Goal: Transaction & Acquisition: Register for event/course

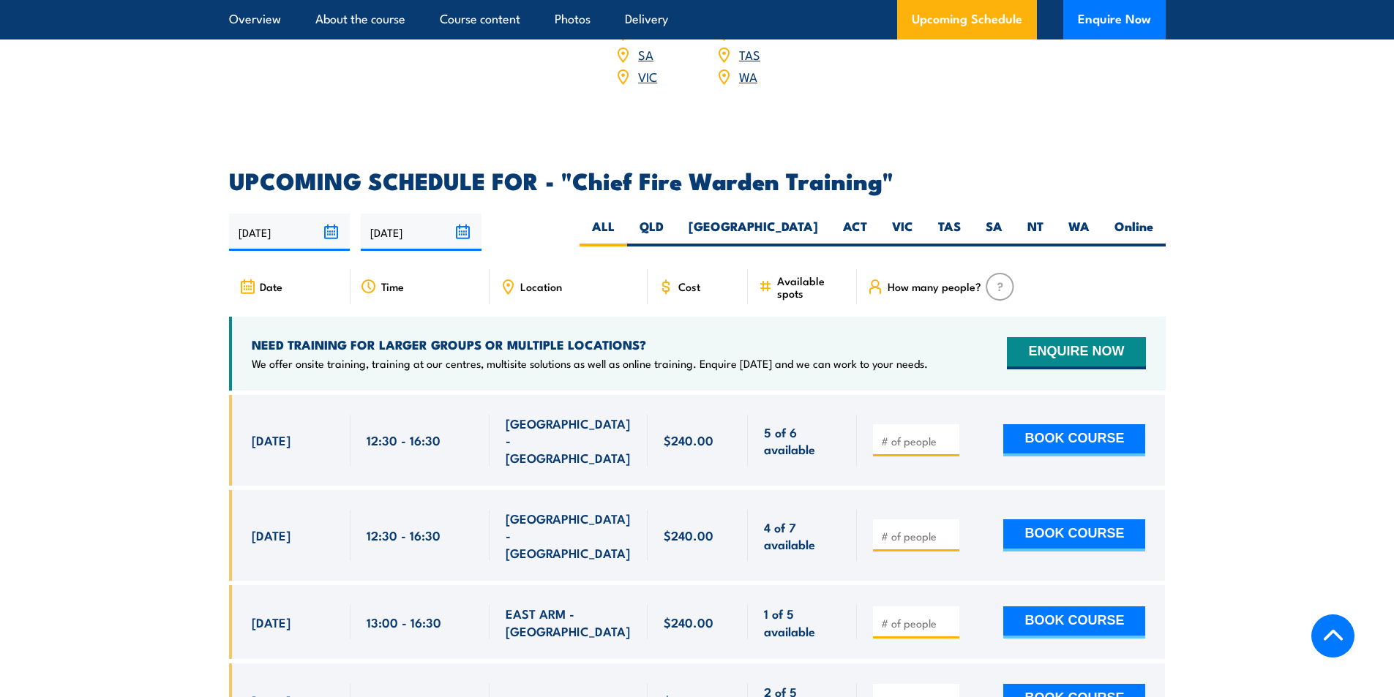
scroll to position [2487, 0]
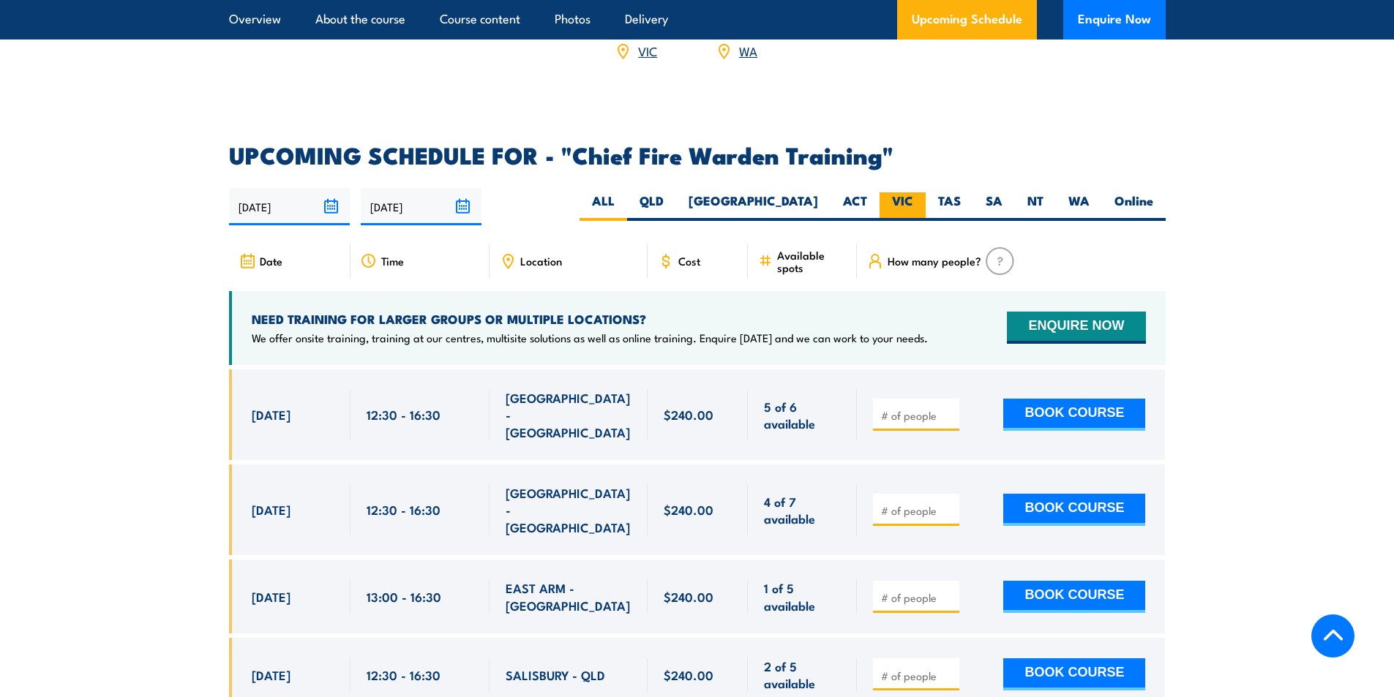
click at [917, 192] on label "VIC" at bounding box center [902, 206] width 46 height 29
click at [917, 192] on input "VIC" at bounding box center [918, 197] width 10 height 10
radio input "true"
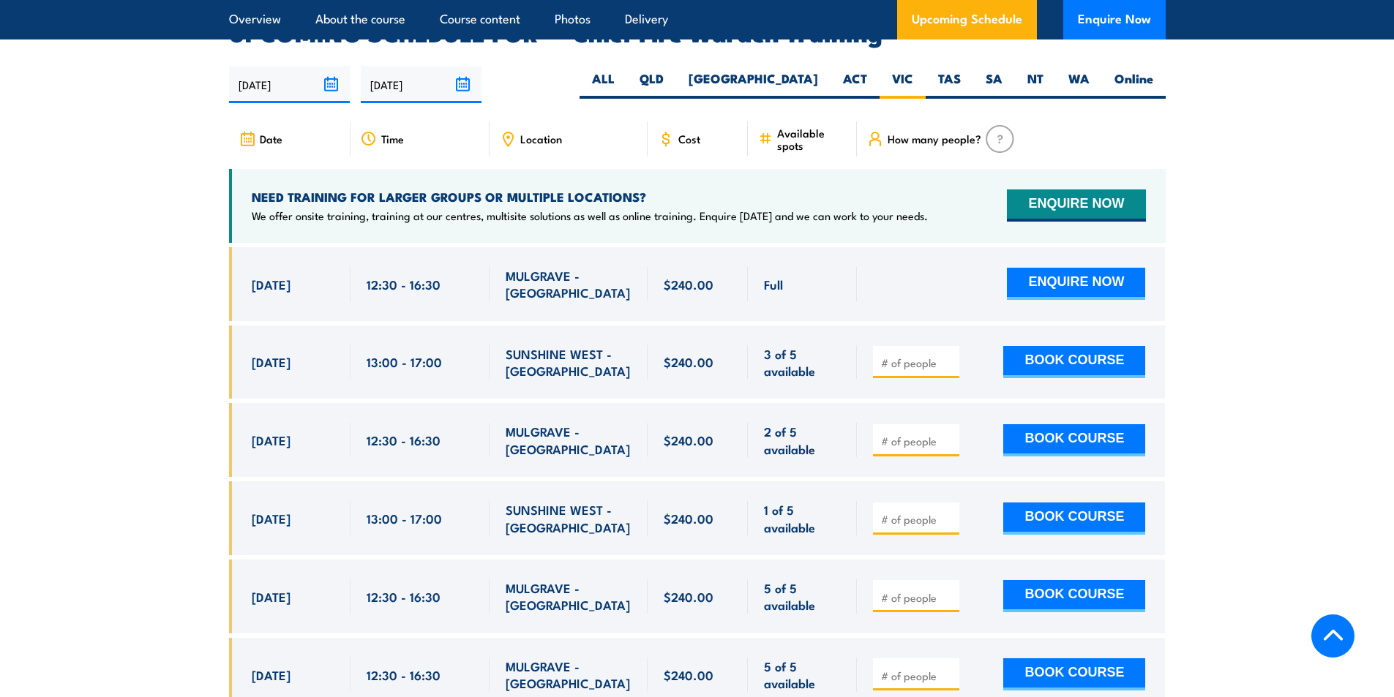
click at [143, 374] on section "UPCOMING SCHEDULE FOR - "Chief Fire Warden Training" 20/08/2025 16/02/2026" at bounding box center [697, 534] width 1394 height 1024
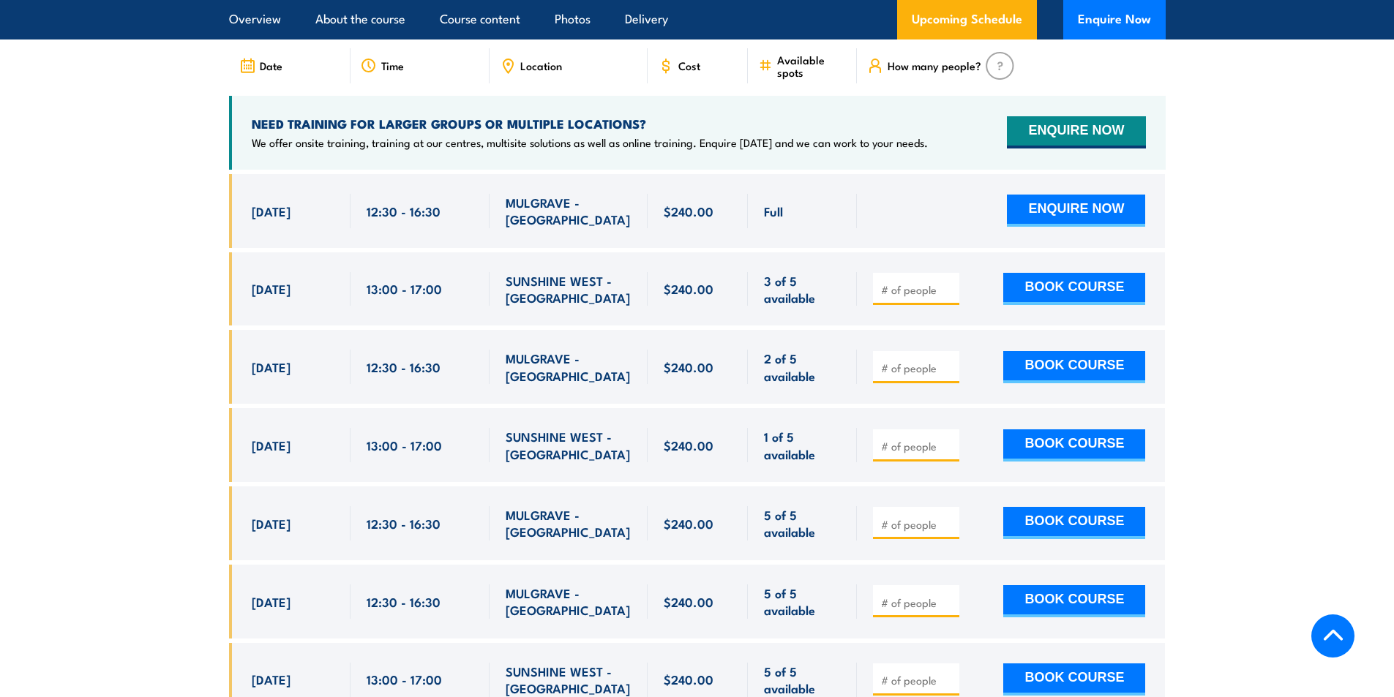
click at [158, 364] on section "UPCOMING SCHEDULE FOR - "Chief Fire Warden Training" 20/08/2025 16/02/2026" at bounding box center [697, 461] width 1394 height 1024
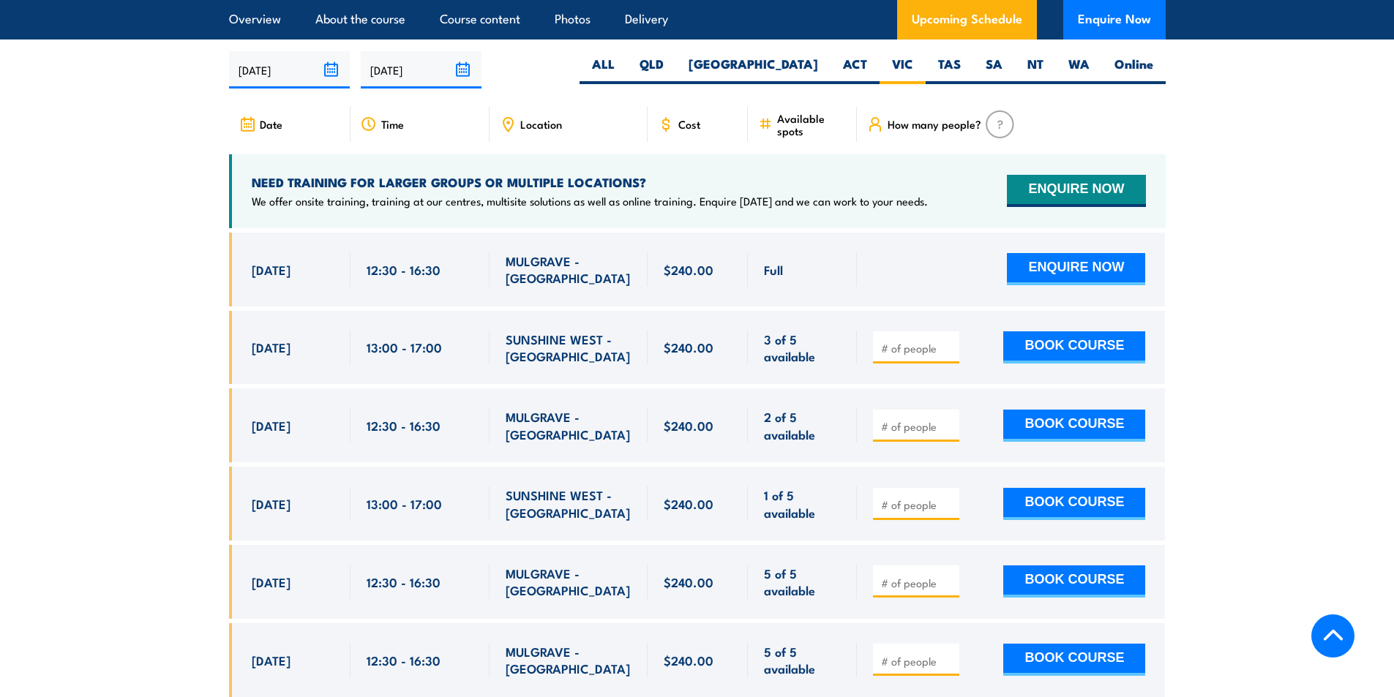
scroll to position [2609, 0]
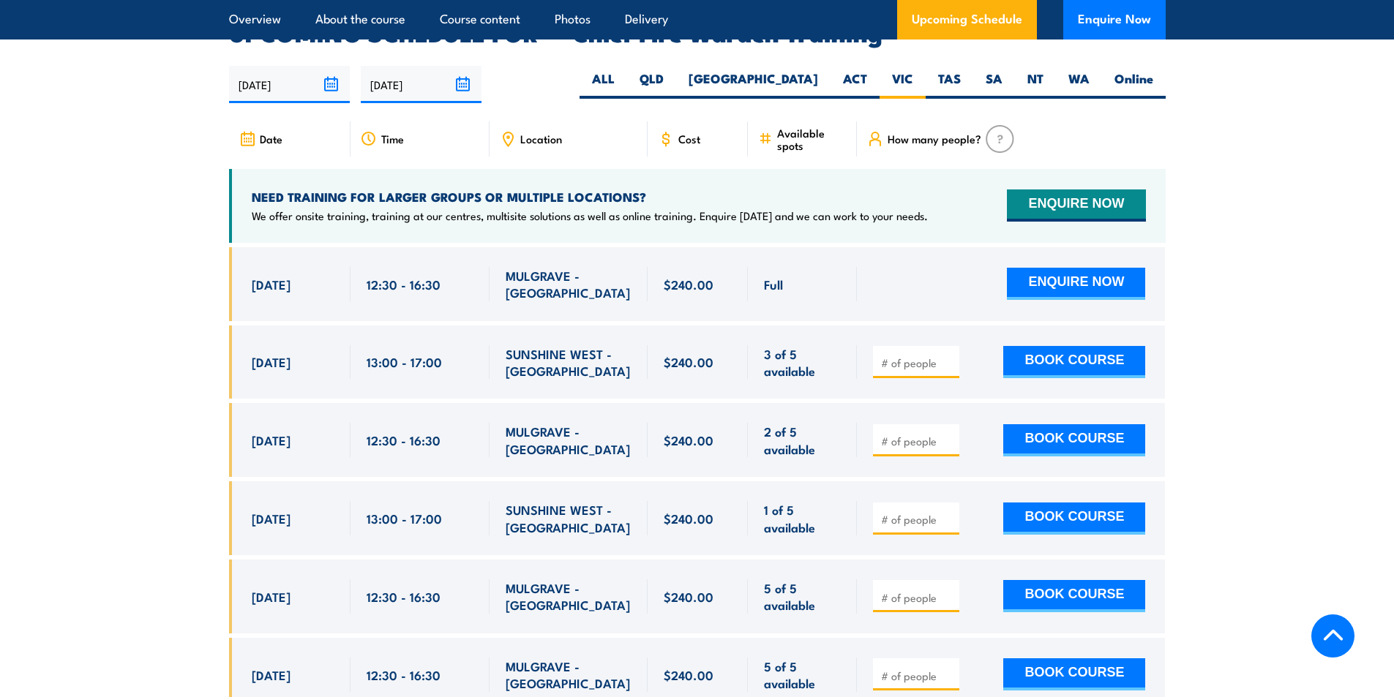
click at [255, 354] on div "[DATE]" at bounding box center [293, 362] width 83 height 34
click at [177, 323] on section "UPCOMING SCHEDULE FOR - "Chief Fire Warden Training" 20/08/2025 16/02/2026" at bounding box center [697, 534] width 1394 height 1024
click at [165, 308] on section "UPCOMING SCHEDULE FOR - "Chief Fire Warden Training" 20/08/2025 16/02/2026" at bounding box center [697, 534] width 1394 height 1024
click at [124, 328] on section "UPCOMING SCHEDULE FOR - "Chief Fire Warden Training" 20/08/2025 16/02/2026" at bounding box center [697, 534] width 1394 height 1024
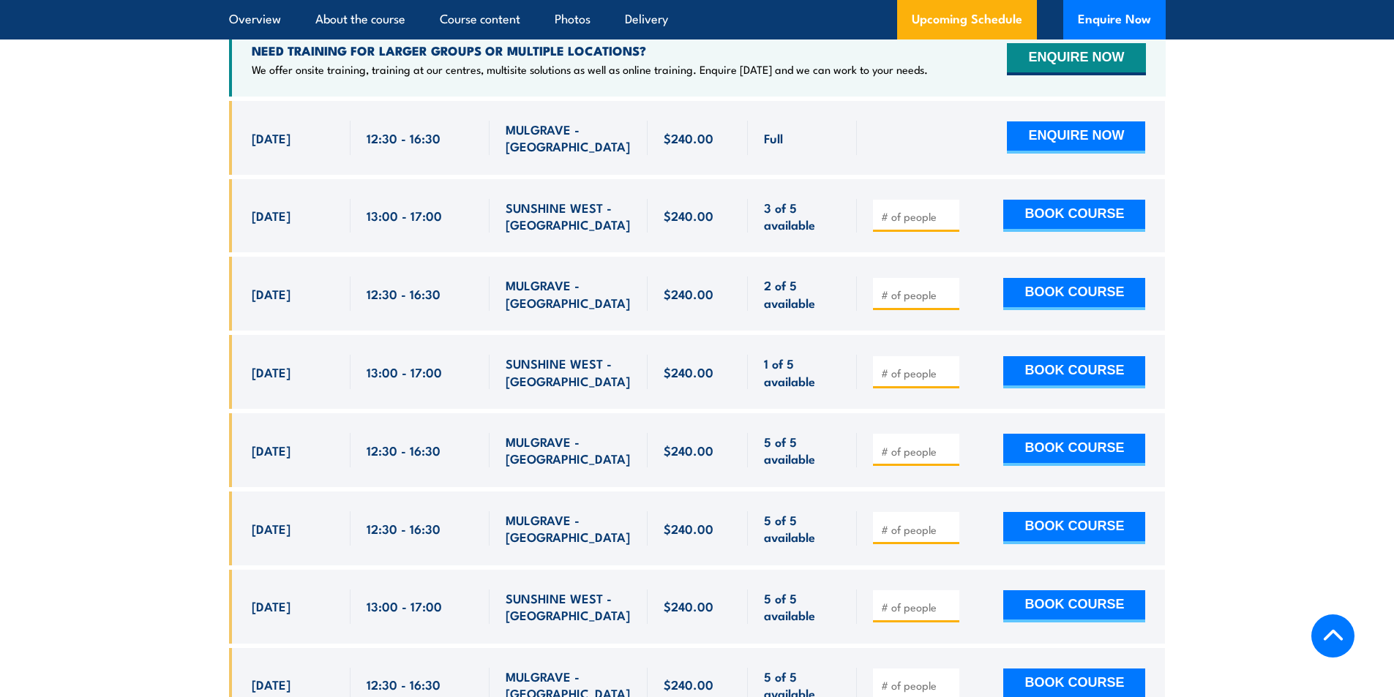
scroll to position [2683, 0]
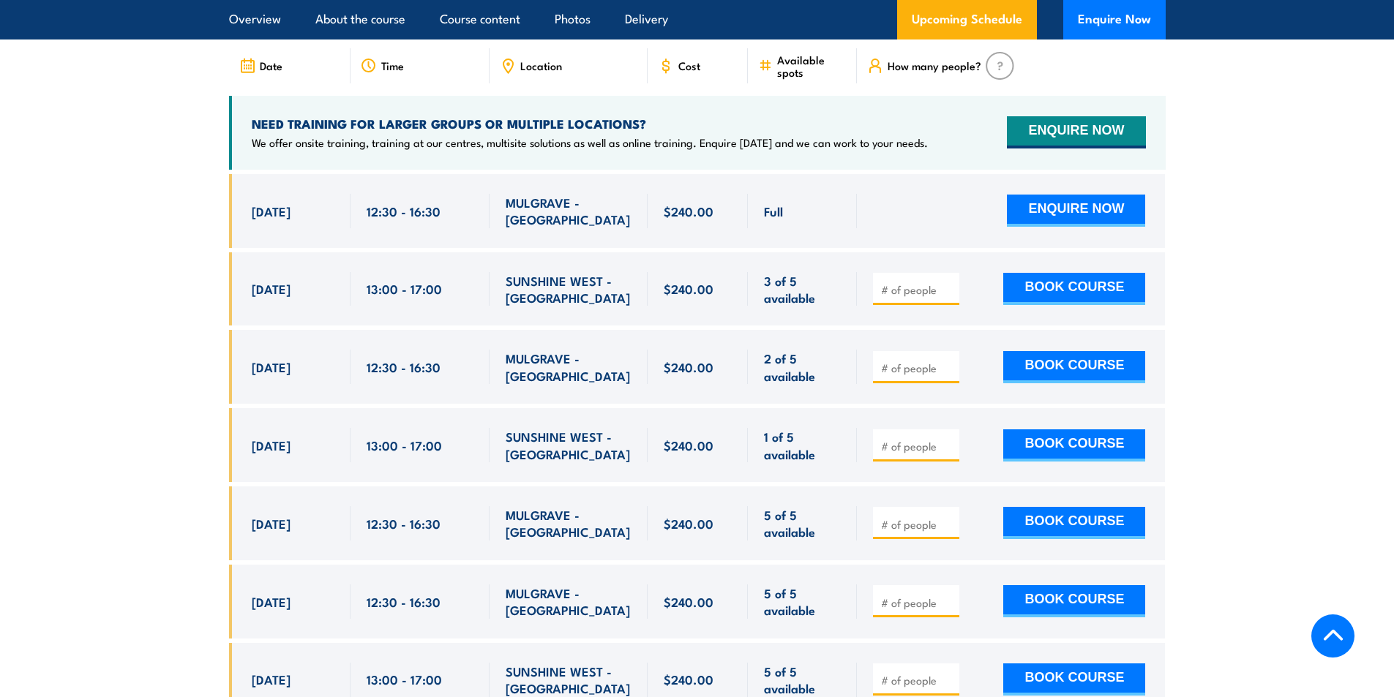
click at [164, 344] on section "UPCOMING SCHEDULE FOR - "Chief Fire Warden Training" 20/08/2025 16/02/2026" at bounding box center [697, 461] width 1394 height 1024
click at [248, 301] on div "11 Sep, 2025, 13:00 - 13:00" at bounding box center [289, 289] width 121 height 74
click at [189, 350] on section "UPCOMING SCHEDULE FOR - "Chief Fire Warden Training" 20/08/2025 16/02/2026" at bounding box center [697, 461] width 1394 height 1024
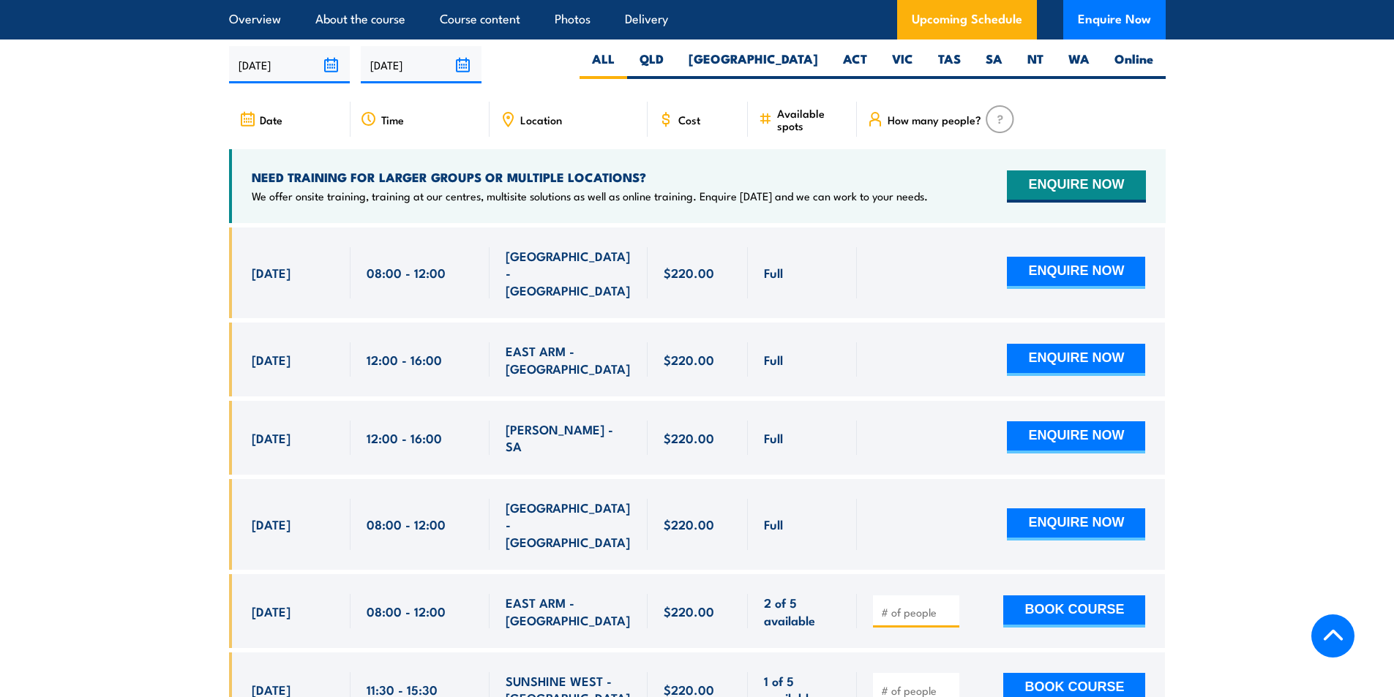
scroll to position [2634, 0]
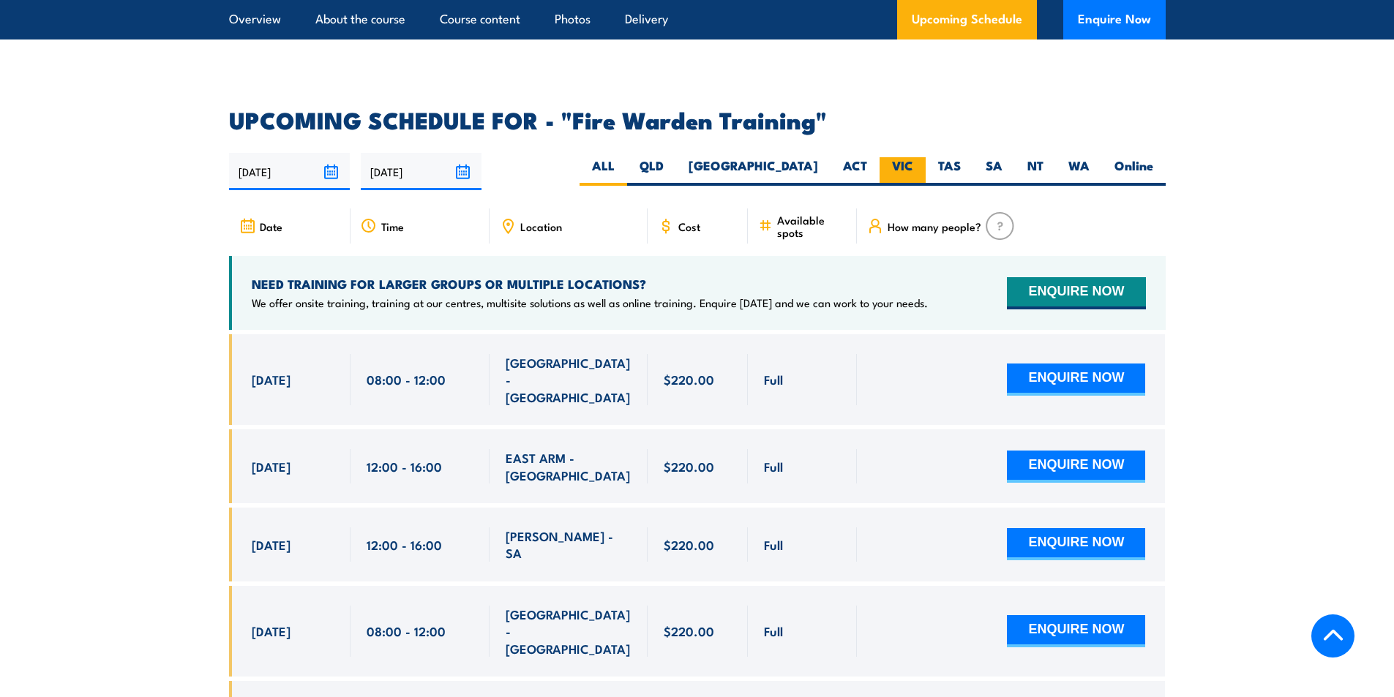
click at [891, 157] on label "VIC" at bounding box center [902, 171] width 46 height 29
click at [913, 157] on input "VIC" at bounding box center [918, 162] width 10 height 10
radio input "true"
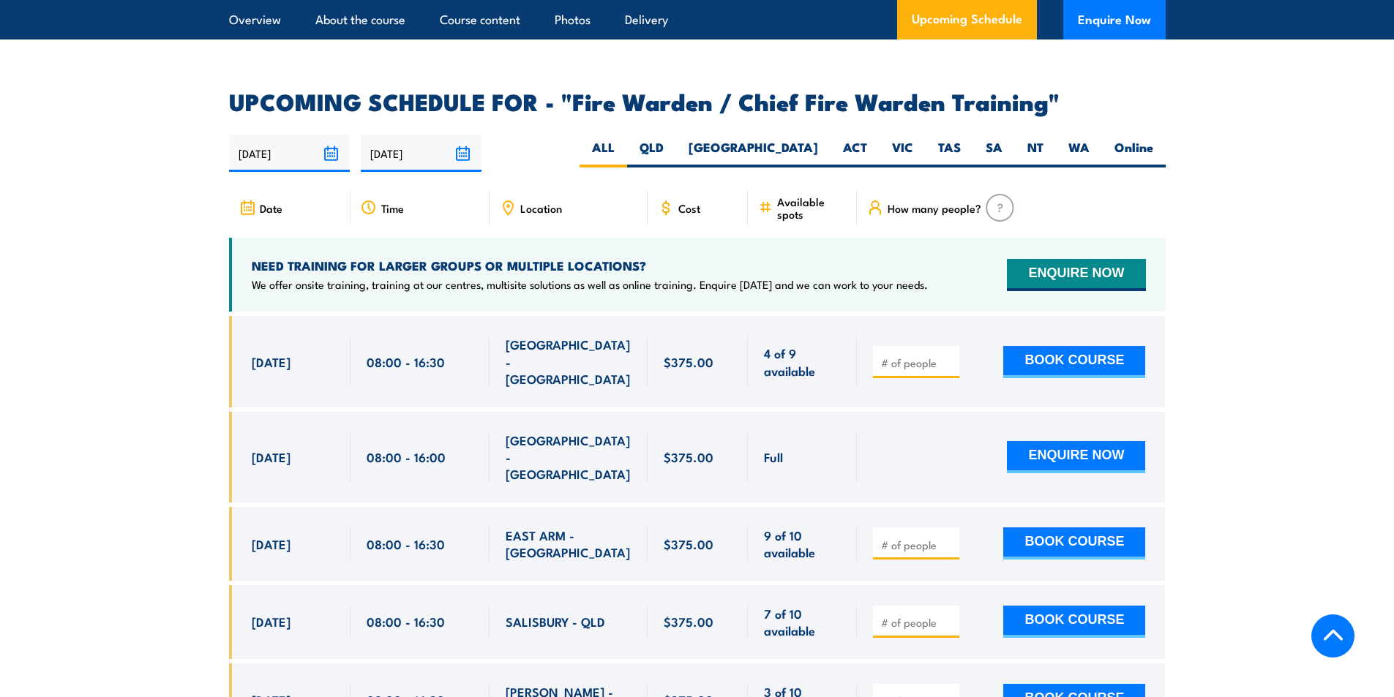
scroll to position [2487, 0]
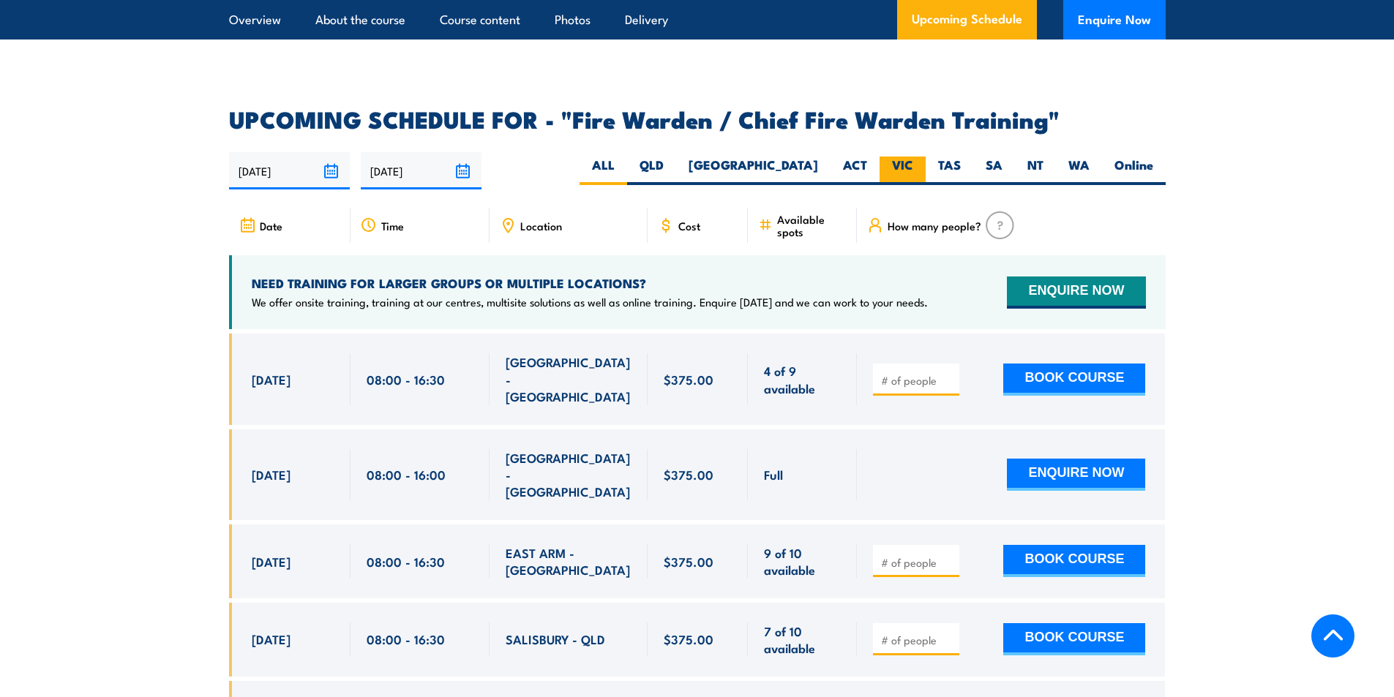
click at [904, 157] on label "VIC" at bounding box center [902, 171] width 46 height 29
click at [913, 157] on input "VIC" at bounding box center [918, 162] width 10 height 10
radio input "true"
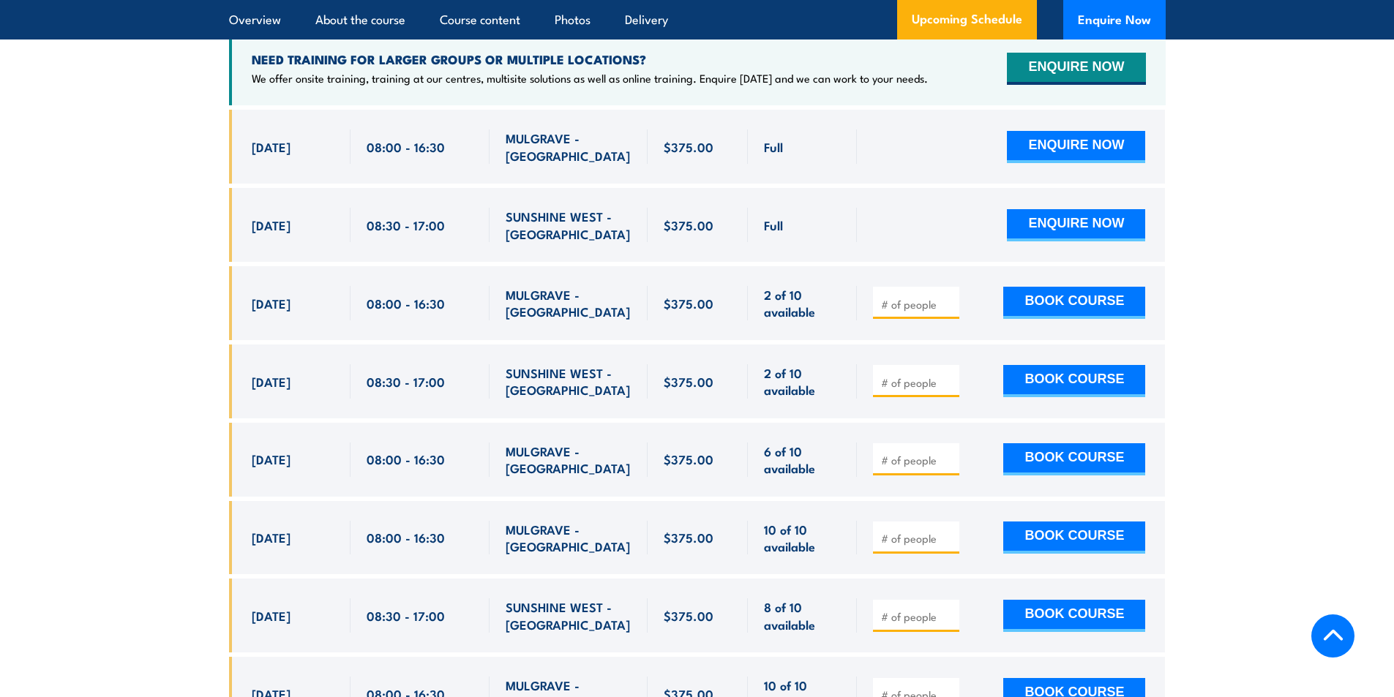
scroll to position [2737, 0]
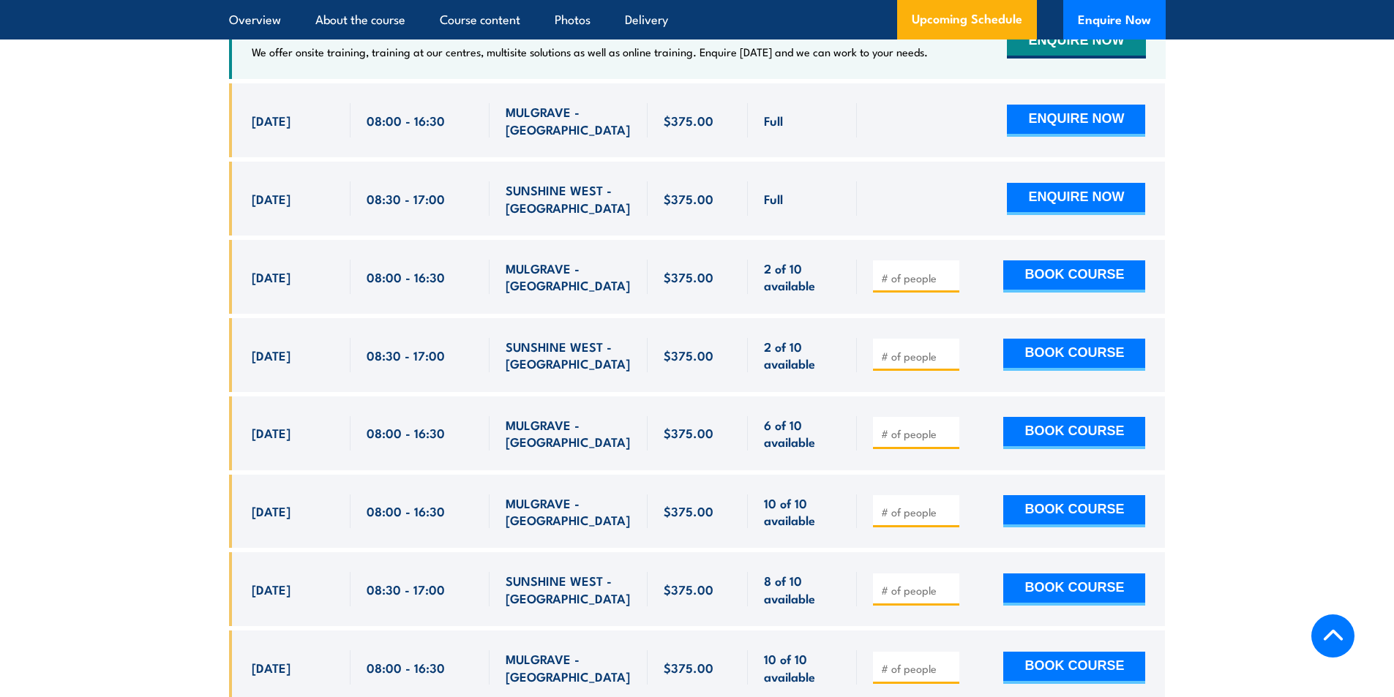
click at [163, 315] on section "UPCOMING SCHEDULE FOR - "Fire Warden / Chief Fire Warden Training" 20/08/2025 1…" at bounding box center [697, 370] width 1394 height 1024
drag, startPoint x: 266, startPoint y: 344, endPoint x: 1042, endPoint y: 344, distance: 776.9
click at [1042, 344] on div "[DATE] 08:30 - 08:30" at bounding box center [697, 355] width 936 height 74
click at [1056, 342] on button "BOOK COURSE" at bounding box center [1074, 355] width 142 height 32
click at [903, 353] on input "number" at bounding box center [917, 356] width 73 height 15
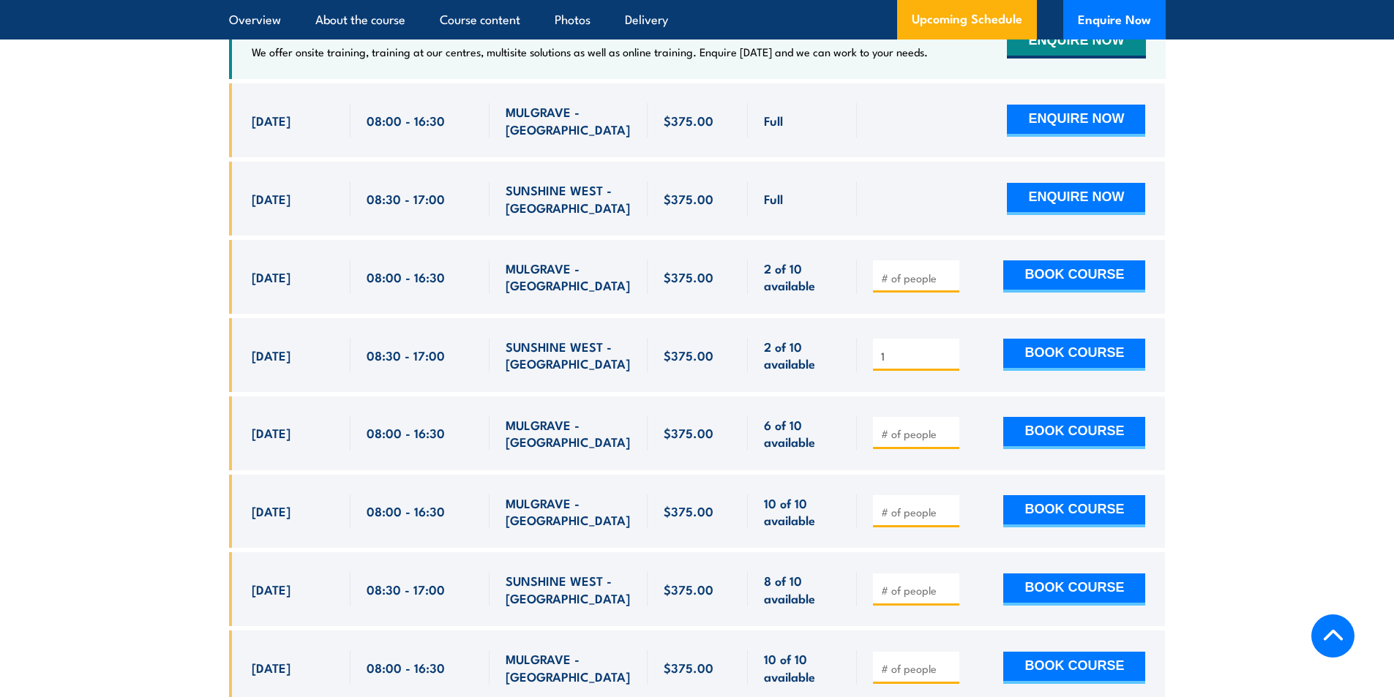
type input "1"
click at [1299, 391] on section "UPCOMING SCHEDULE FOR - "Fire Warden / Chief Fire Warden Training" 20/08/2025 1…" at bounding box center [697, 370] width 1394 height 1024
click at [1075, 355] on button "BOOK COURSE" at bounding box center [1074, 355] width 142 height 32
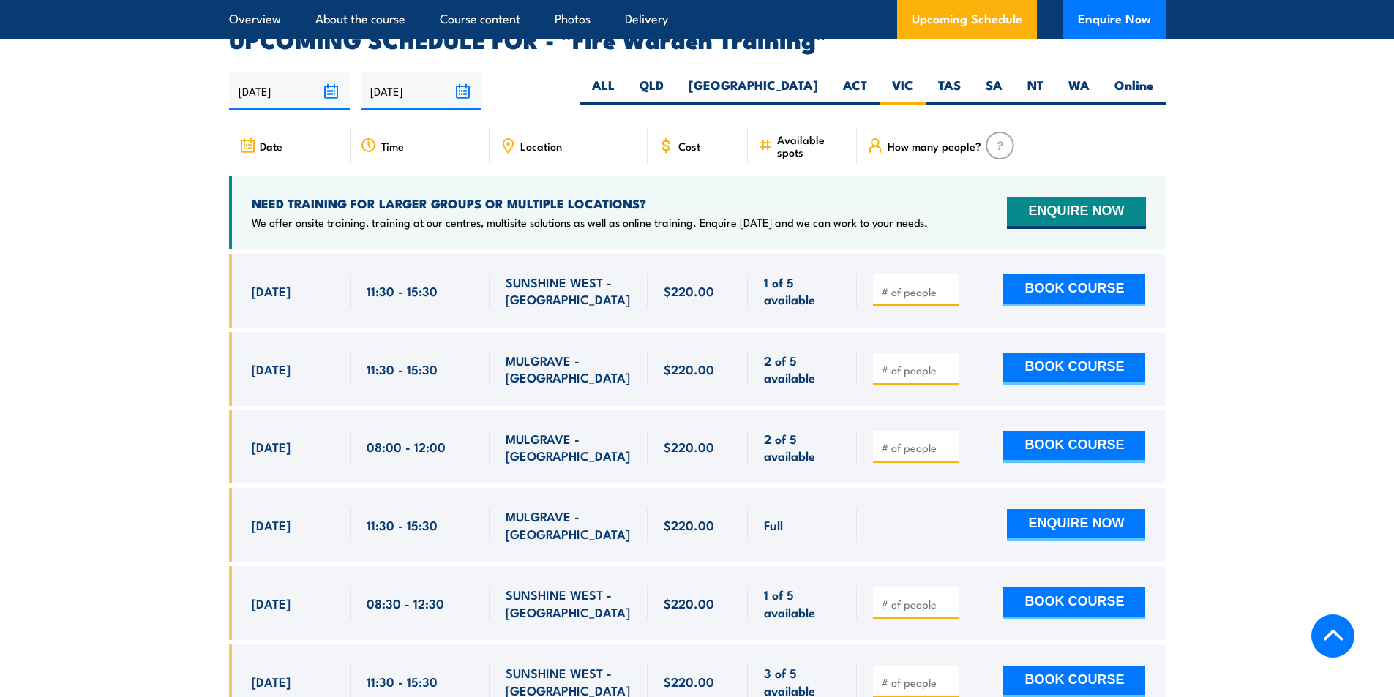
scroll to position [2721, 0]
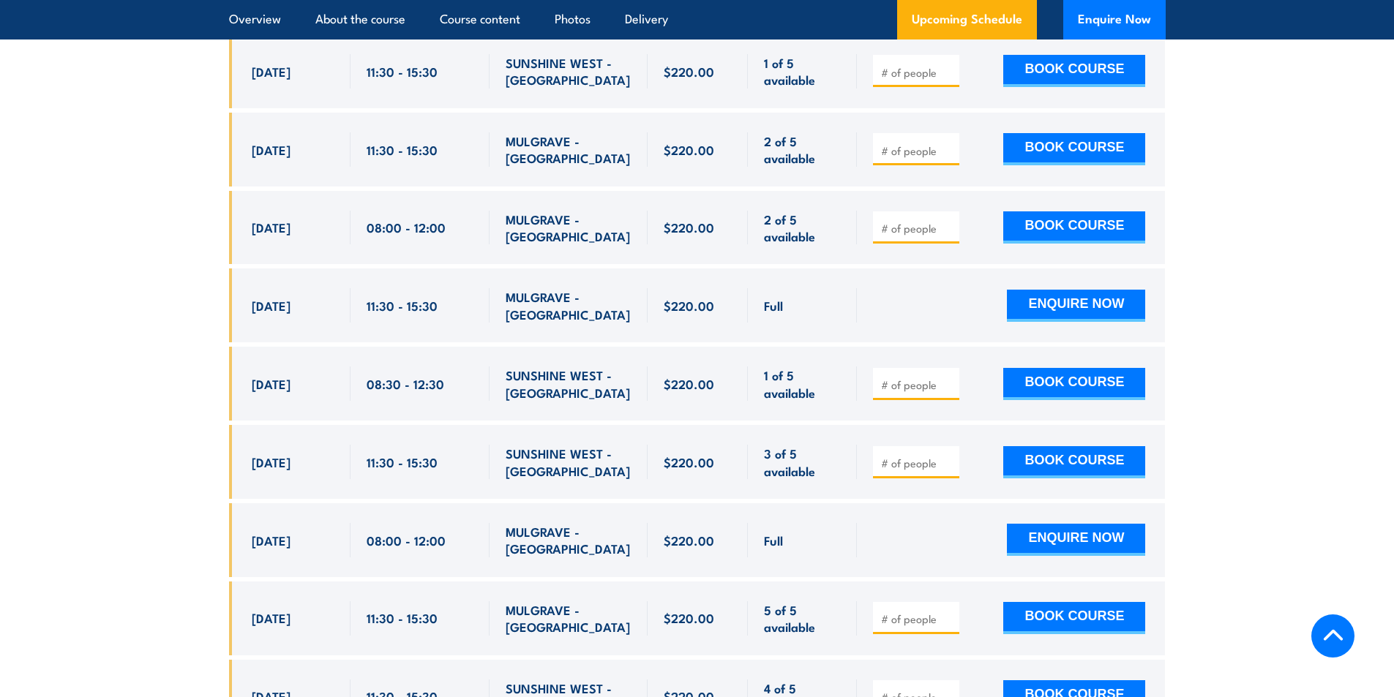
scroll to position [2940, 0]
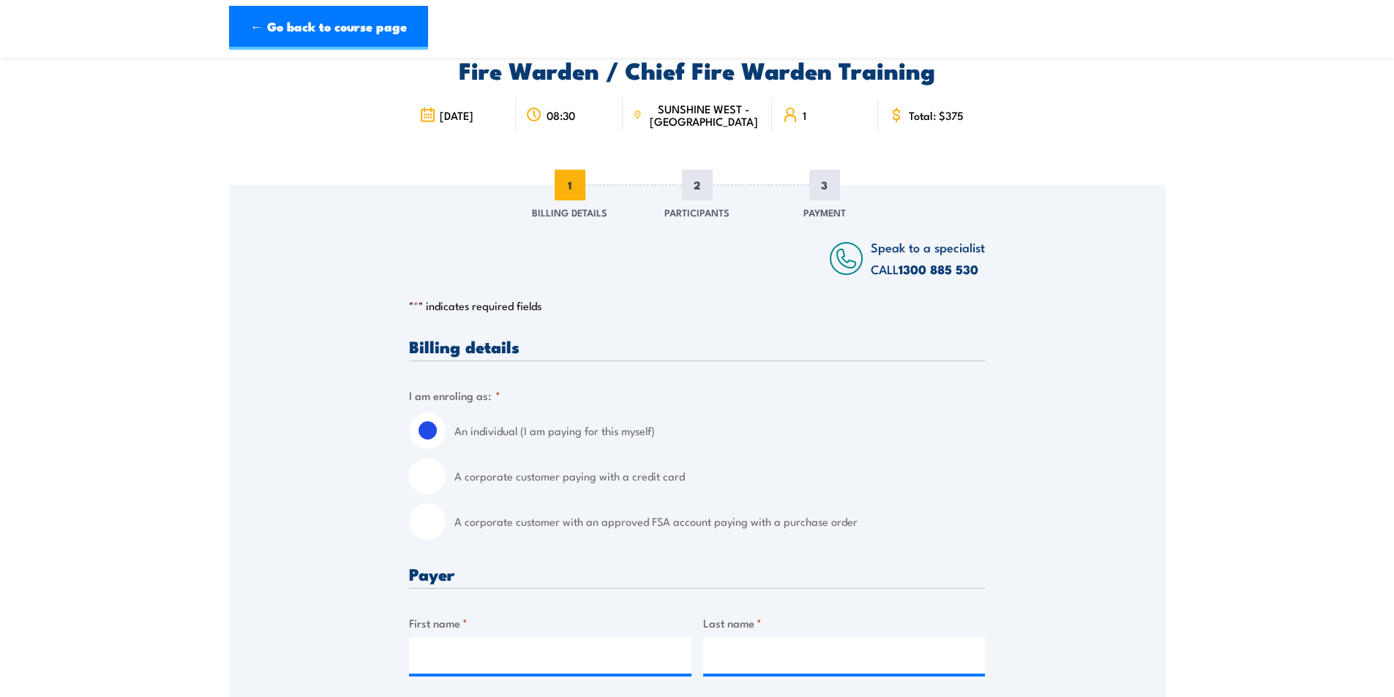
scroll to position [293, 0]
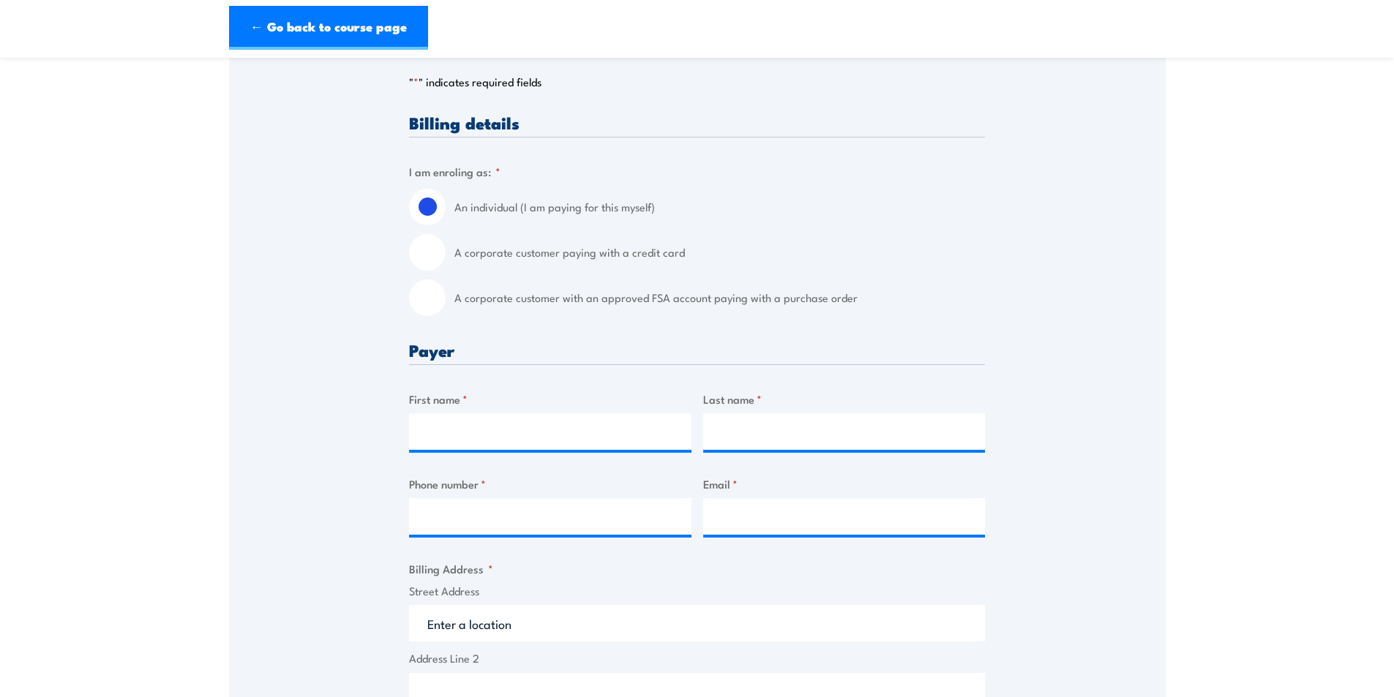
drag, startPoint x: 429, startPoint y: 303, endPoint x: 481, endPoint y: 304, distance: 52.7
click at [429, 303] on input "A corporate customer with an approved FSA account paying with a purchase order" at bounding box center [427, 297] width 37 height 37
radio input "true"
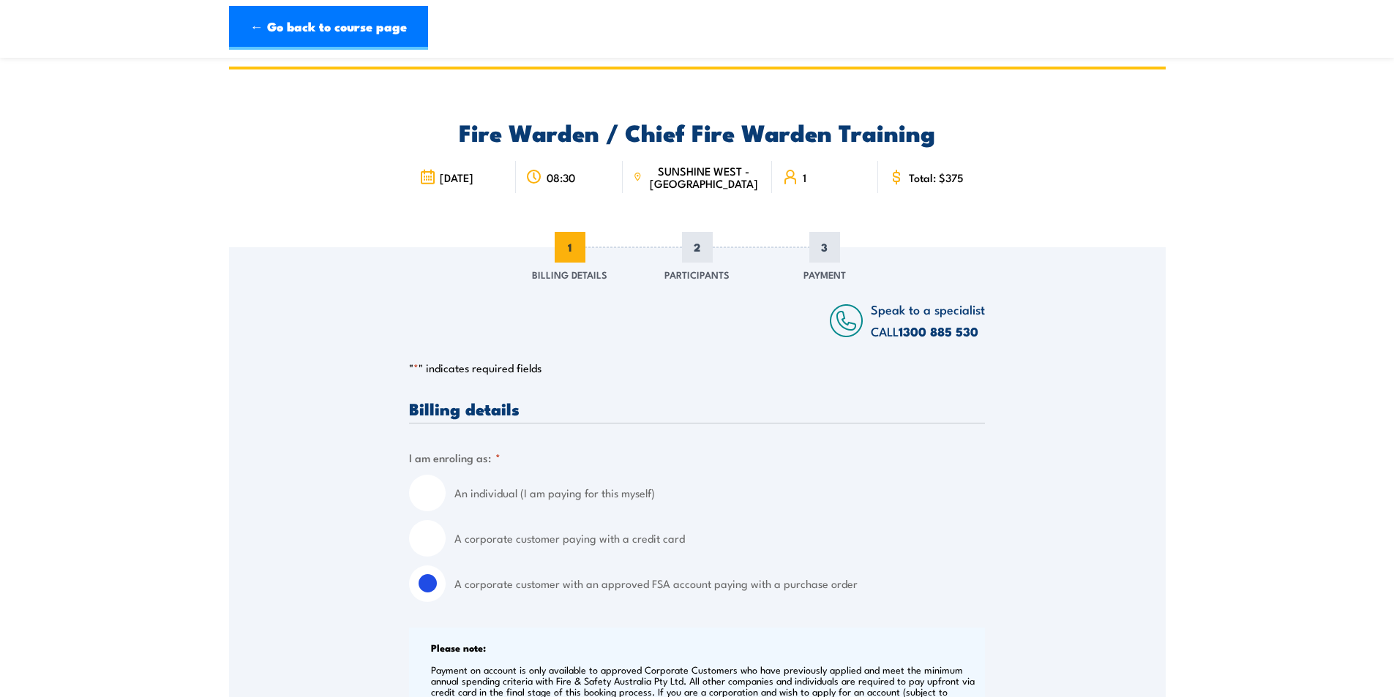
scroll to position [0, 0]
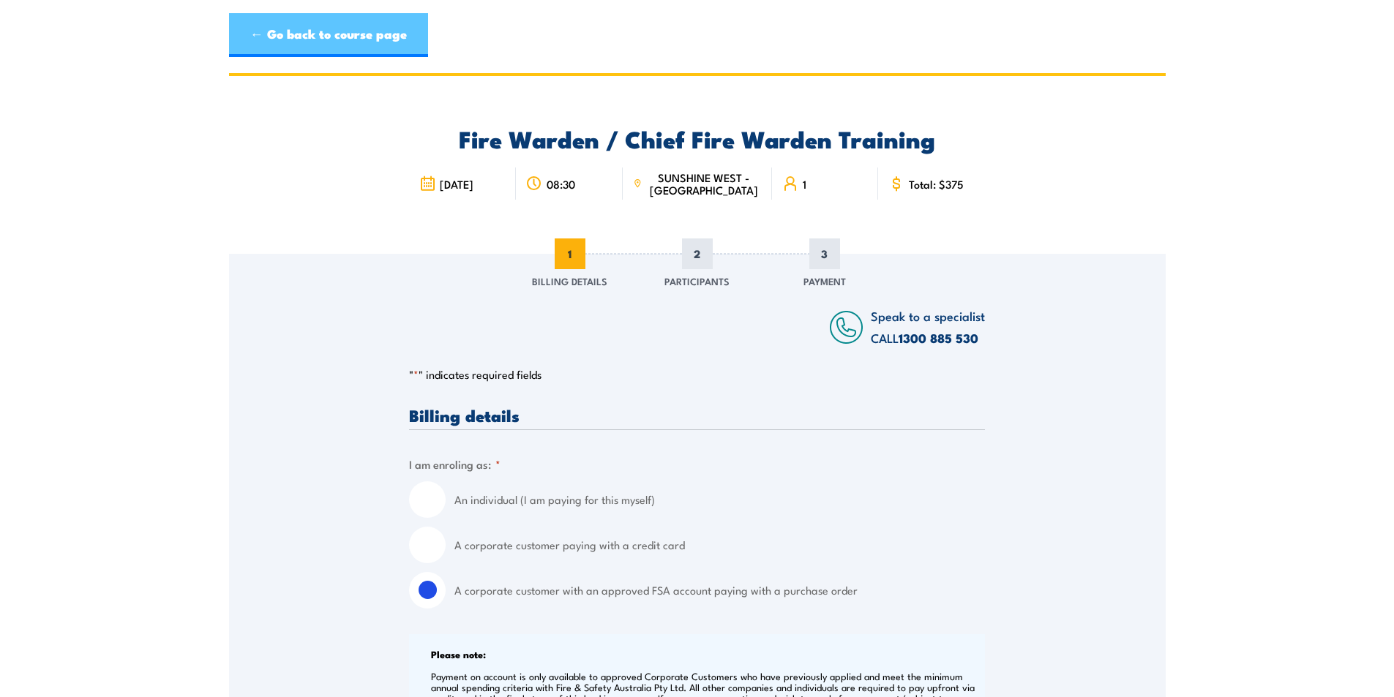
click at [263, 45] on link "← Go back to course page" at bounding box center [328, 35] width 199 height 44
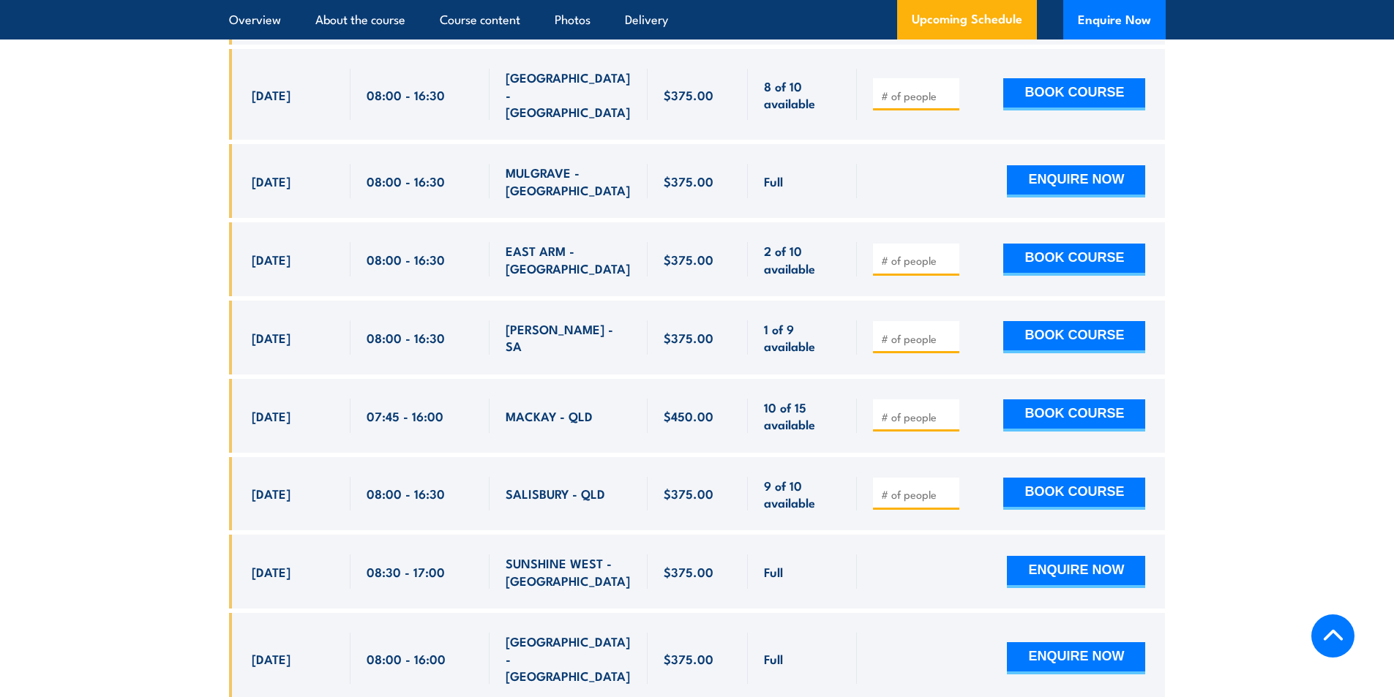
scroll to position [3323, 0]
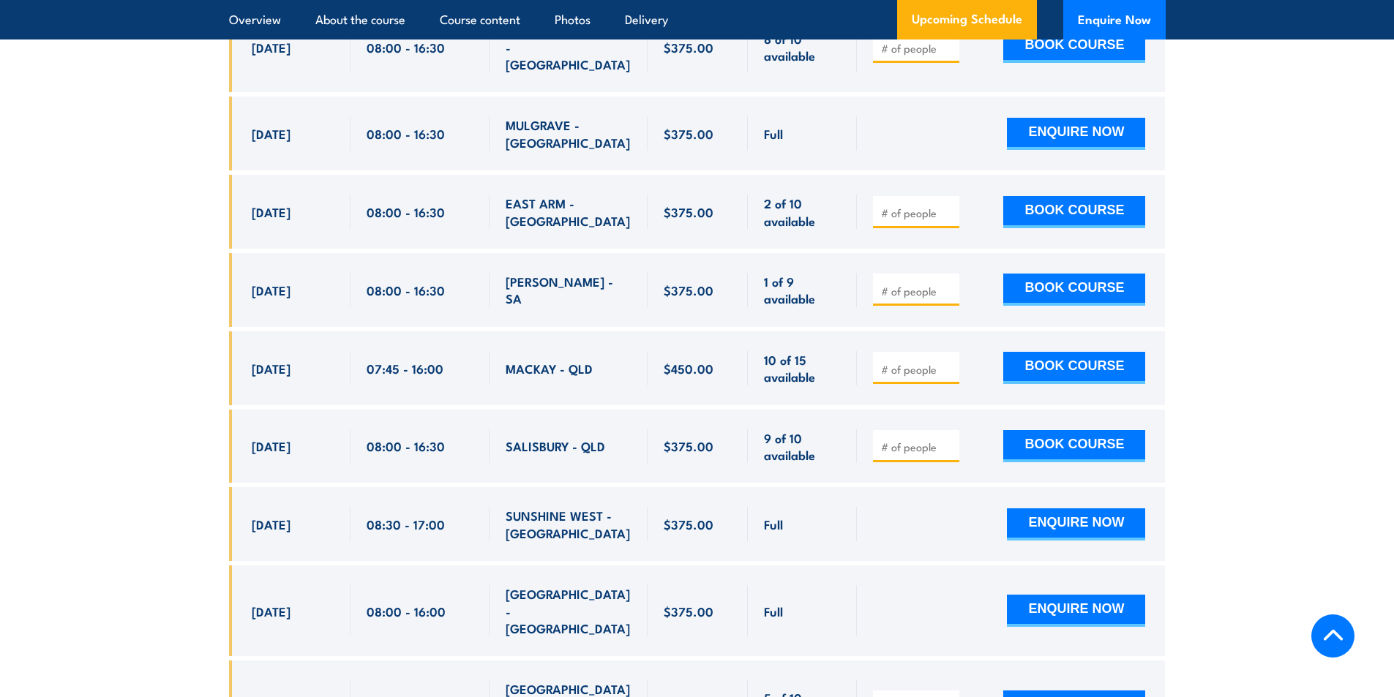
click at [364, 331] on div "07:45 - 16:00" at bounding box center [419, 368] width 139 height 74
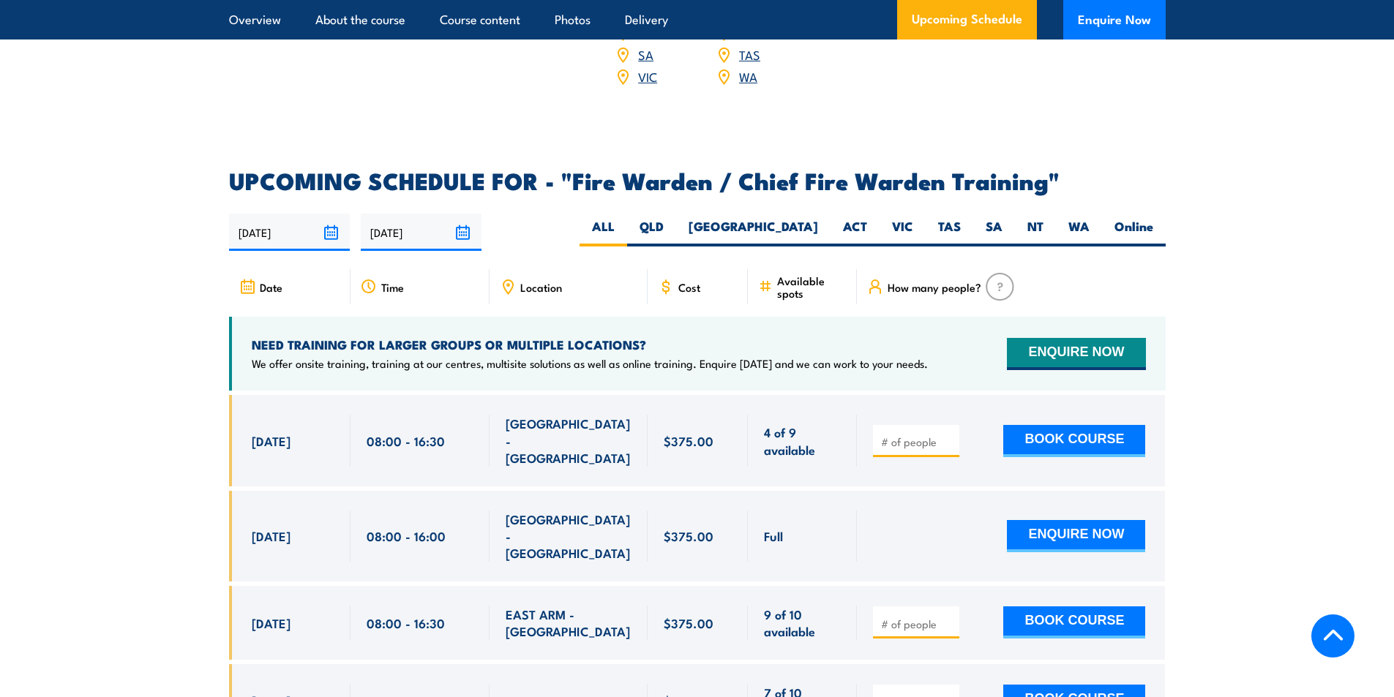
scroll to position [2225, 0]
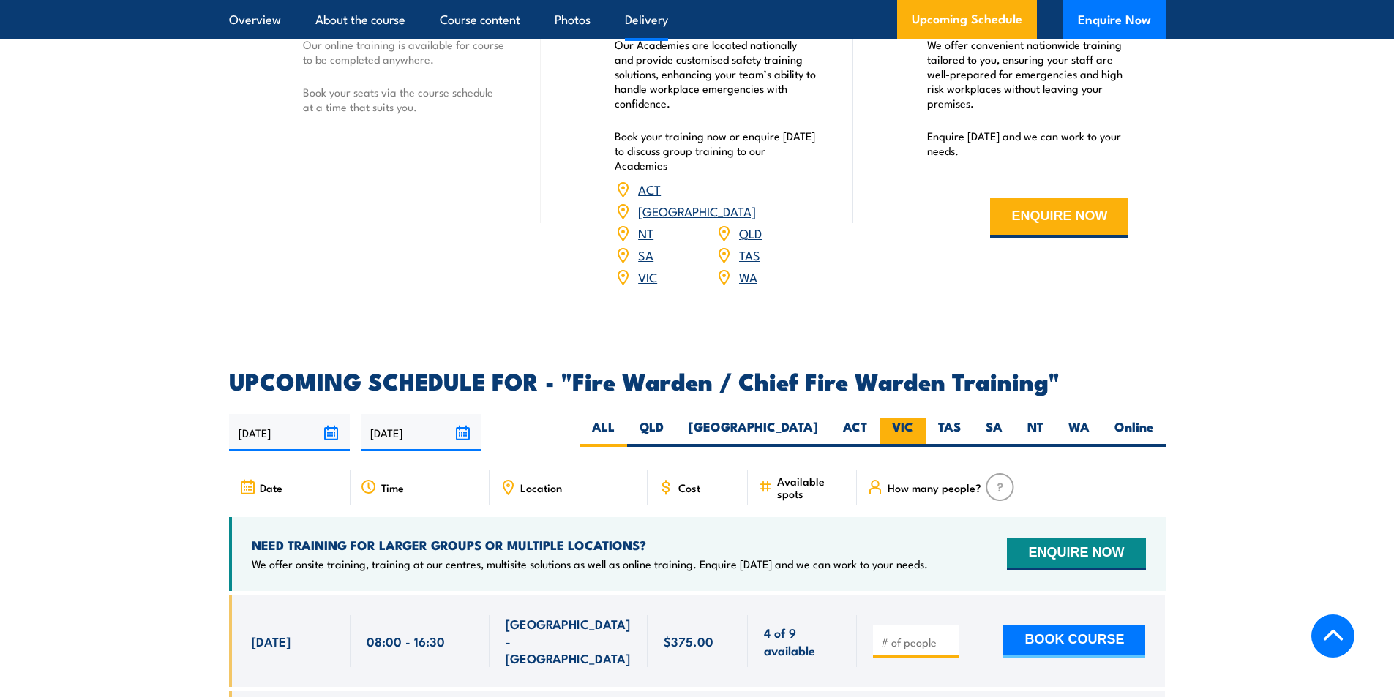
click at [895, 429] on label "VIC" at bounding box center [902, 432] width 46 height 29
click at [913, 428] on input "VIC" at bounding box center [918, 423] width 10 height 10
radio input "true"
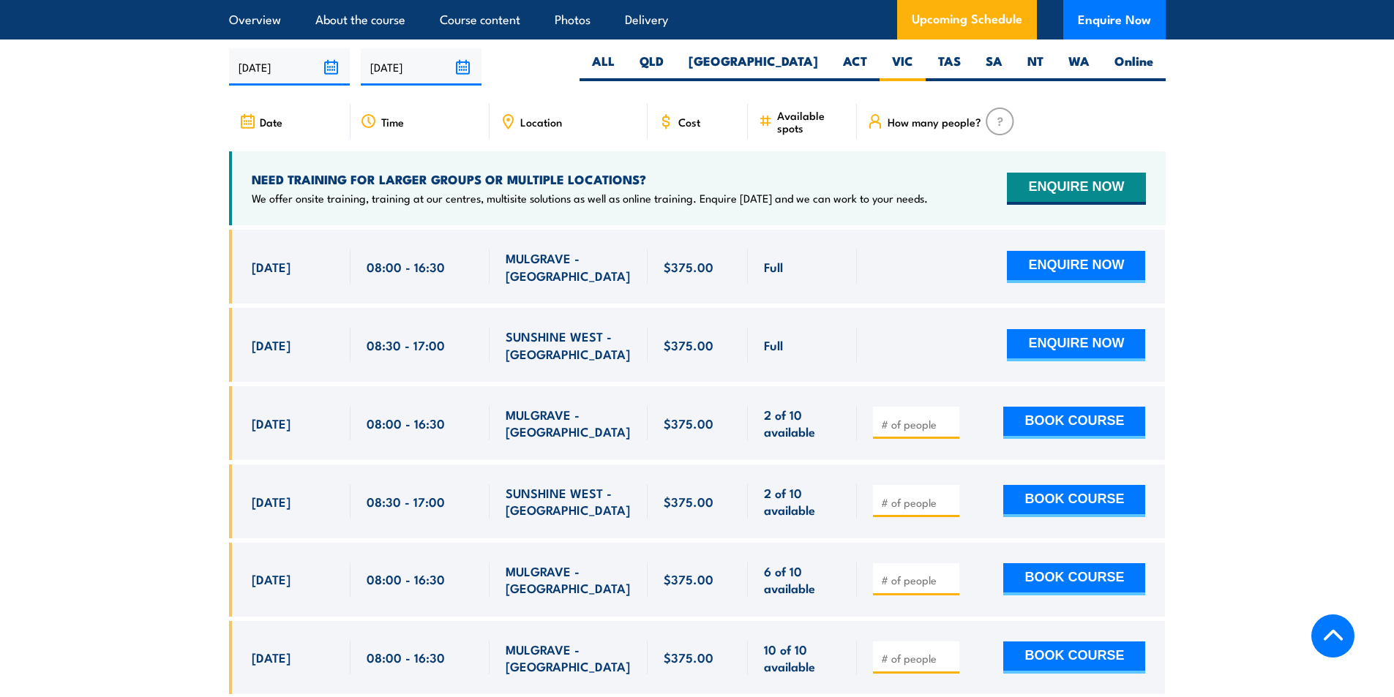
scroll to position [2664, 0]
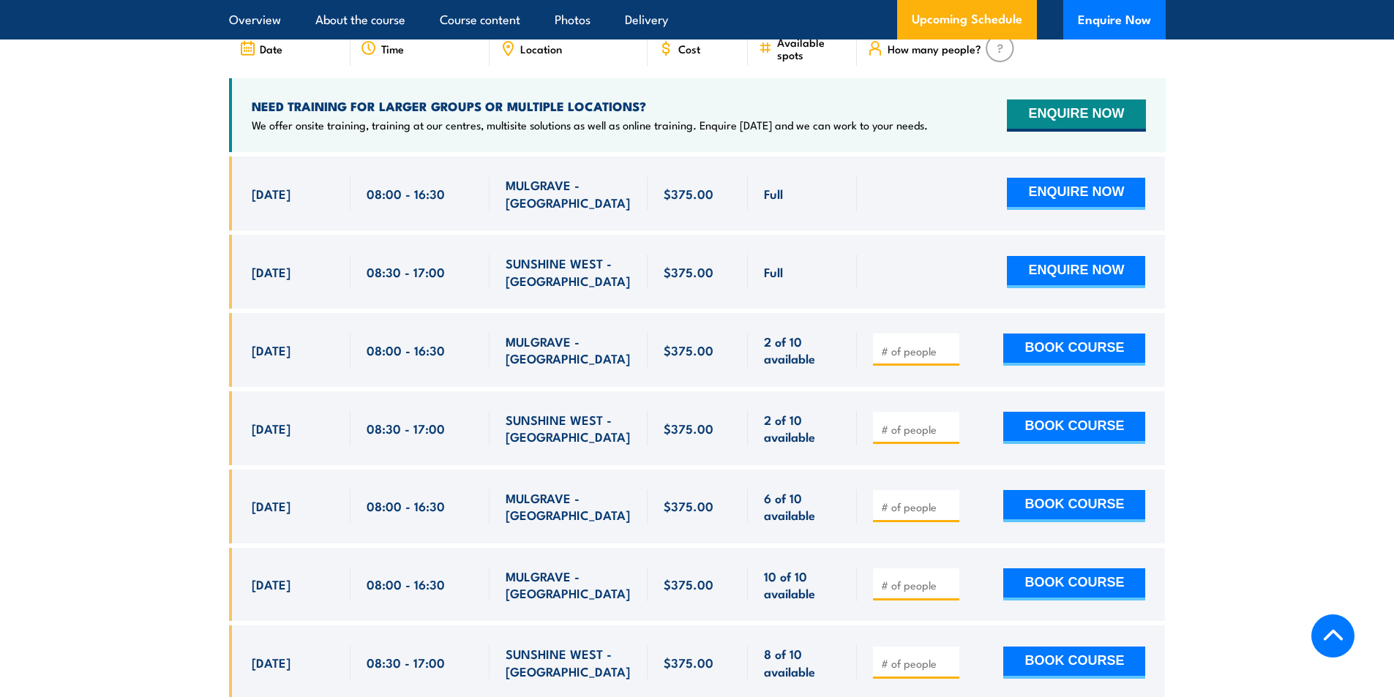
click at [151, 410] on section "UPCOMING SCHEDULE FOR - "Fire Warden / Chief Fire Warden Training" 20/08/2025 1…" at bounding box center [697, 443] width 1394 height 1024
click at [704, 429] on span "$375.00" at bounding box center [689, 428] width 50 height 17
click at [1046, 420] on button "BOOK COURSE" at bounding box center [1074, 428] width 142 height 32
click at [904, 430] on div at bounding box center [916, 428] width 86 height 32
click at [914, 423] on input "number" at bounding box center [917, 429] width 73 height 15
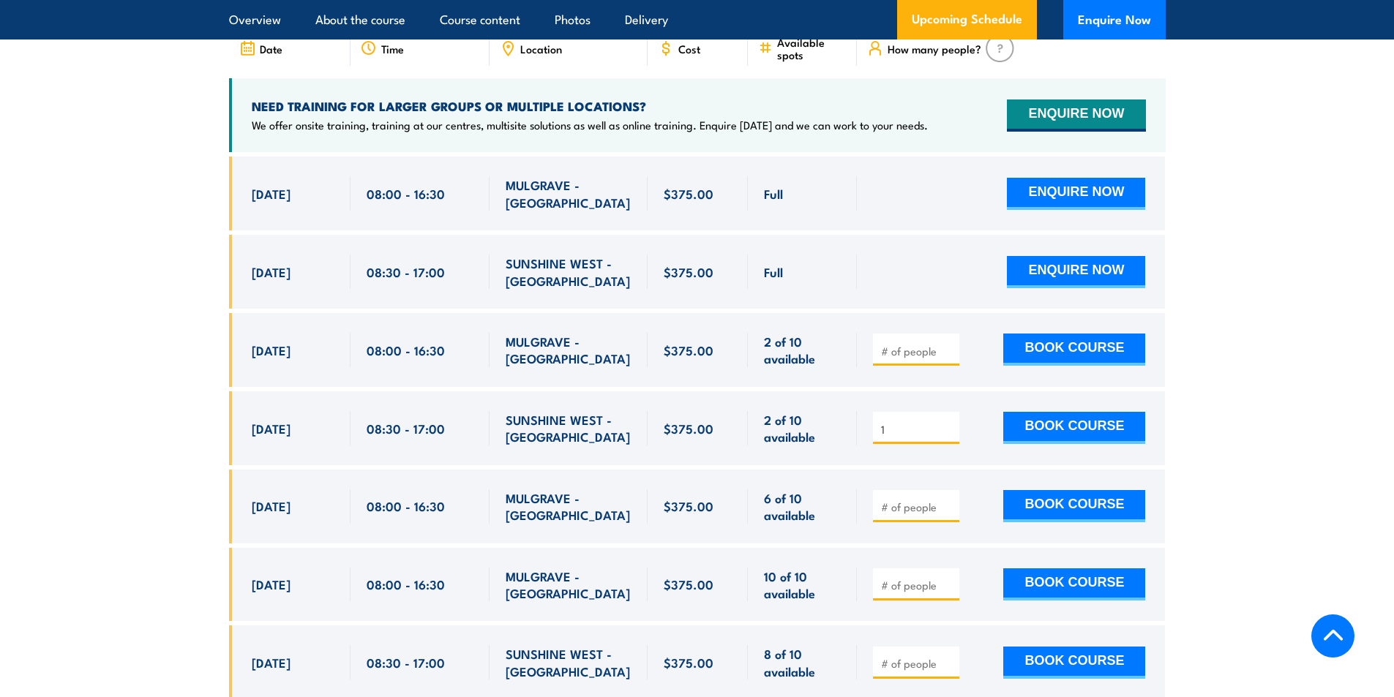
type input "1"
click at [1284, 473] on section "UPCOMING SCHEDULE FOR - "Fire Warden / Chief Fire Warden Training" 20/08/2025 1…" at bounding box center [697, 443] width 1394 height 1024
click at [1105, 427] on button "BOOK COURSE" at bounding box center [1074, 428] width 142 height 32
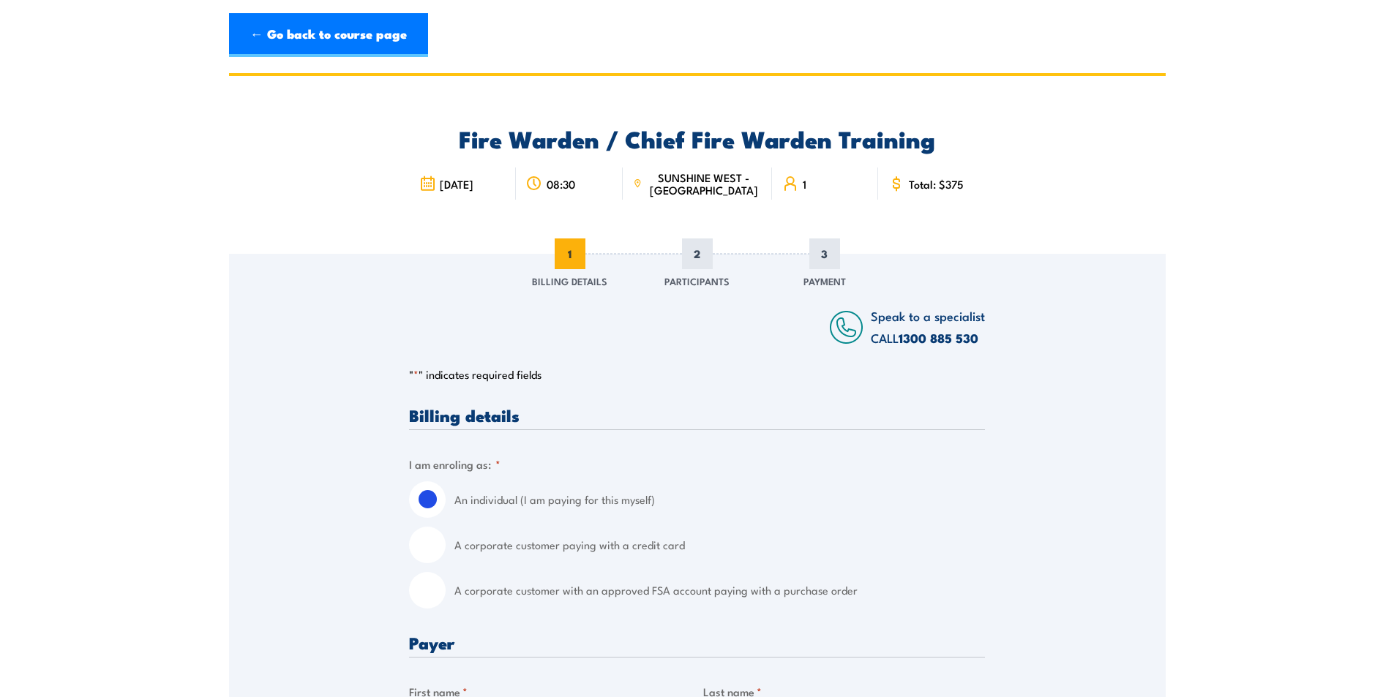
scroll to position [293, 0]
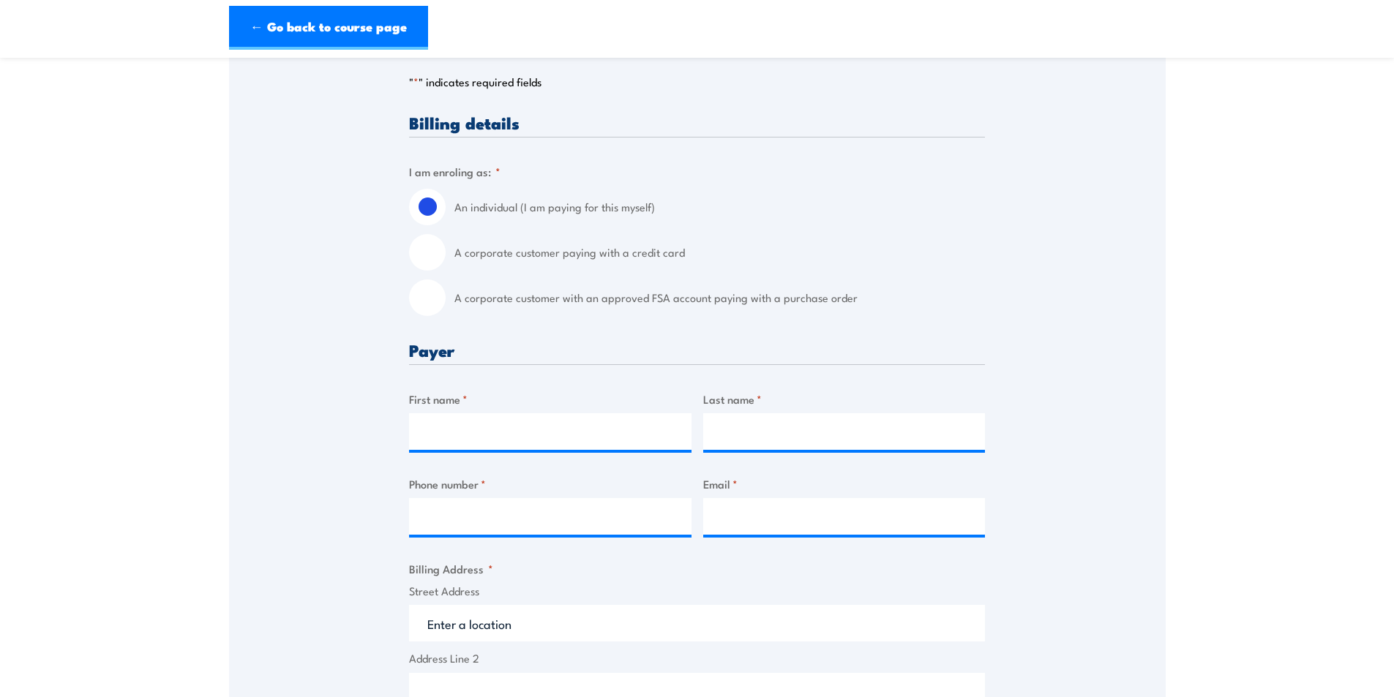
click at [426, 293] on input "A corporate customer with an approved FSA account paying with a purchase order" at bounding box center [427, 297] width 37 height 37
radio input "true"
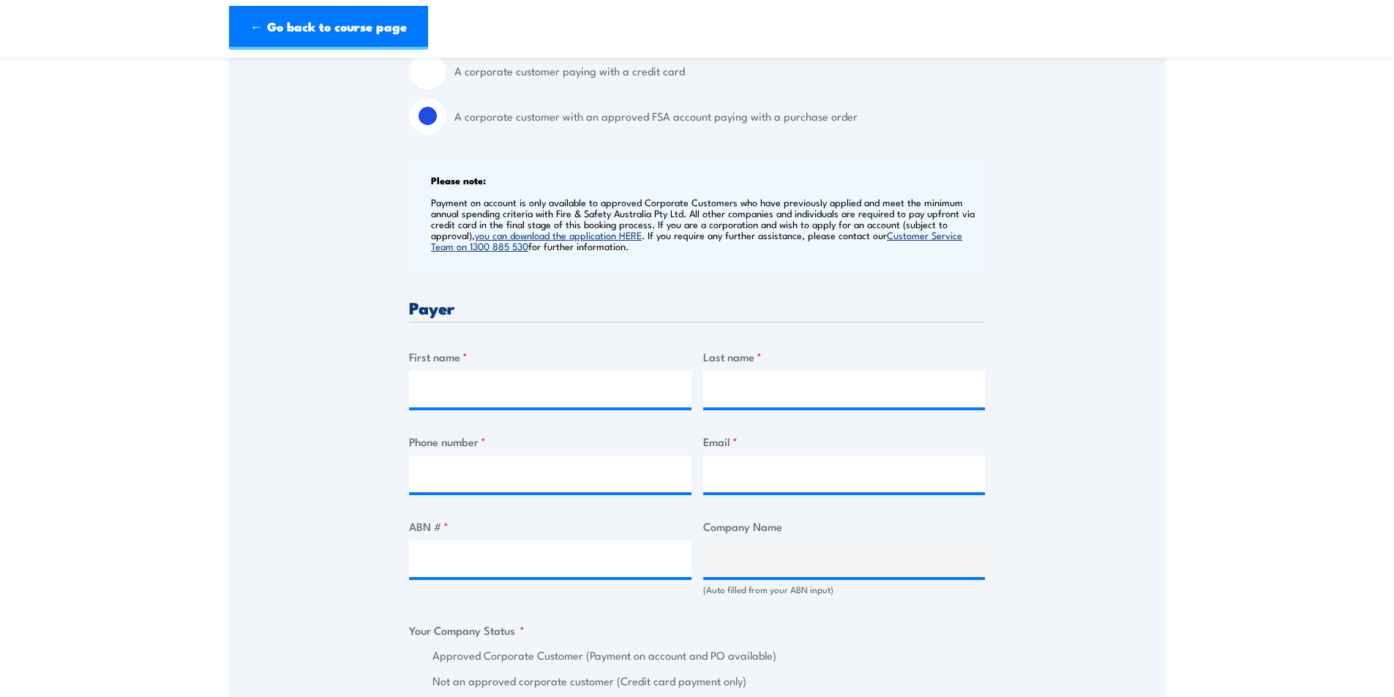
scroll to position [512, 0]
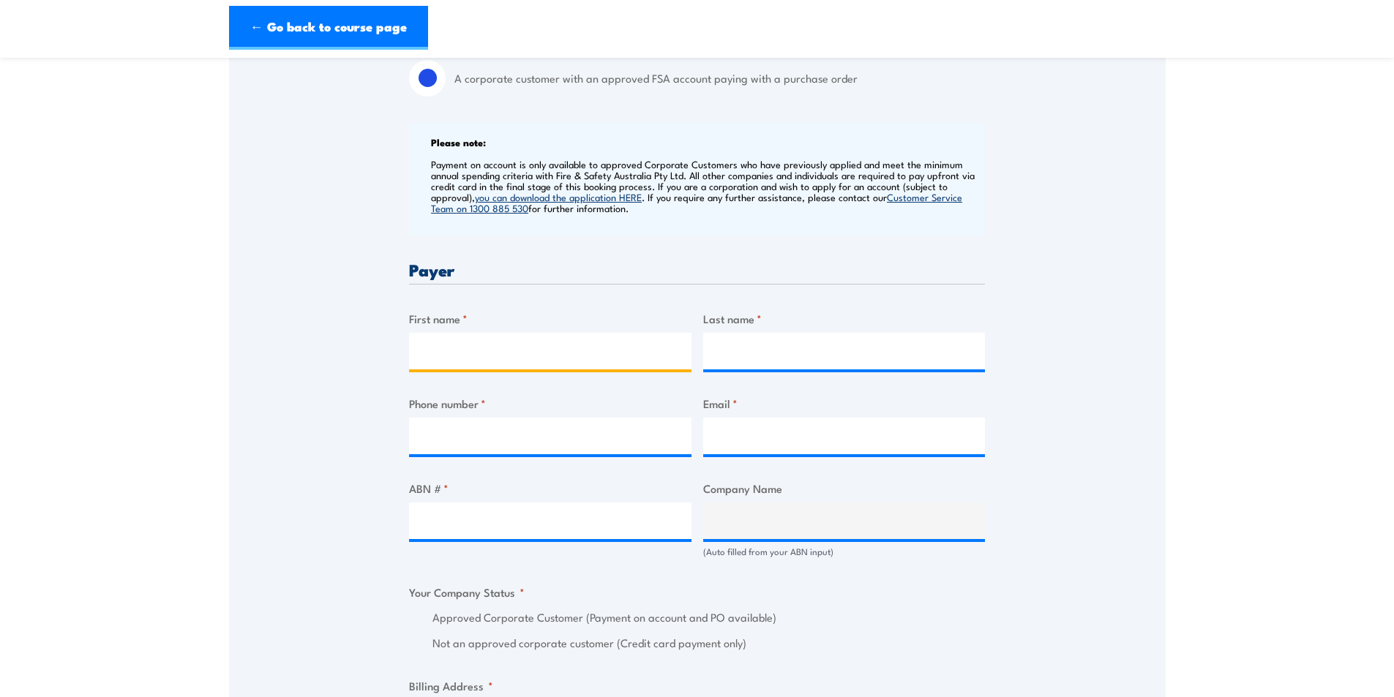
click at [516, 357] on input "First name *" at bounding box center [550, 351] width 282 height 37
type input "Asmita"
type input "Clark"
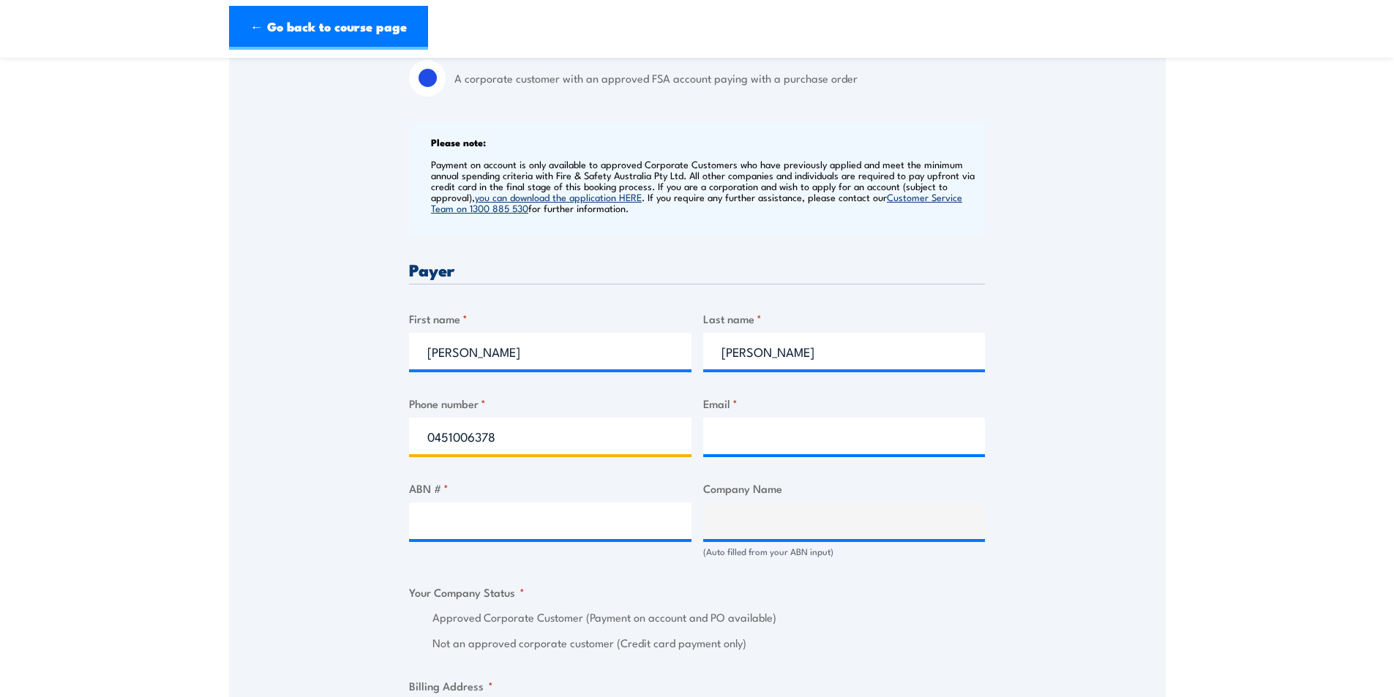
type input "0451006378"
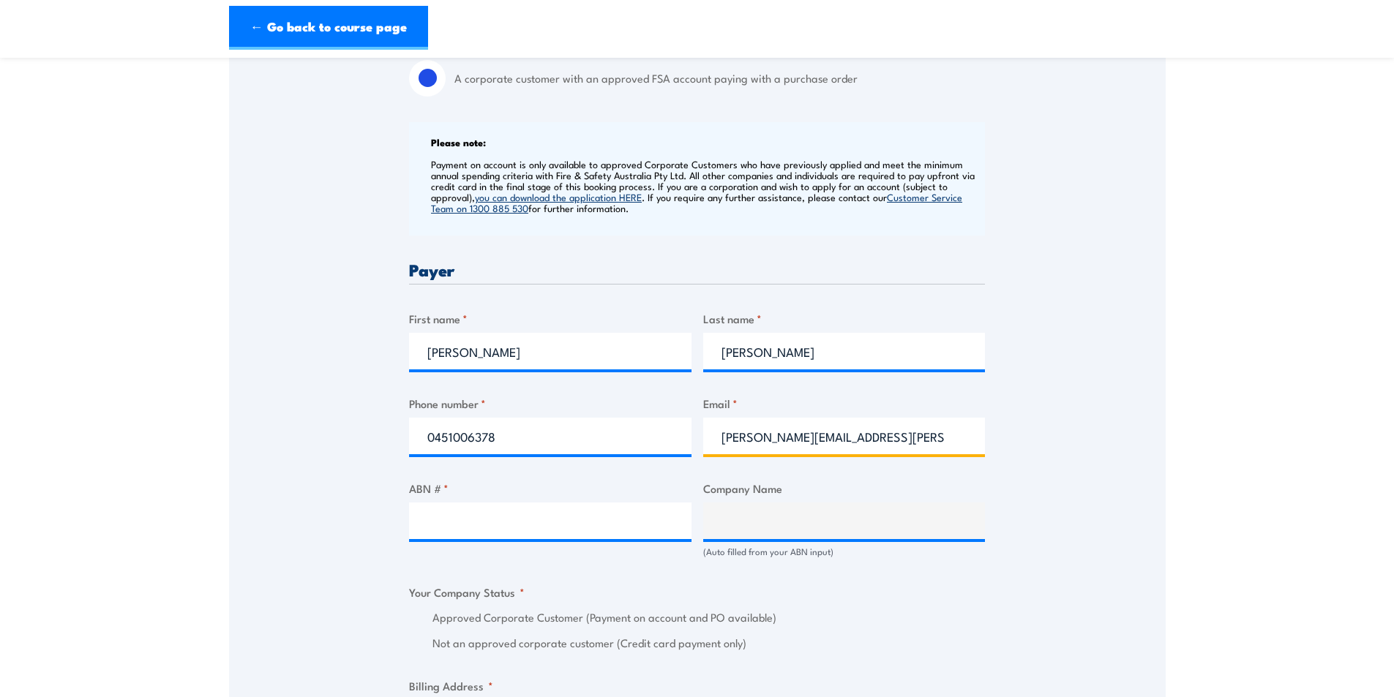
type input "asmita.clark@careauto.com.au"
click at [452, 515] on input "ABN # *" at bounding box center [550, 521] width 282 height 37
paste input "94 633 108 700"
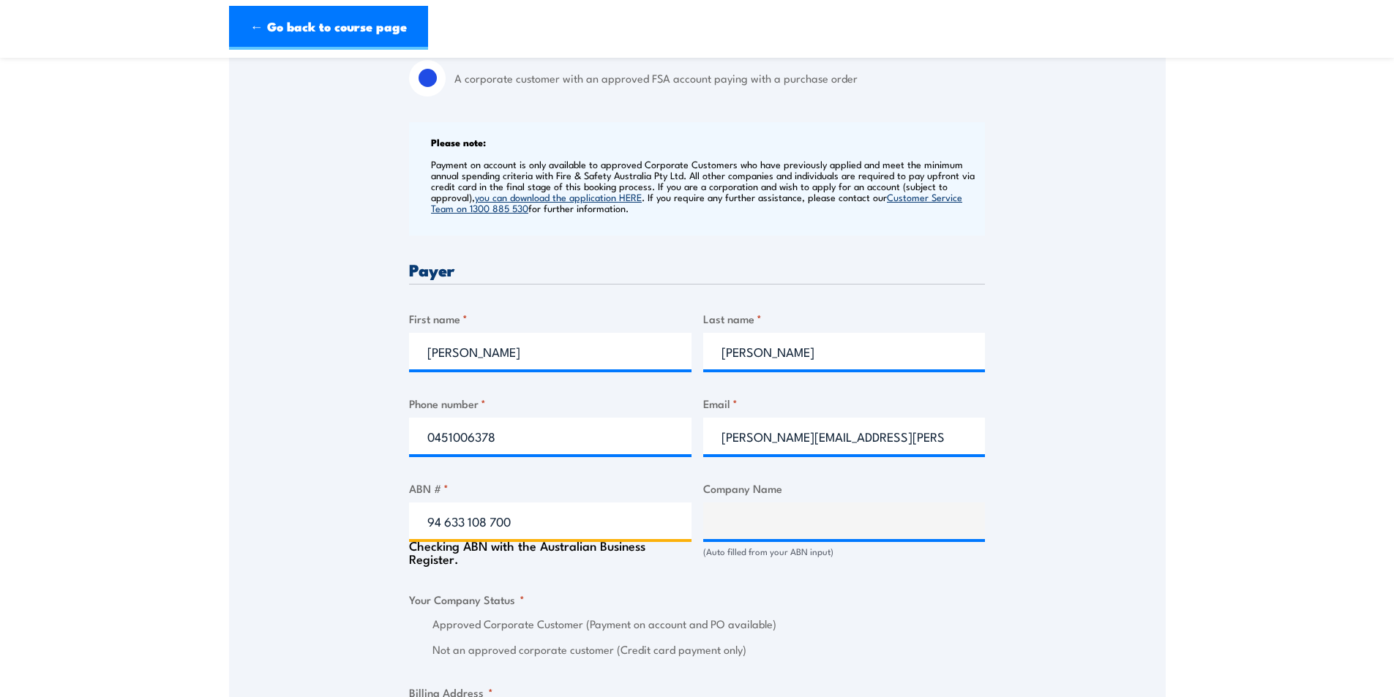
type input "94 633 108 700"
click at [296, 501] on div "Speak to a specialist CALL 1300 885 530 CALL 1300 885 530 " * " indicates requi…" at bounding box center [697, 586] width 936 height 1688
type input "THE CARE AUTOMOTIVE GROUP PTY LTD"
radio input "true"
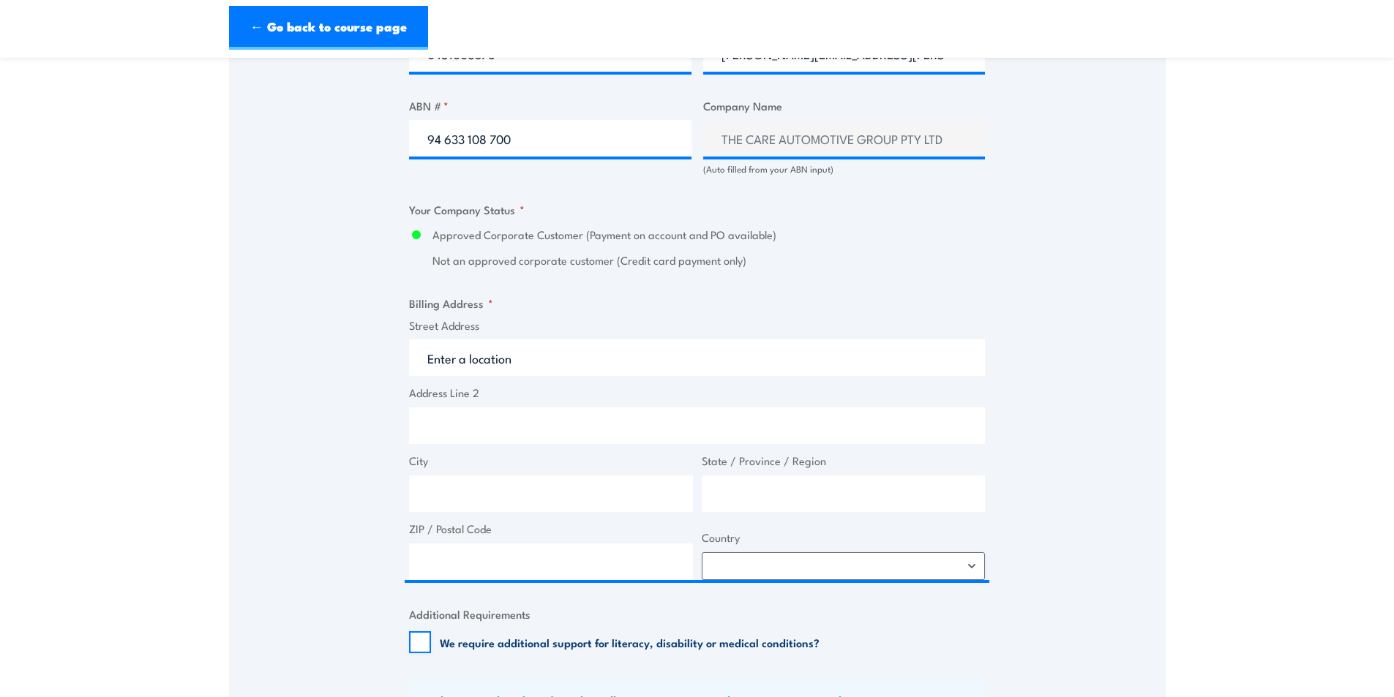
scroll to position [951, 0]
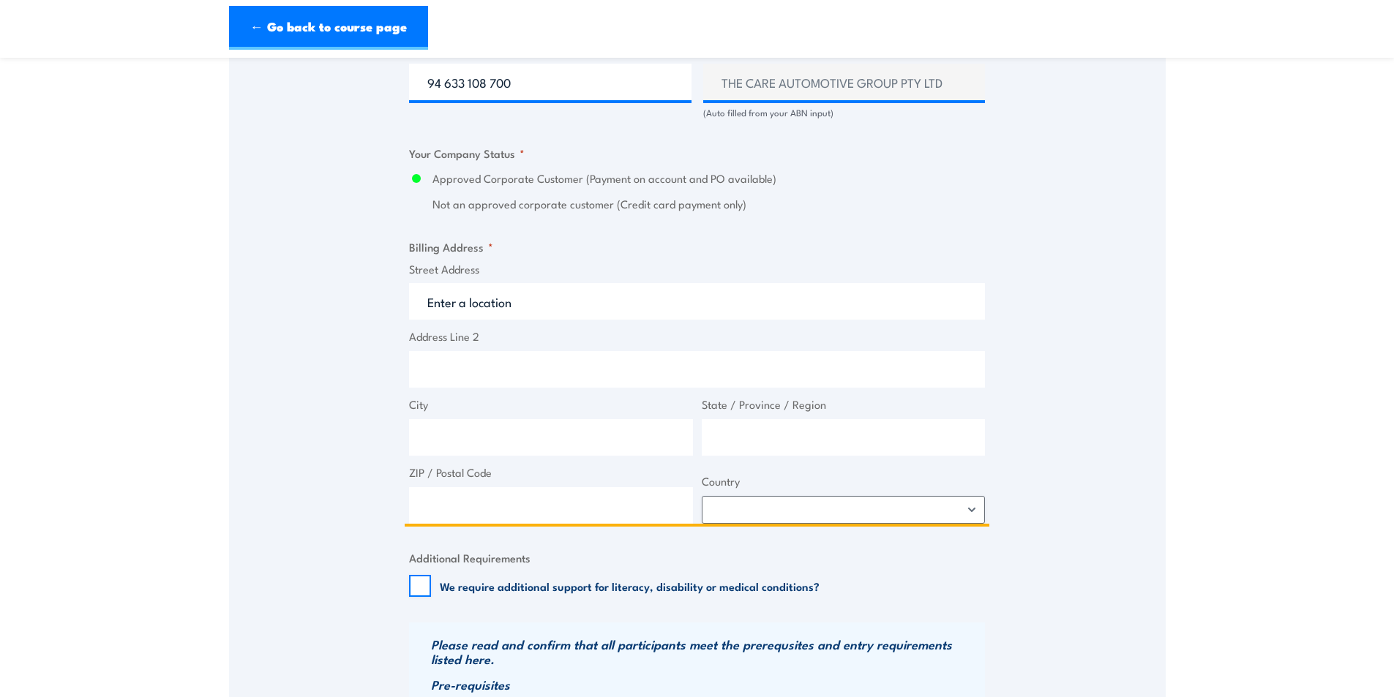
click at [494, 298] on input "Street Address" at bounding box center [697, 301] width 576 height 37
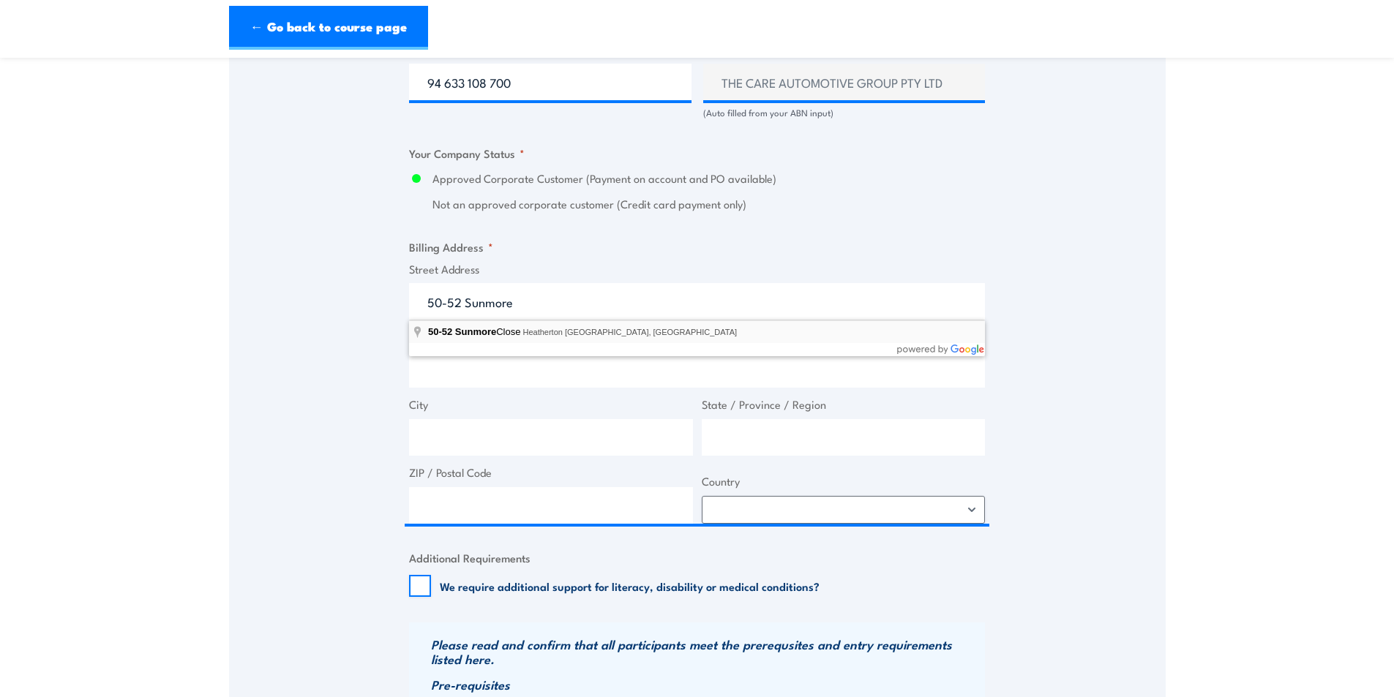
type input "50-52 Sunmore Close, Heatherton VIC, Australia"
type input "50 Sunmore Cl"
type input "Heatherton"
type input "Victoria"
type input "3202"
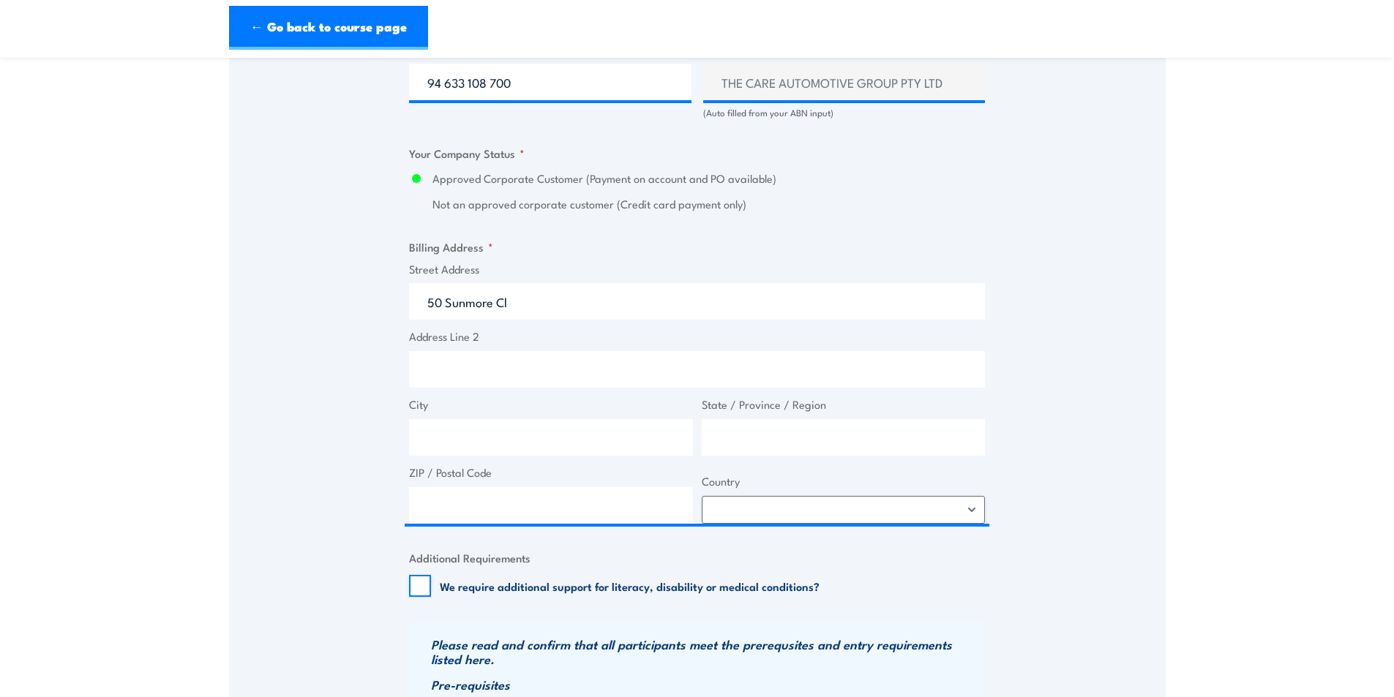
select select "Australia"
click at [279, 334] on div "Speak to a specialist CALL 1300 885 530 CALL 1300 885 530 " * " indicates requi…" at bounding box center [697, 143] width 936 height 1681
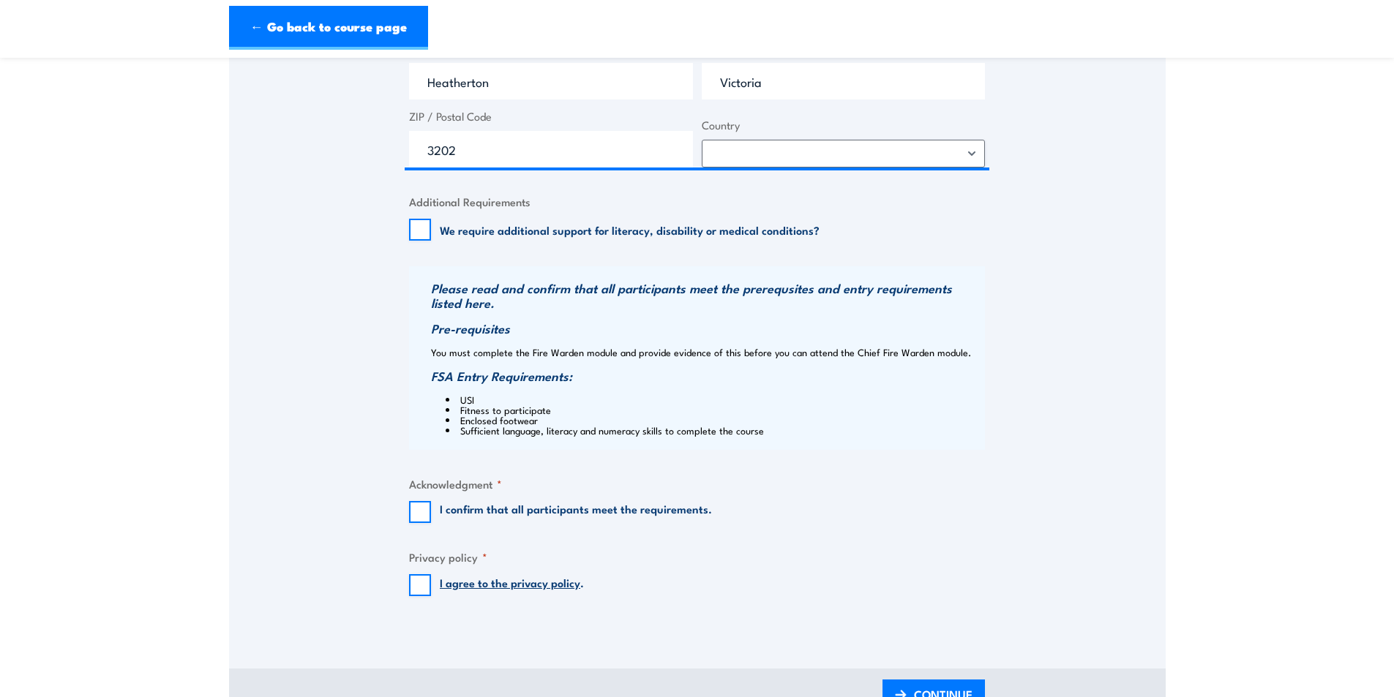
scroll to position [1390, 0]
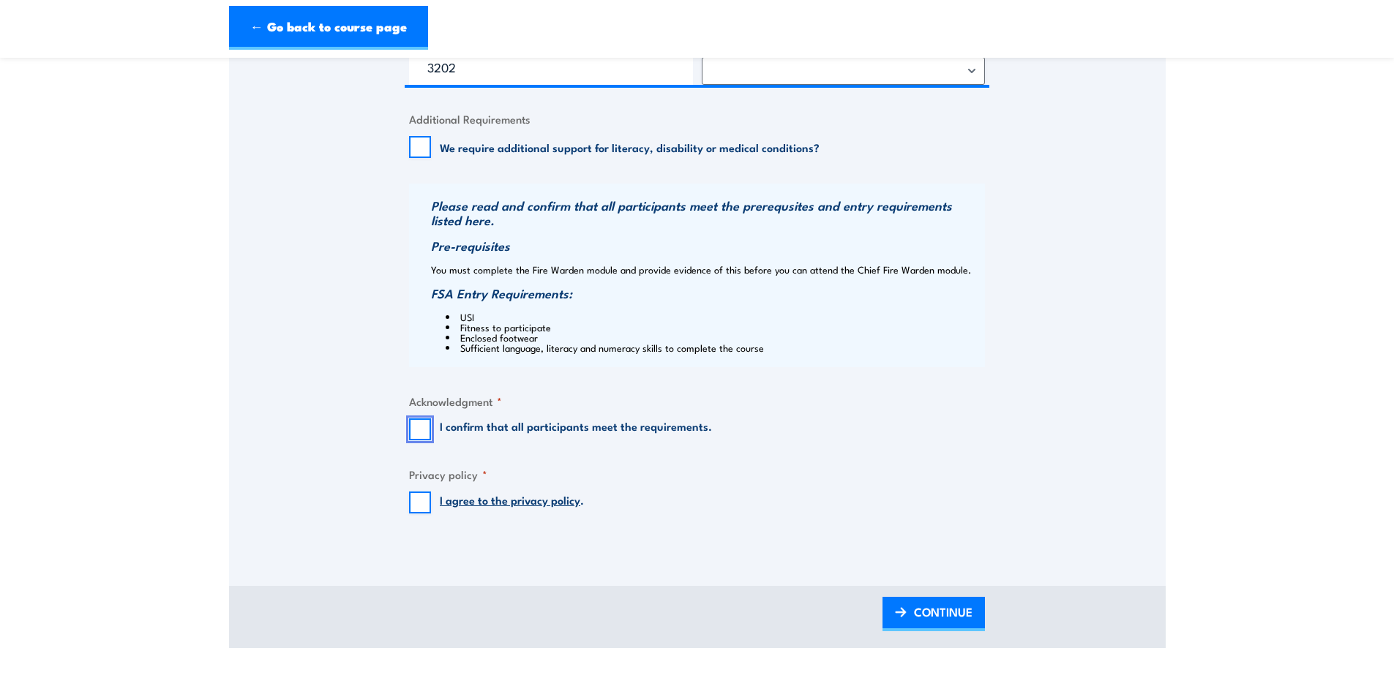
click at [418, 432] on input "I confirm that all participants meet the requirements." at bounding box center [420, 429] width 22 height 22
checkbox input "true"
click at [419, 510] on input "I agree to the privacy policy ." at bounding box center [420, 503] width 22 height 22
checkbox input "true"
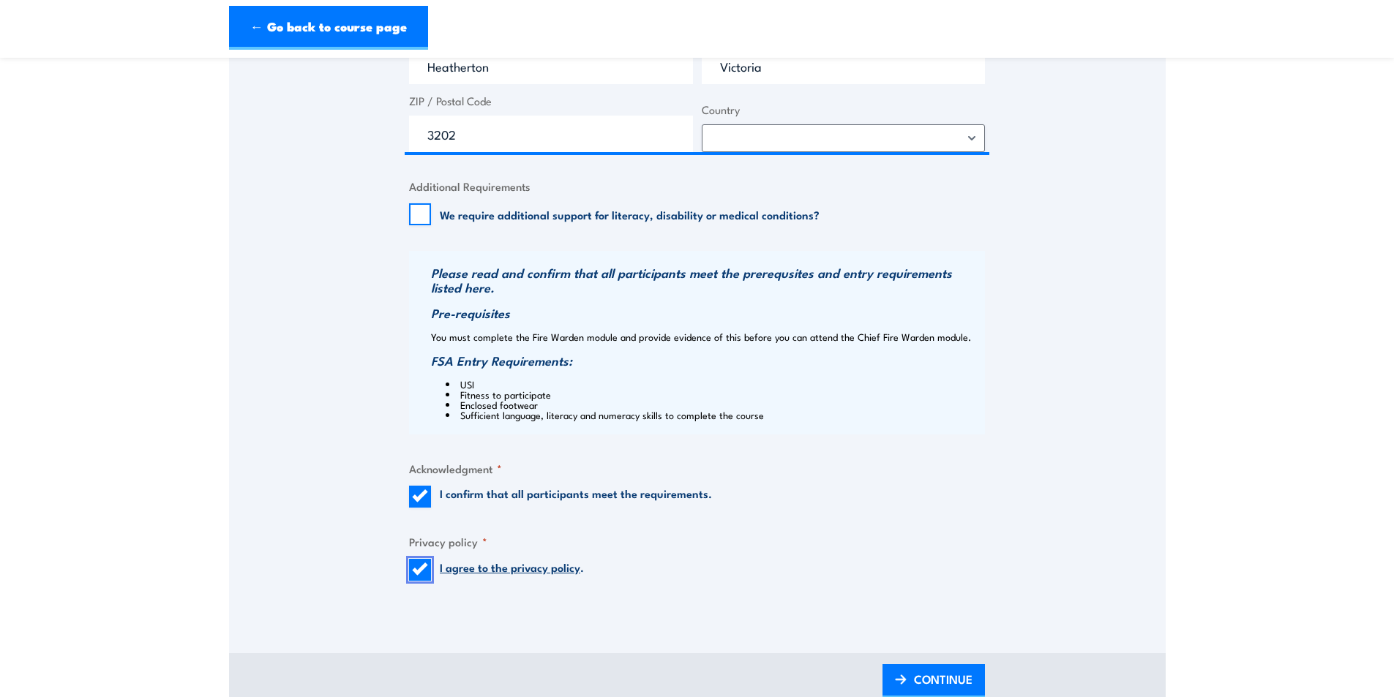
scroll to position [1463, 0]
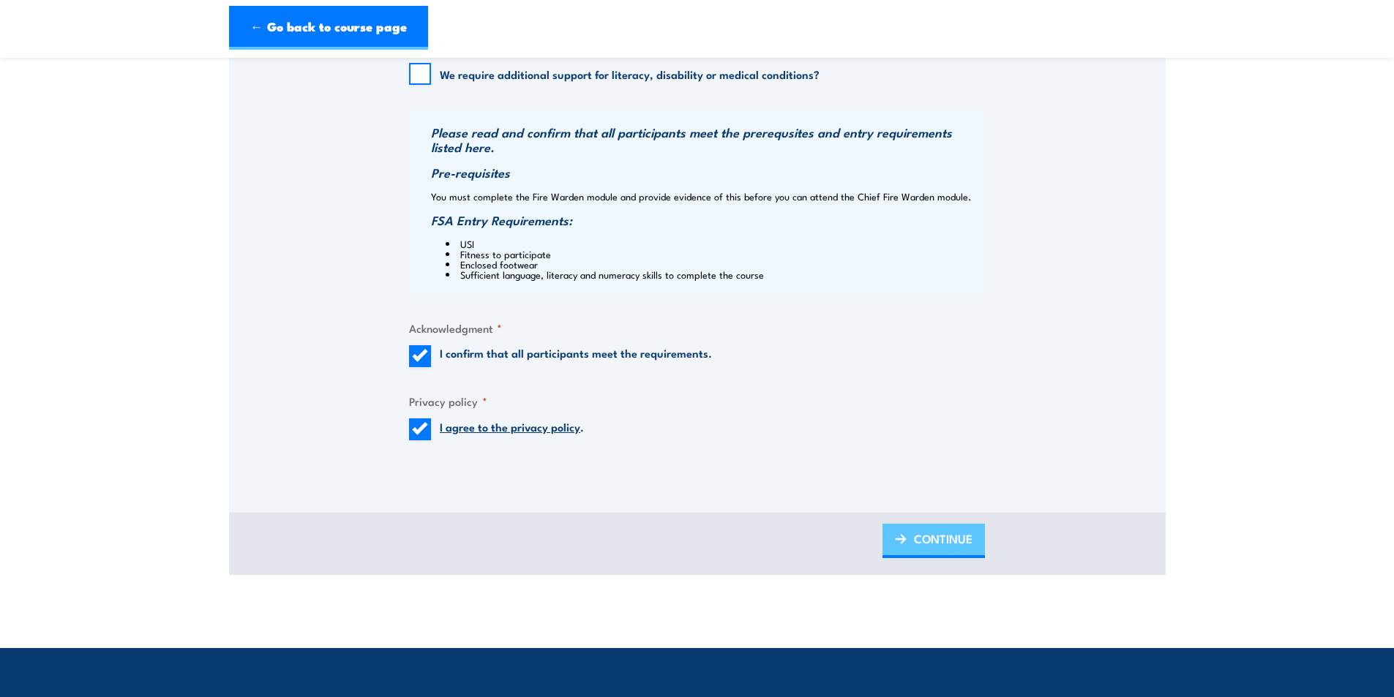
click at [935, 541] on span "CONTINUE" at bounding box center [943, 538] width 59 height 39
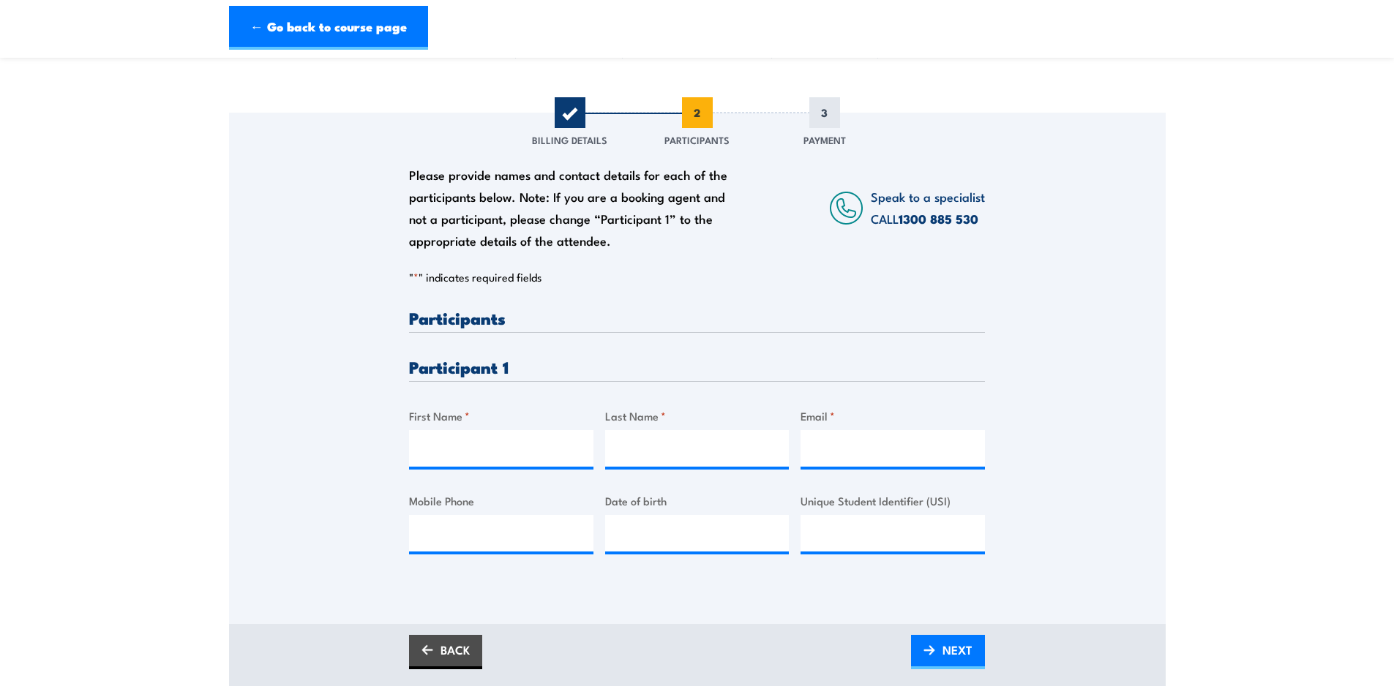
scroll to position [146, 0]
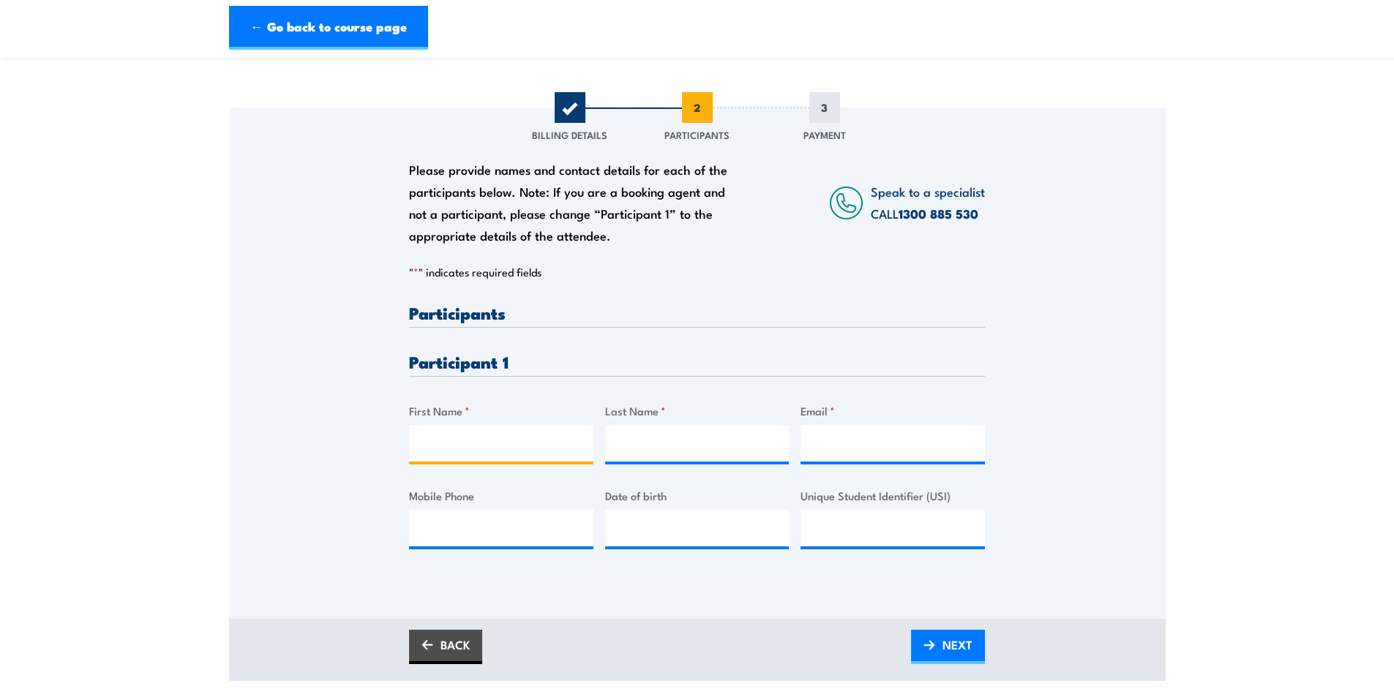
click at [497, 436] on input "First Name *" at bounding box center [501, 443] width 184 height 37
click at [491, 438] on input "First Name *" at bounding box center [501, 443] width 184 height 37
paste input "Sezer"
type input "Sezer"
click at [653, 450] on input "Last Name *" at bounding box center [697, 443] width 184 height 37
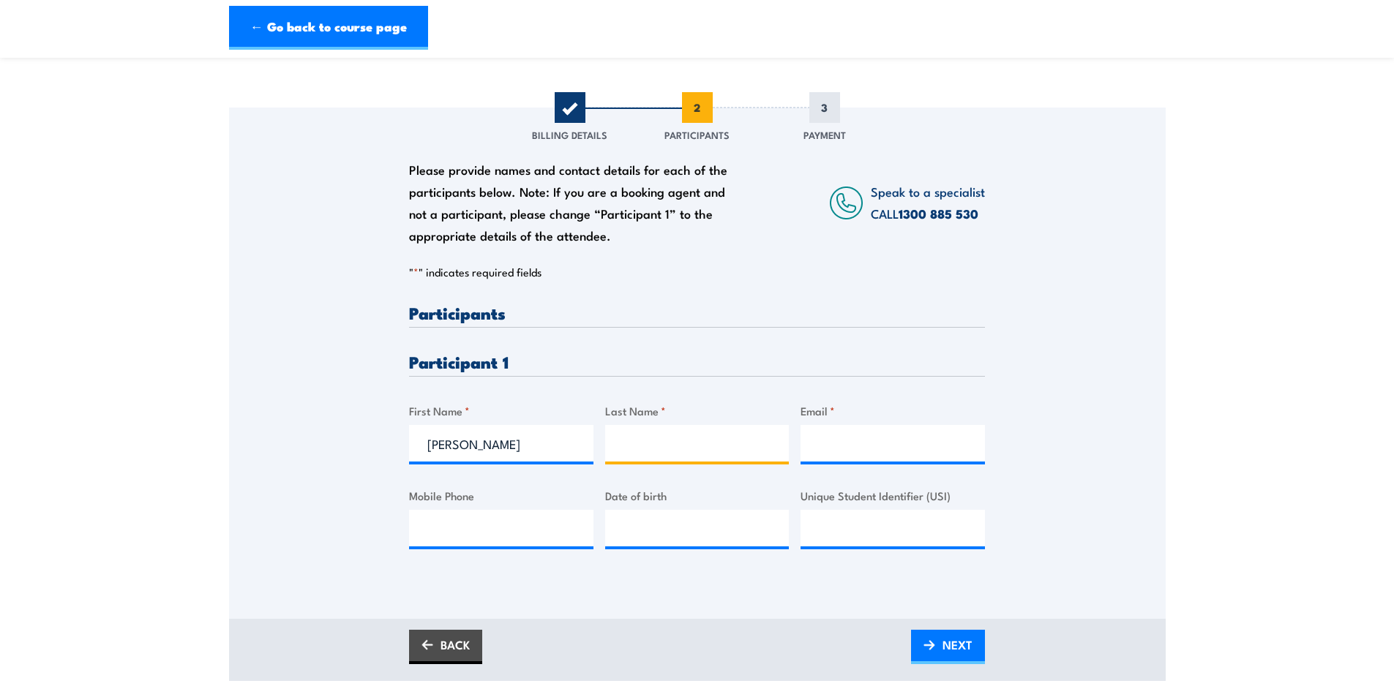
click at [658, 441] on input "Last Name *" at bounding box center [697, 443] width 184 height 37
paste input "Disbudak"
type input "Disbudak"
click at [823, 444] on input "Email *" at bounding box center [892, 443] width 184 height 37
click at [899, 443] on input "Email *" at bounding box center [892, 443] width 184 height 37
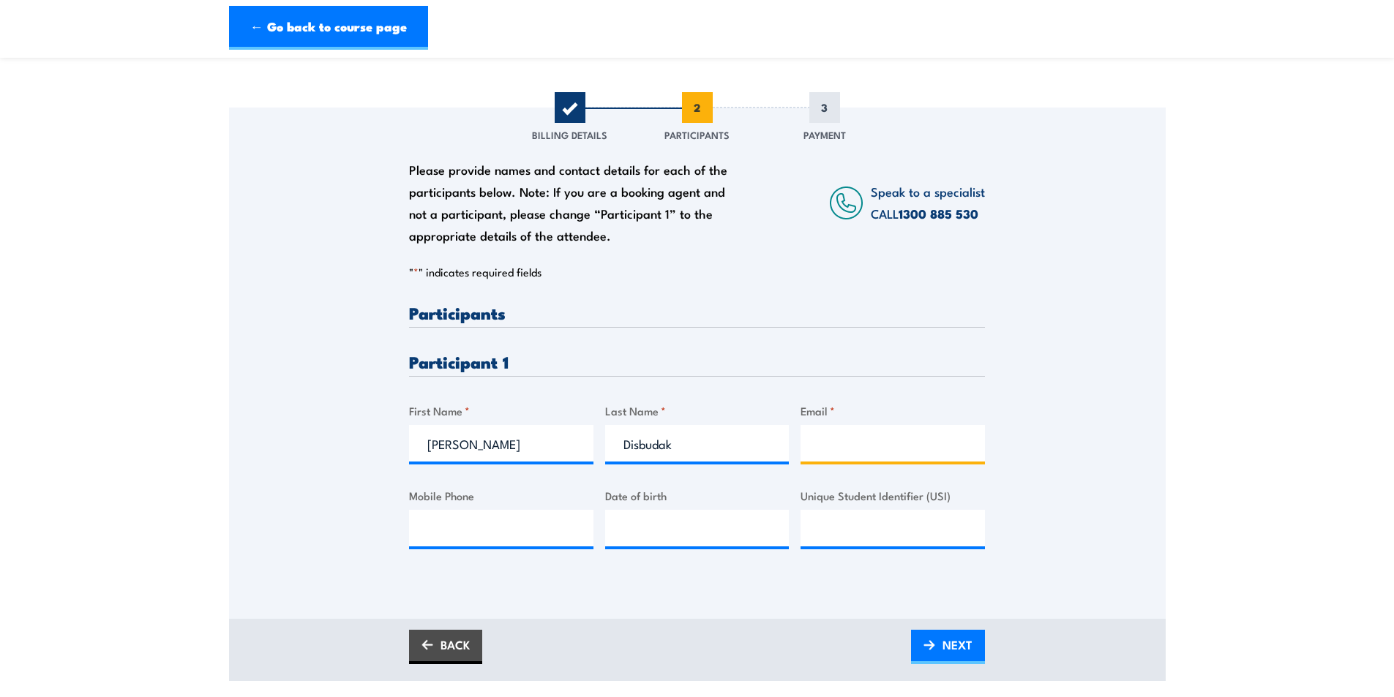
paste input "sezer.disbudak@careauto.com.au"
type input "sezer.disbudak@careauto.com.au"
click at [546, 530] on input "Mobile Phone" at bounding box center [501, 528] width 184 height 37
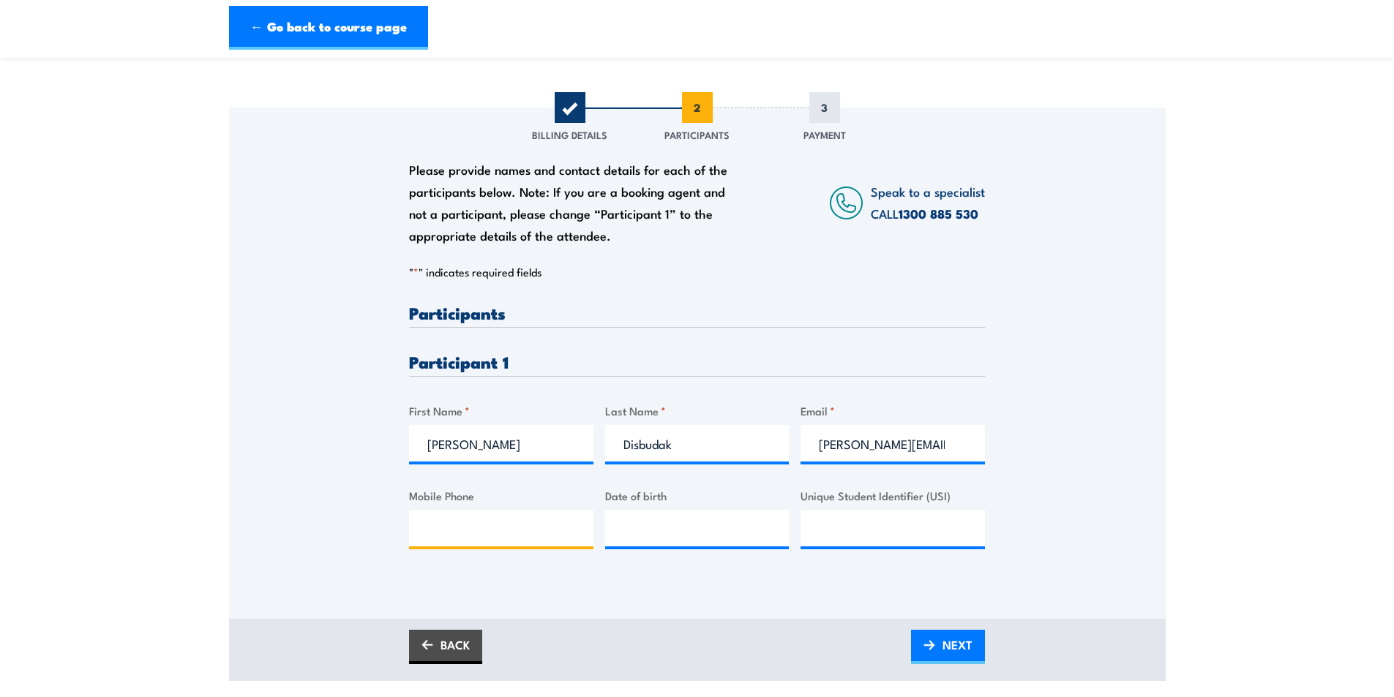
click at [466, 533] on input "Mobile Phone" at bounding box center [501, 528] width 184 height 37
paste input "0421495701"
type input "0421495701"
type input "__/__/____"
click at [649, 511] on input "__/__/____" at bounding box center [697, 528] width 184 height 37
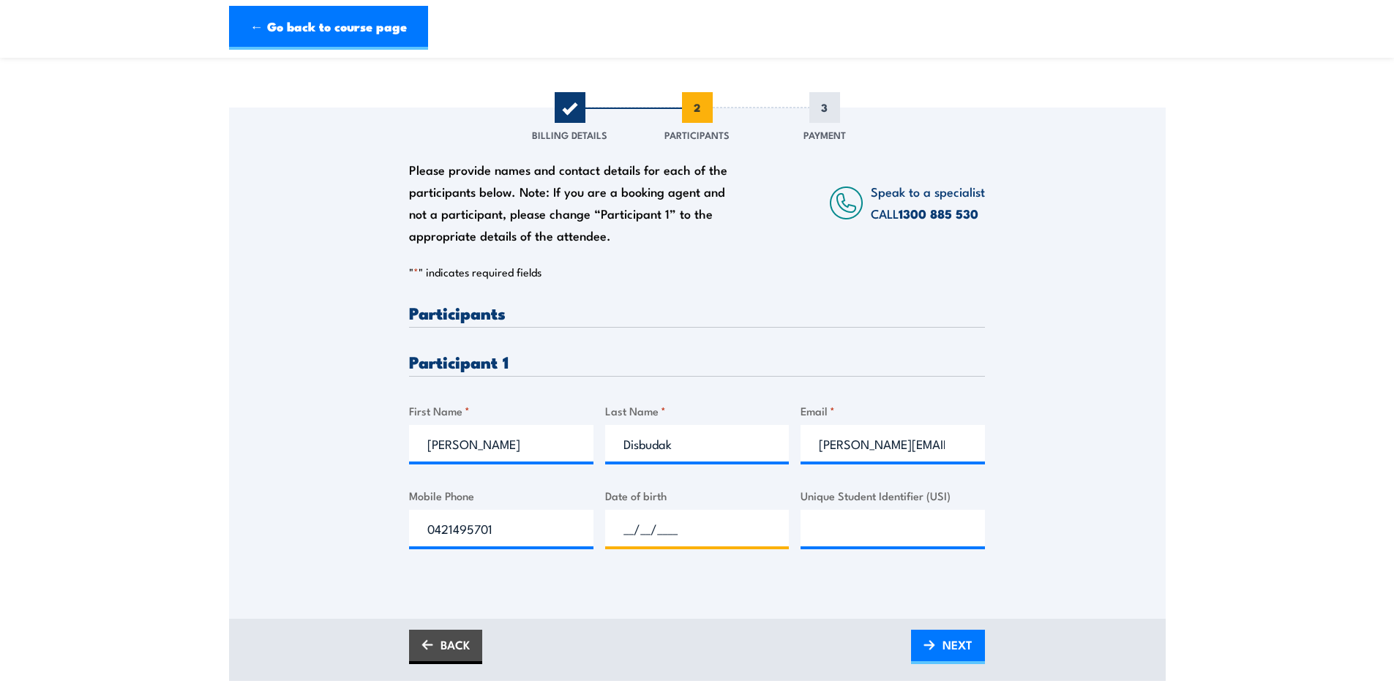
paste input "27/07/1991"
type input "27/07/1991"
click at [681, 594] on div "Please provide names and contact details for each of the participants below. No…" at bounding box center [697, 363] width 936 height 511
click at [854, 525] on input "Unique Student Identifier (USI)" at bounding box center [892, 528] width 184 height 37
click at [922, 535] on input "Unique Student Identifier (USI)" at bounding box center [892, 528] width 184 height 37
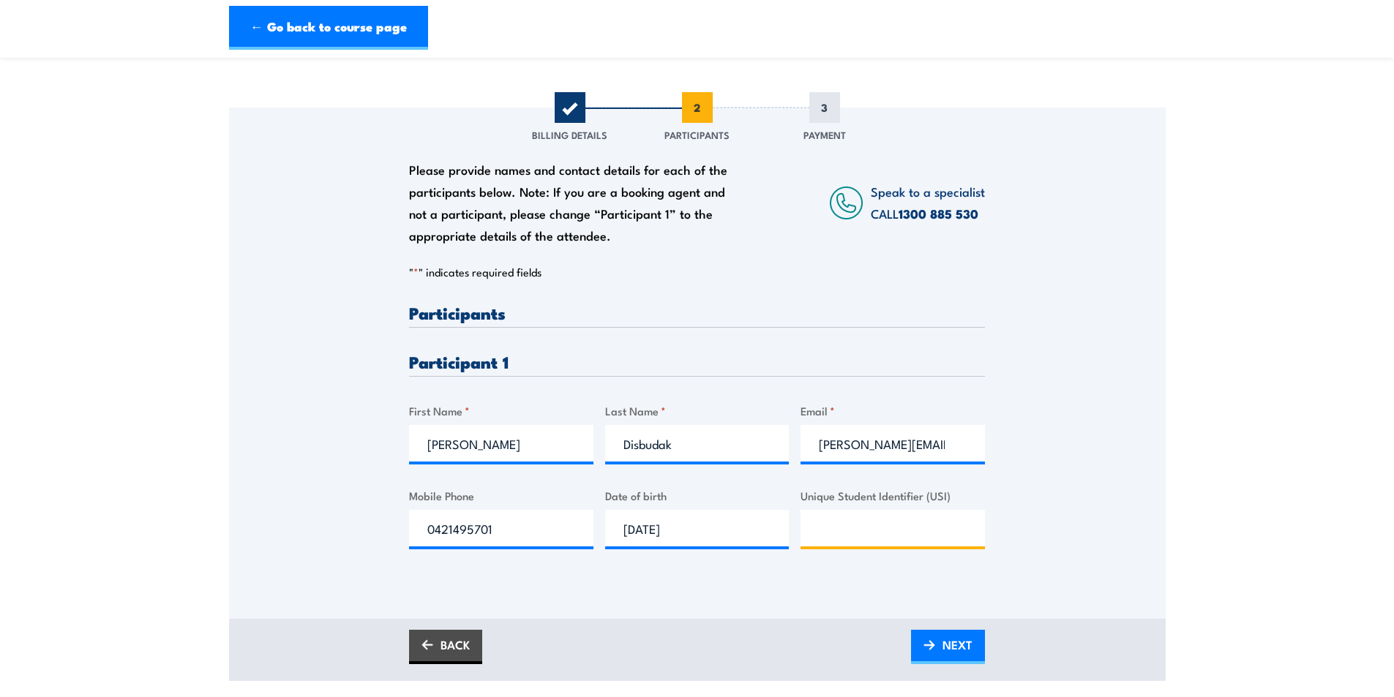
paste input "MAN6557QU8"
type input "MAN6557QU8"
click at [782, 591] on div "Please provide names and contact details for each of the participants below. No…" at bounding box center [697, 363] width 936 height 511
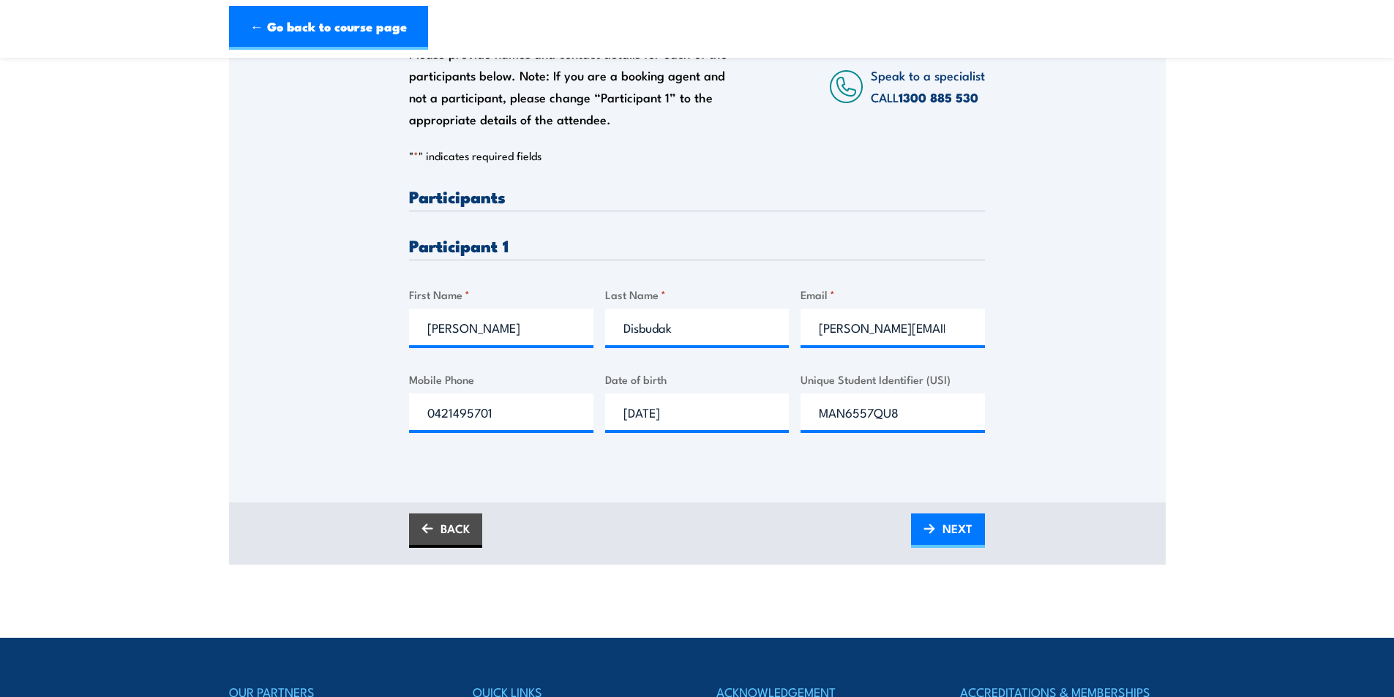
scroll to position [293, 0]
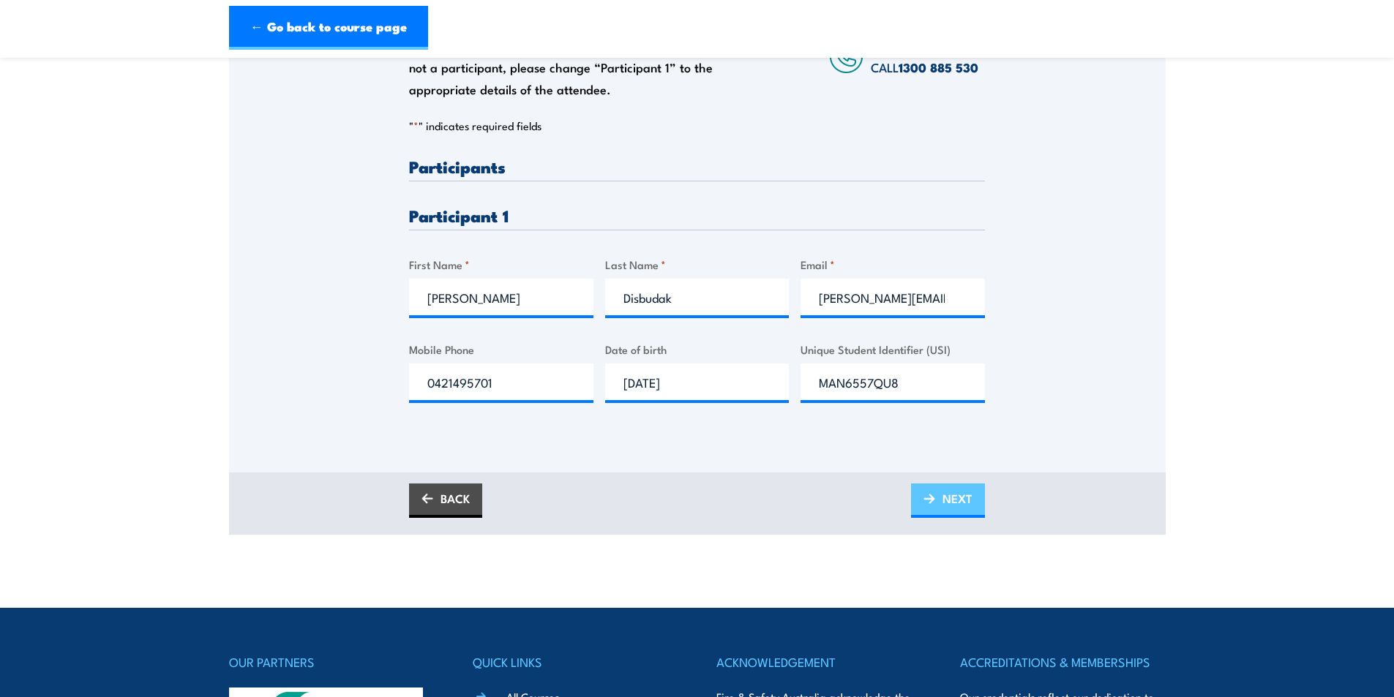
click at [933, 503] on img at bounding box center [929, 499] width 12 height 10
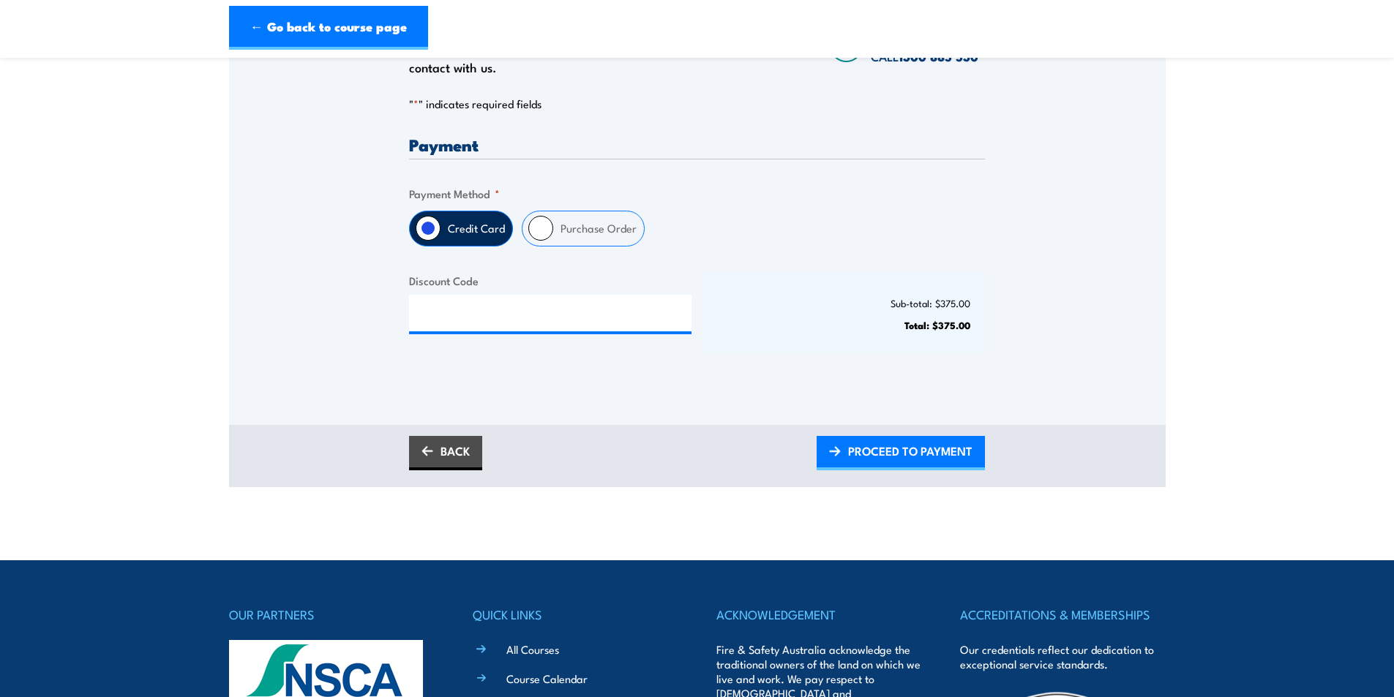
click at [574, 234] on label "Purchase Order" at bounding box center [598, 228] width 91 height 34
click at [553, 234] on input "Purchase Order" at bounding box center [540, 228] width 25 height 25
radio input "true"
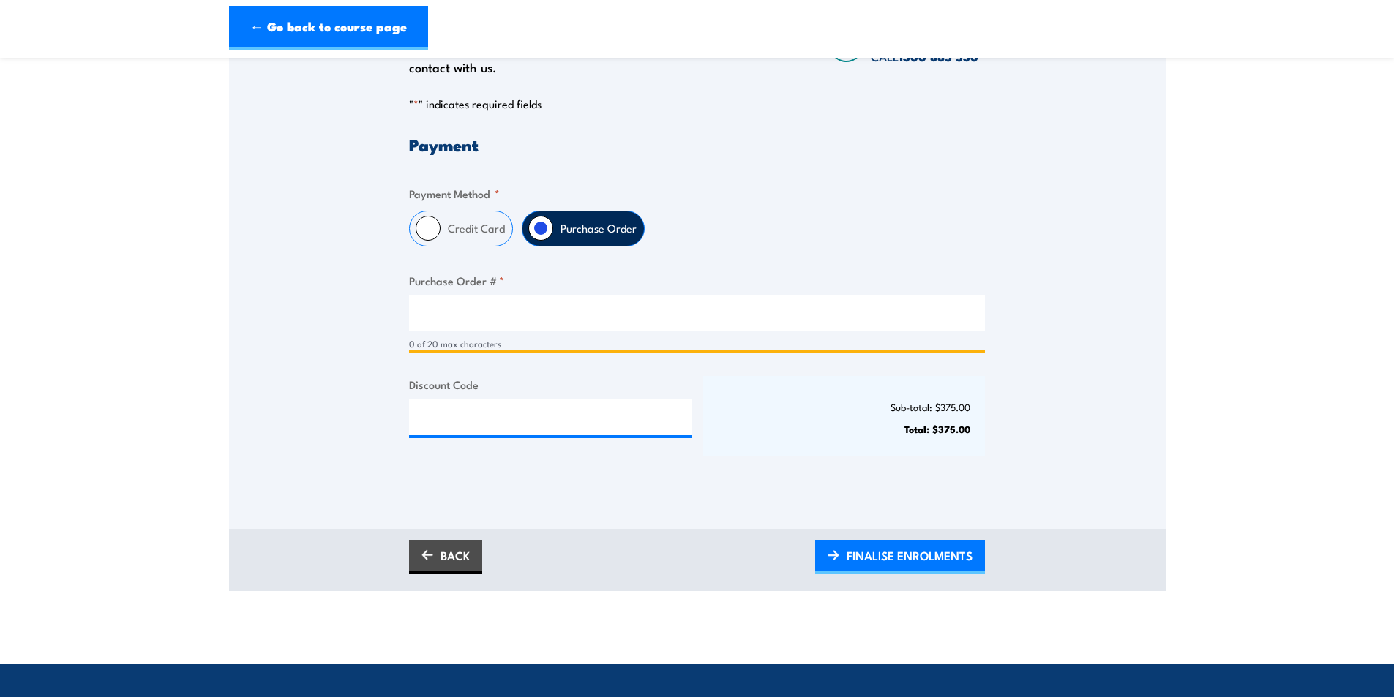
click at [519, 315] on input "Purchase Order # *" at bounding box center [697, 313] width 576 height 37
type input "PO-0004"
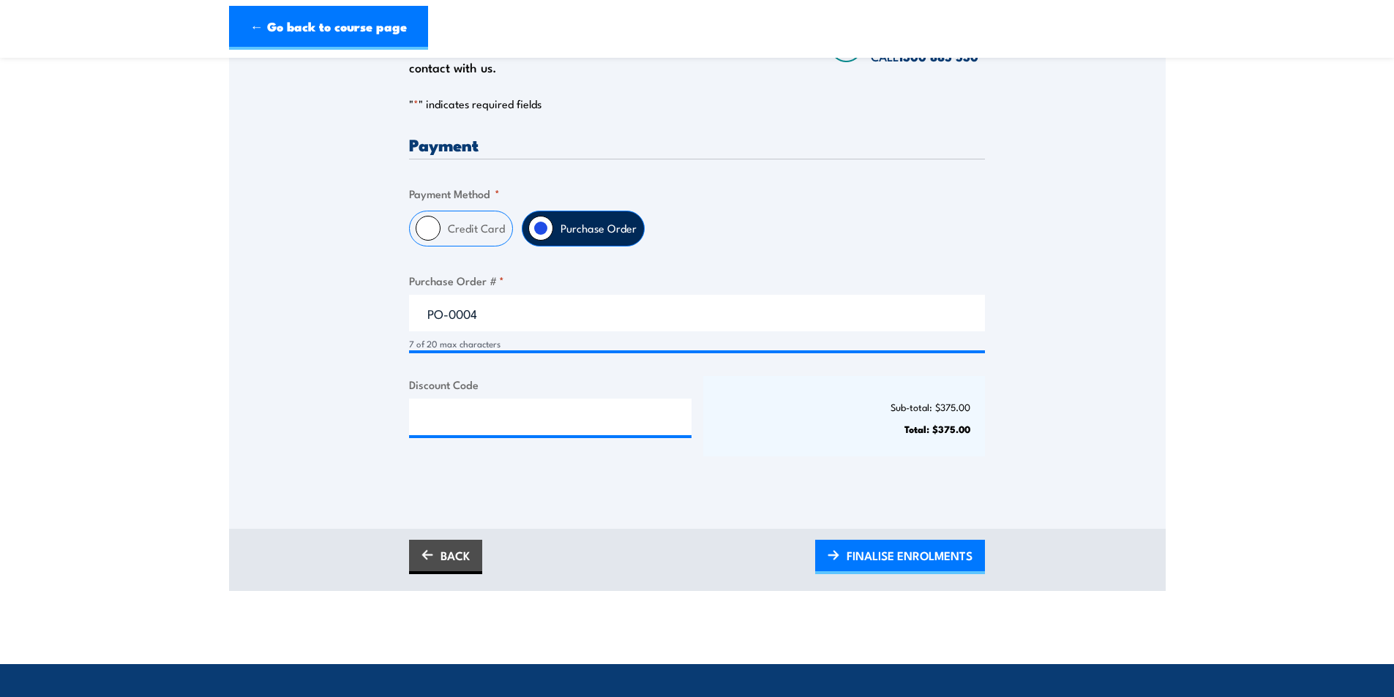
click at [315, 389] on div "Only approved companies can use purchase orders. If you would like to become ap…" at bounding box center [697, 224] width 936 height 527
click at [871, 557] on span "FINALISE ENROLMENTS" at bounding box center [909, 555] width 126 height 39
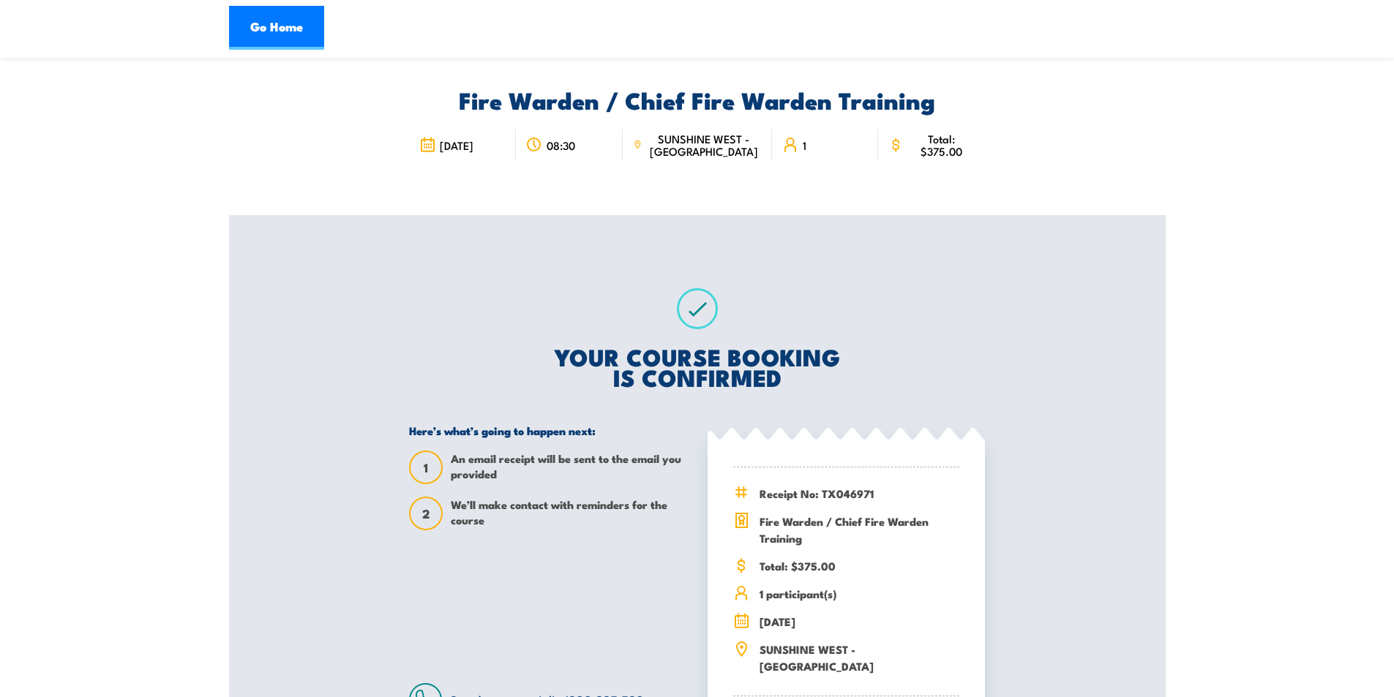
scroll to position [73, 0]
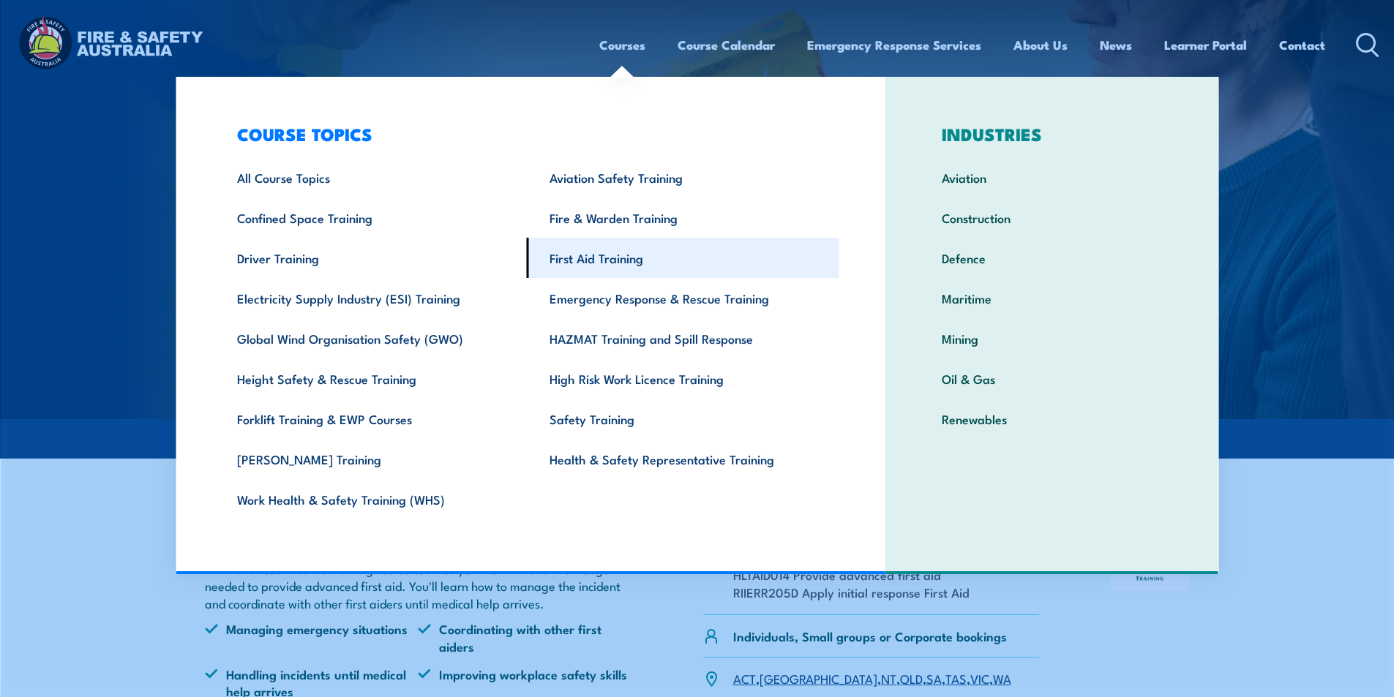
click at [576, 255] on link "First Aid Training" at bounding box center [683, 258] width 312 height 40
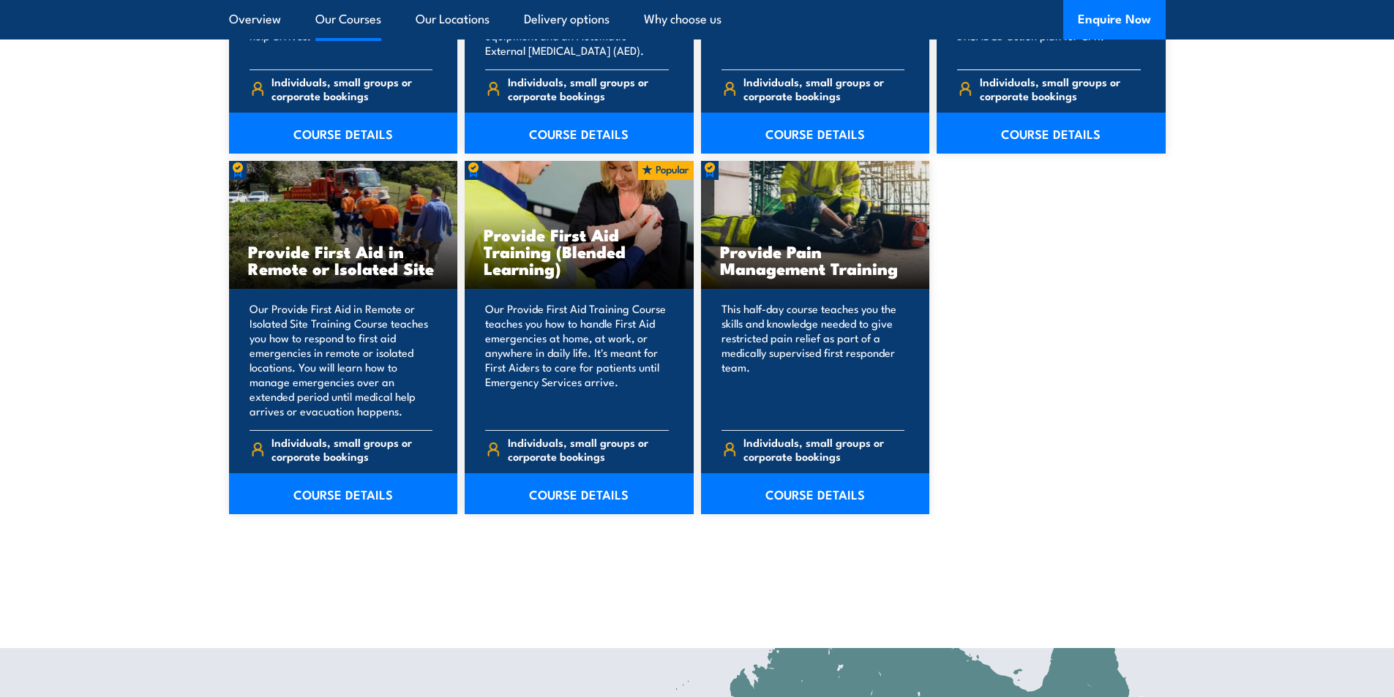
scroll to position [2122, 0]
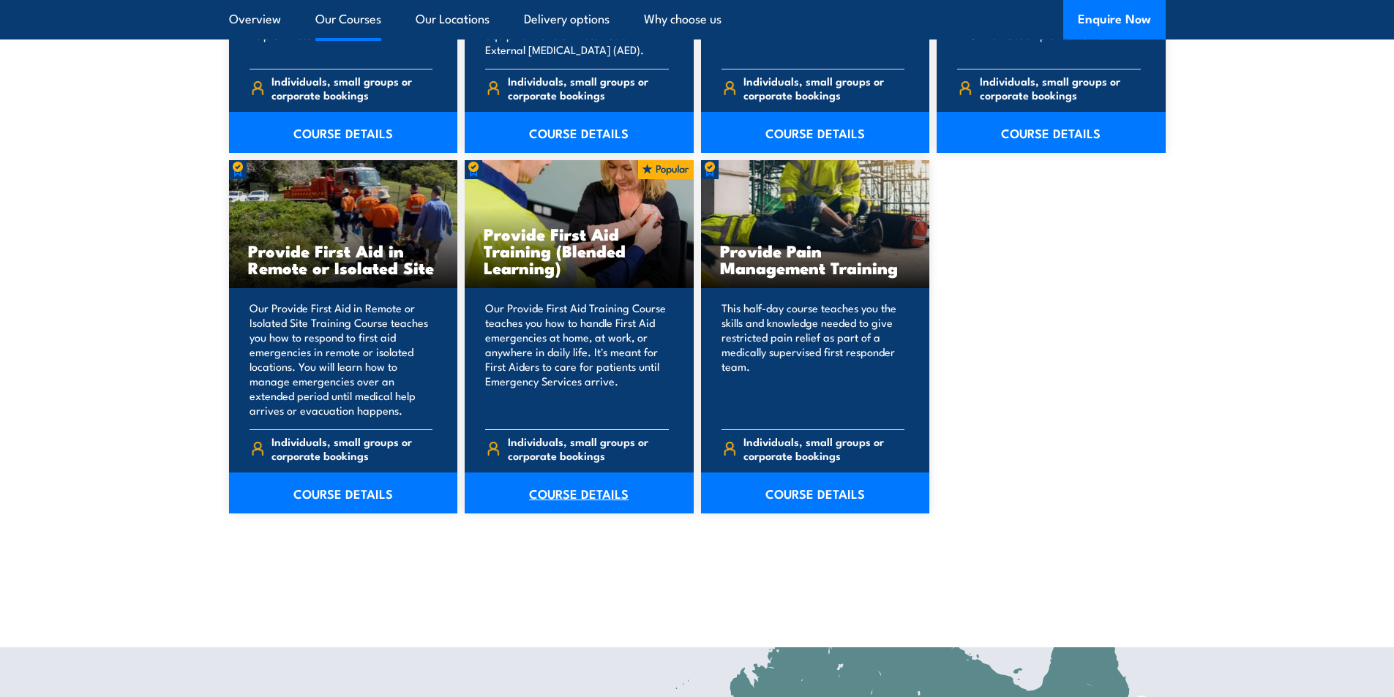
click at [607, 492] on link "COURSE DETAILS" at bounding box center [579, 493] width 229 height 41
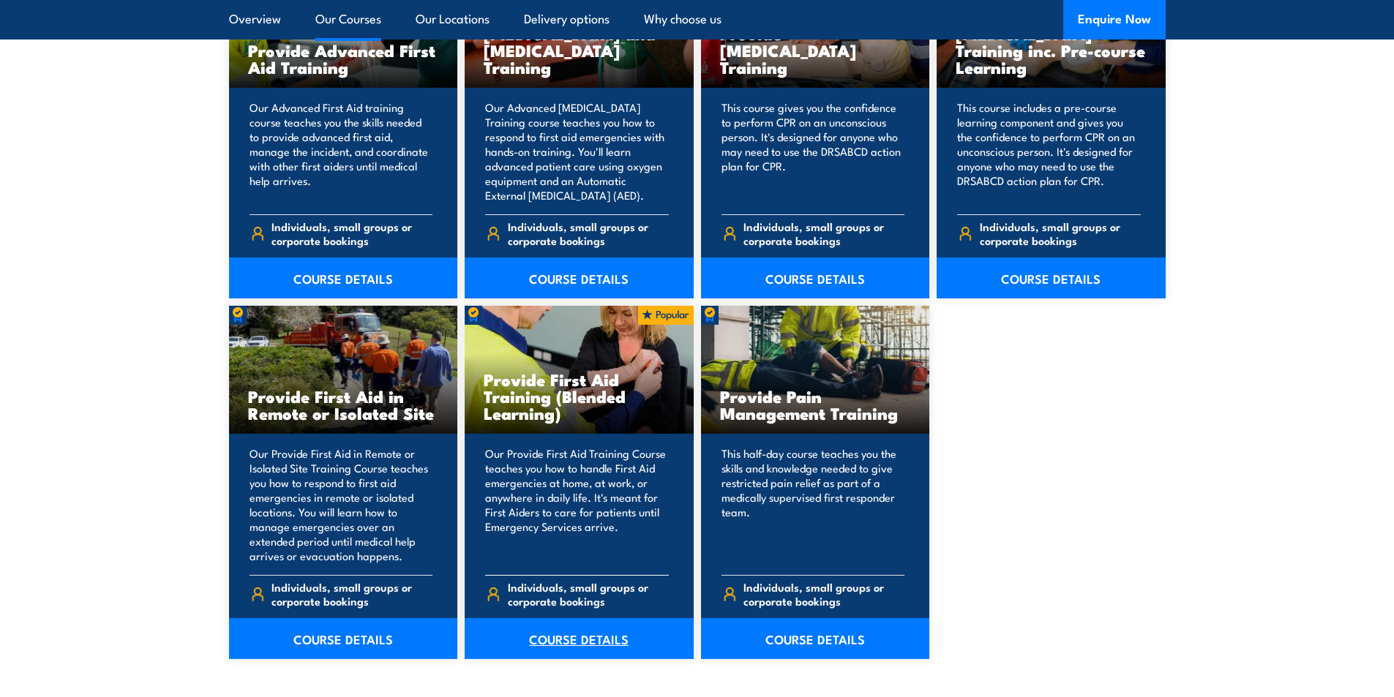
scroll to position [1902, 0]
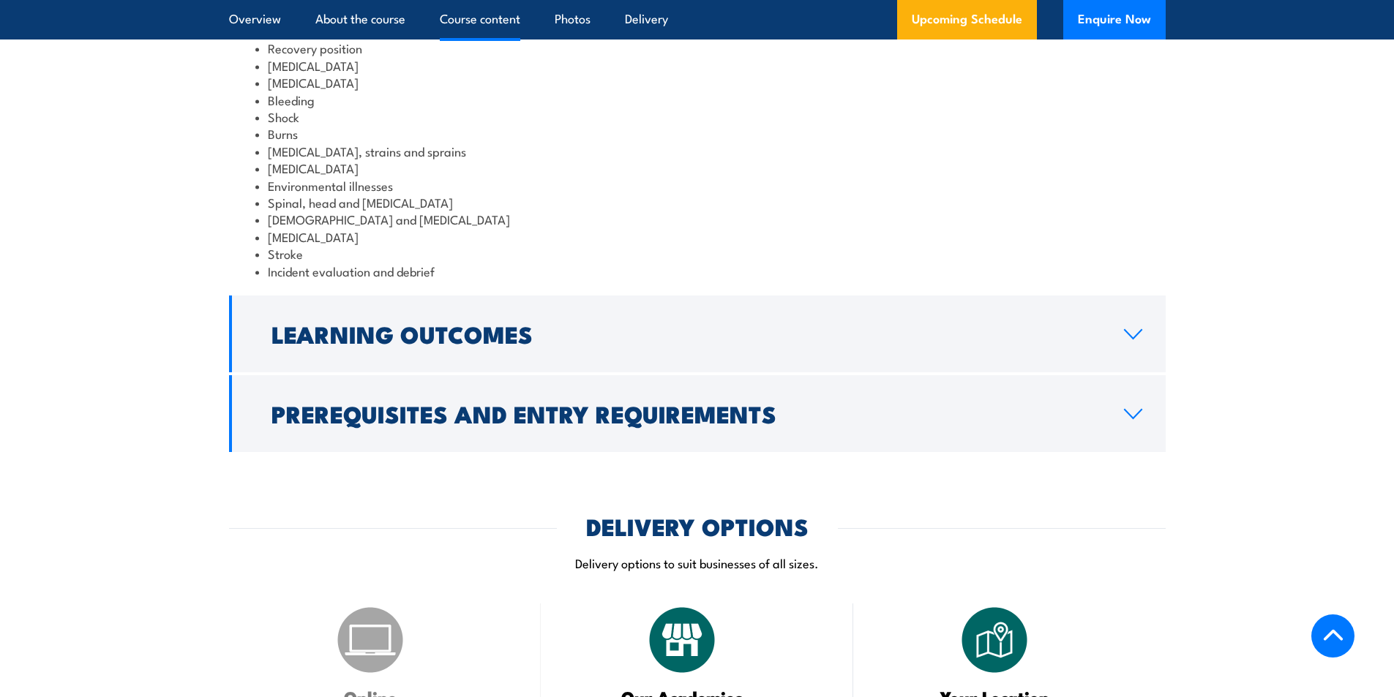
scroll to position [1902, 0]
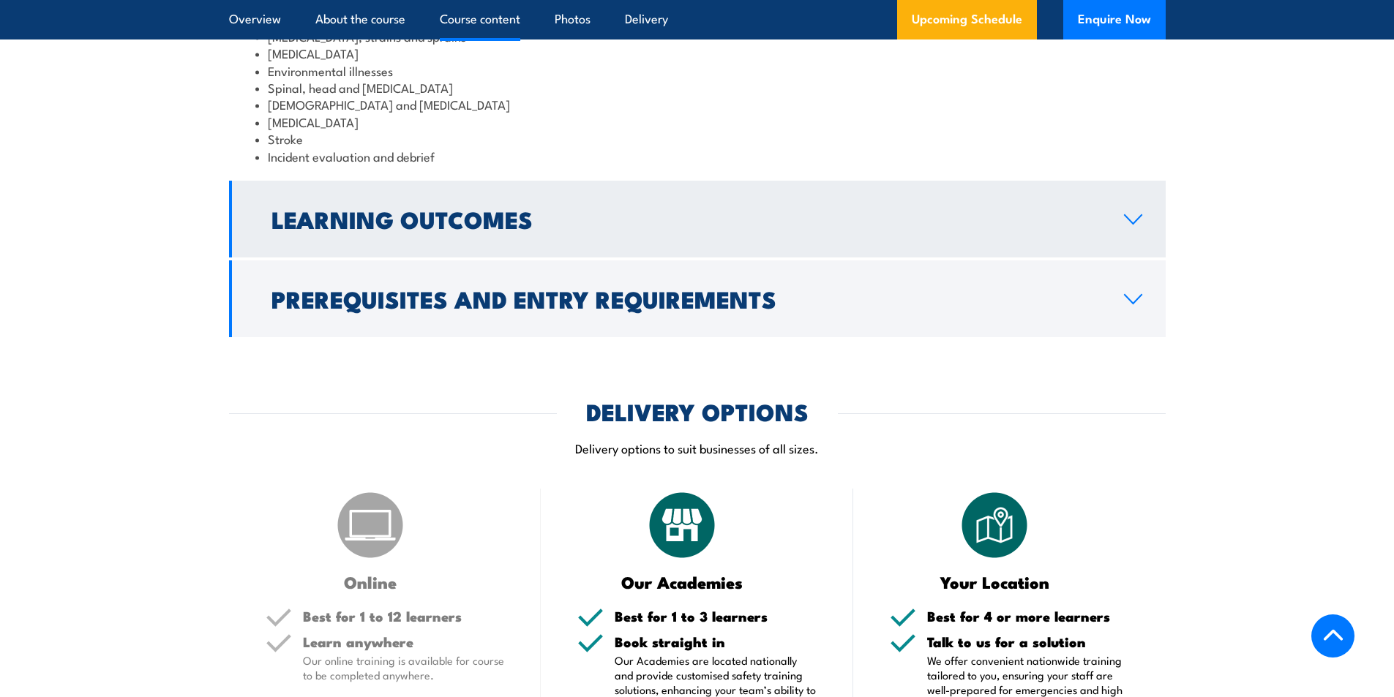
click at [1119, 252] on link "Learning Outcomes" at bounding box center [697, 219] width 936 height 77
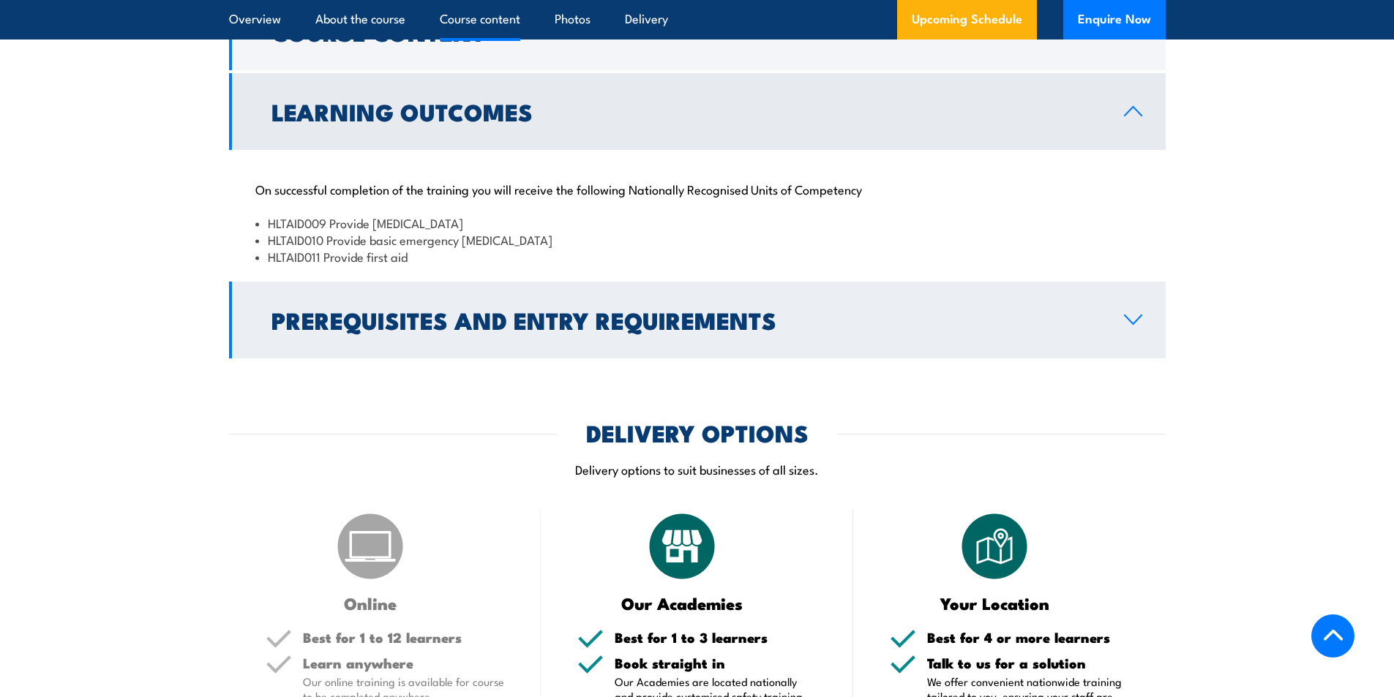
scroll to position [1694, 0]
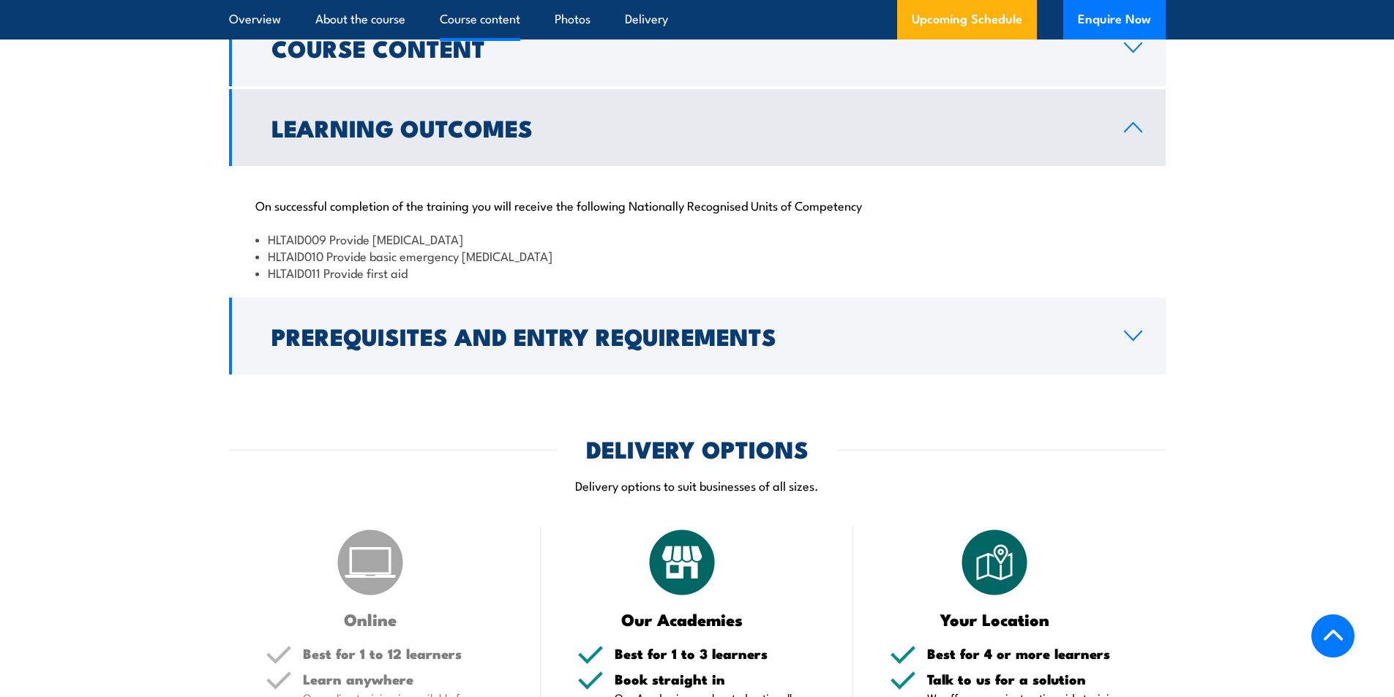
click at [1136, 132] on icon at bounding box center [1132, 127] width 17 height 9
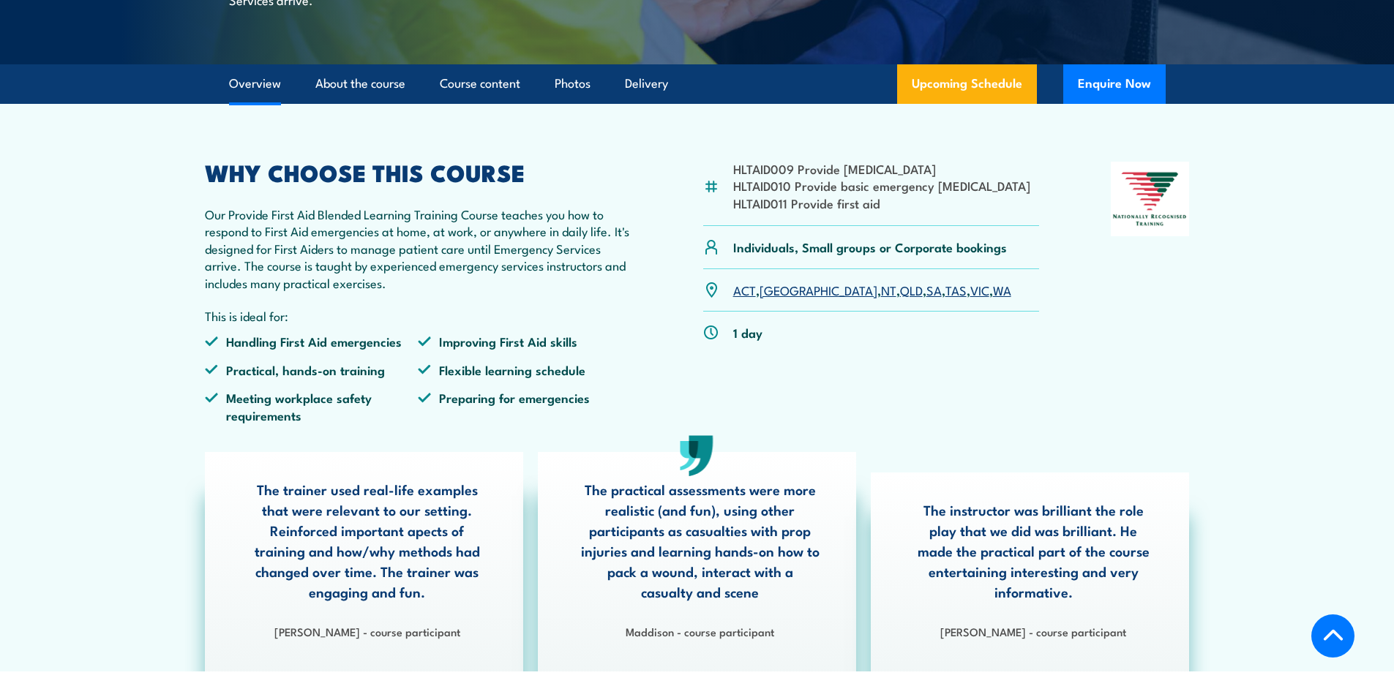
scroll to position [321, 0]
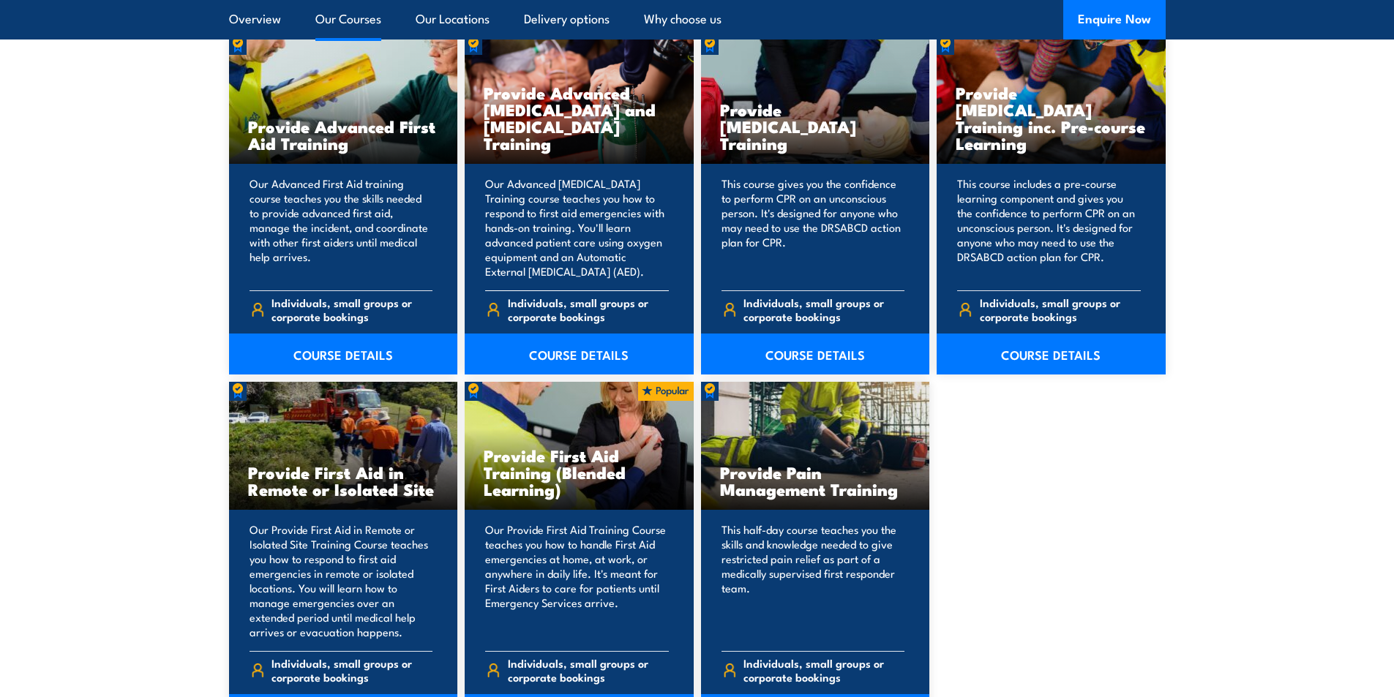
scroll to position [1902, 0]
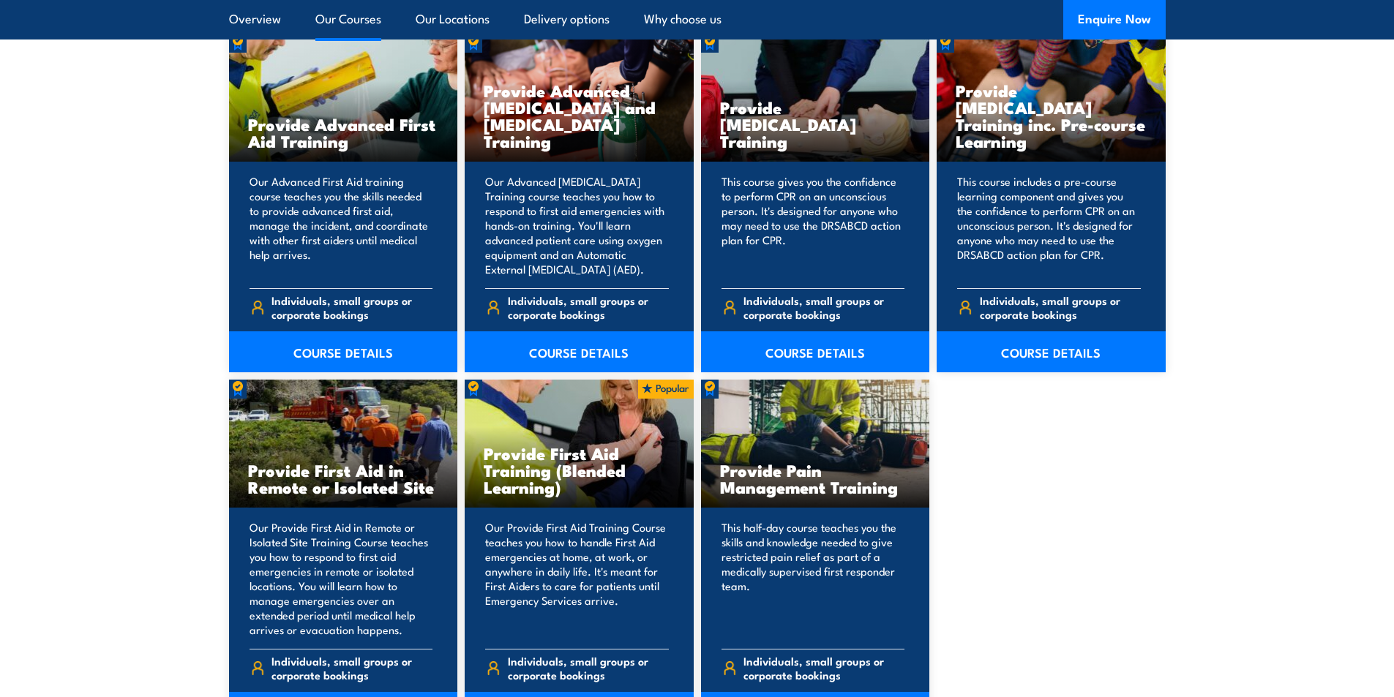
click at [86, 305] on section "15 COURSES Anaphylaxis Awareness Training This unit trains and assesses student…" at bounding box center [697, 50] width 1394 height 1505
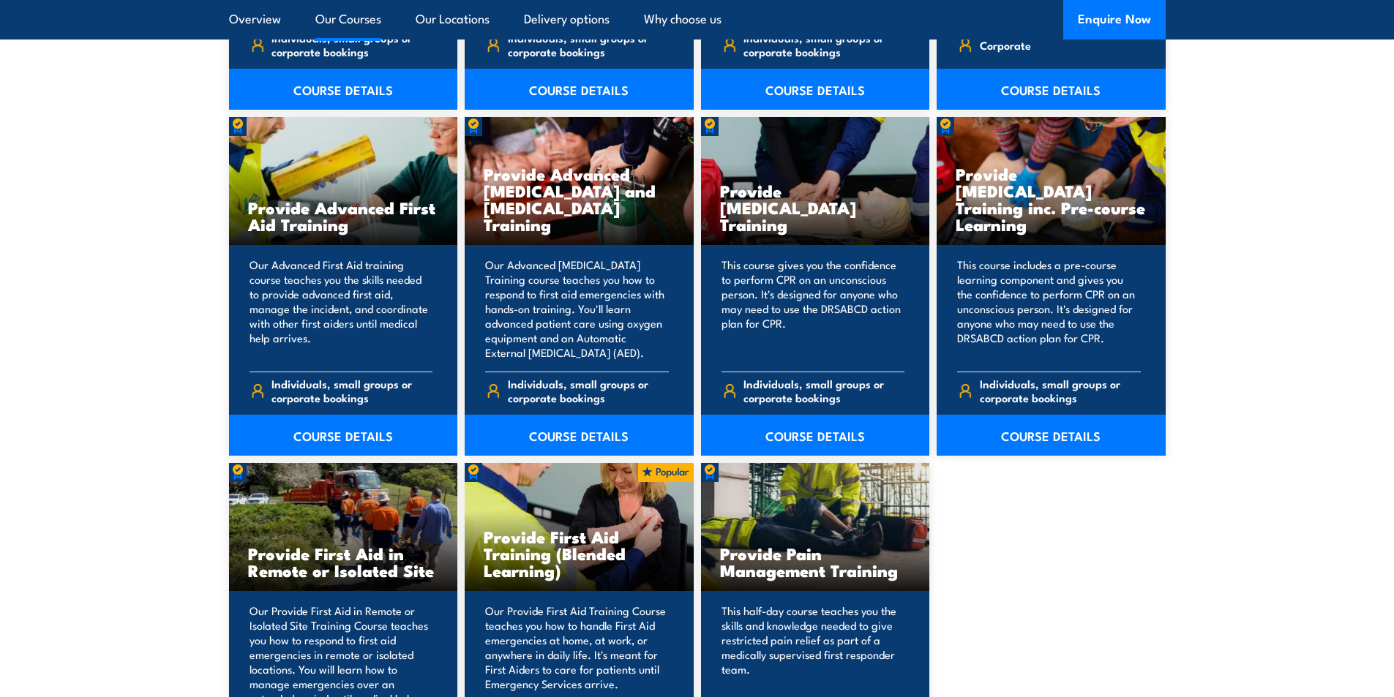
scroll to position [1653, 0]
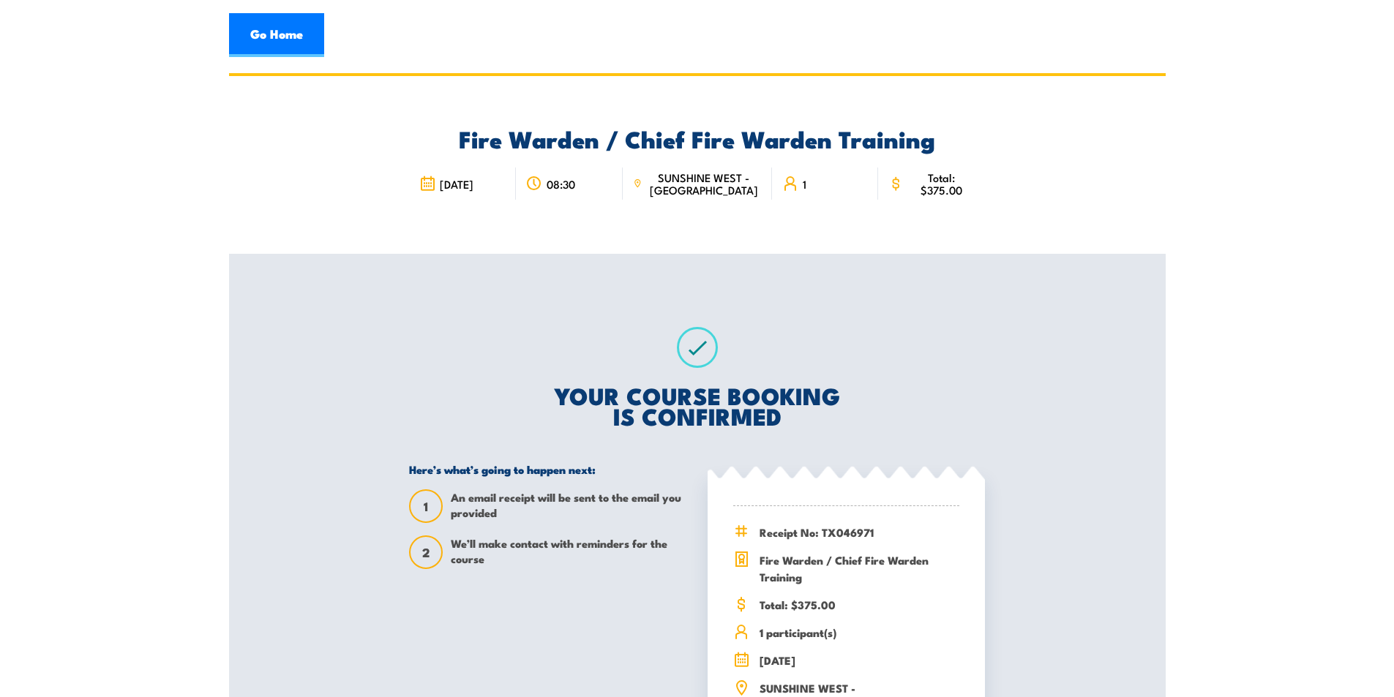
drag, startPoint x: 270, startPoint y: 43, endPoint x: 301, endPoint y: 68, distance: 40.1
click at [271, 43] on link "Go Home" at bounding box center [276, 35] width 95 height 44
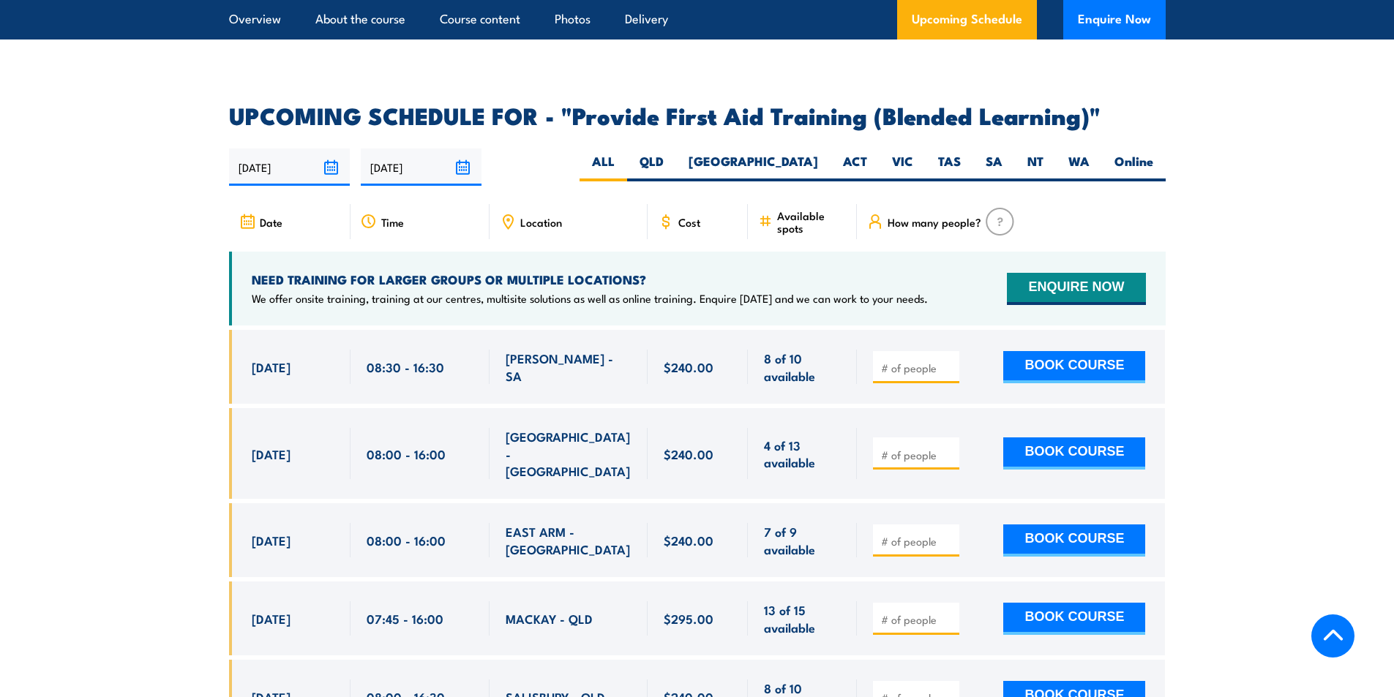
scroll to position [2780, 0]
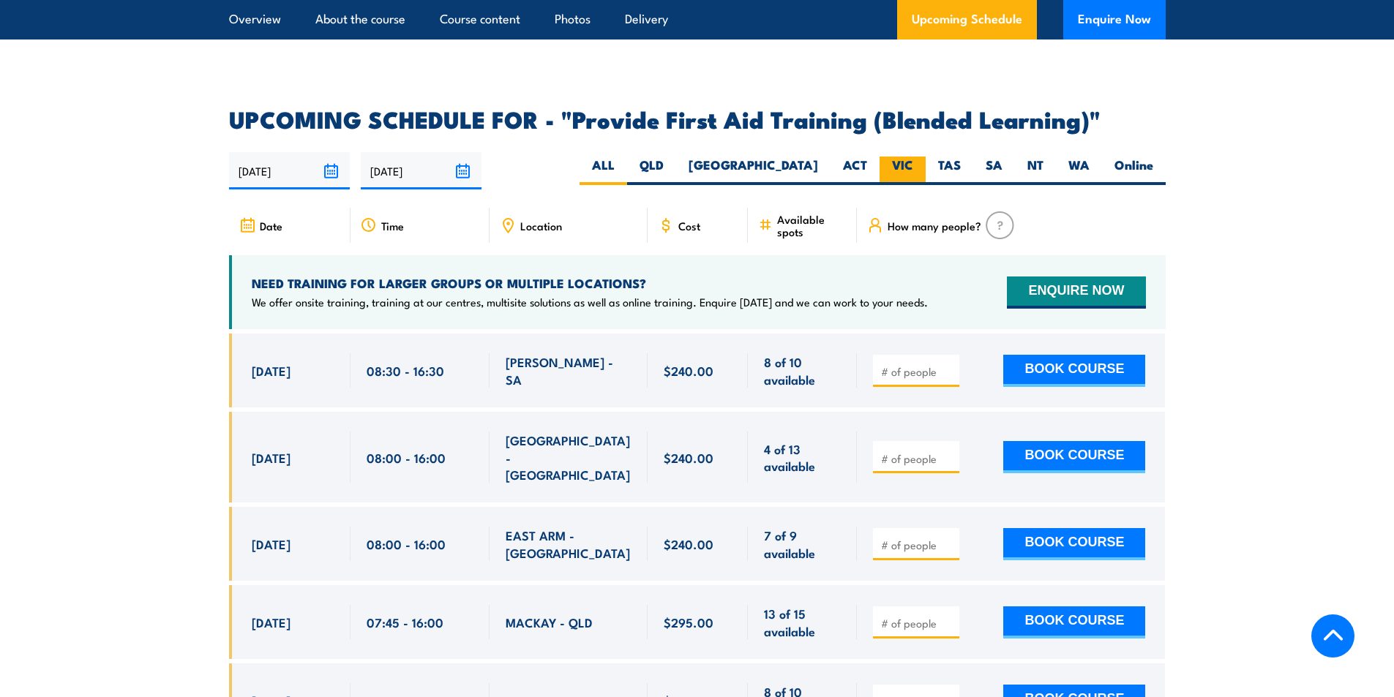
click at [896, 177] on label "VIC" at bounding box center [902, 171] width 46 height 29
click at [913, 166] on input "VIC" at bounding box center [918, 162] width 10 height 10
radio input "true"
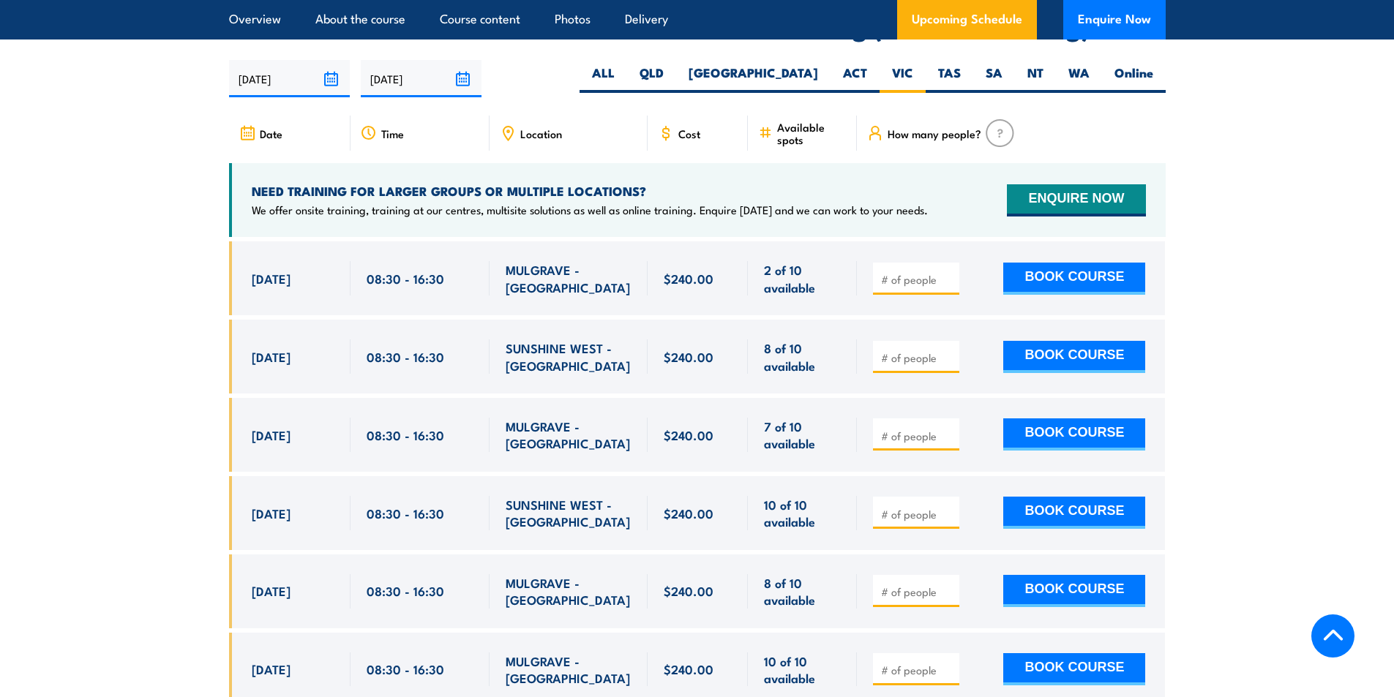
scroll to position [2899, 0]
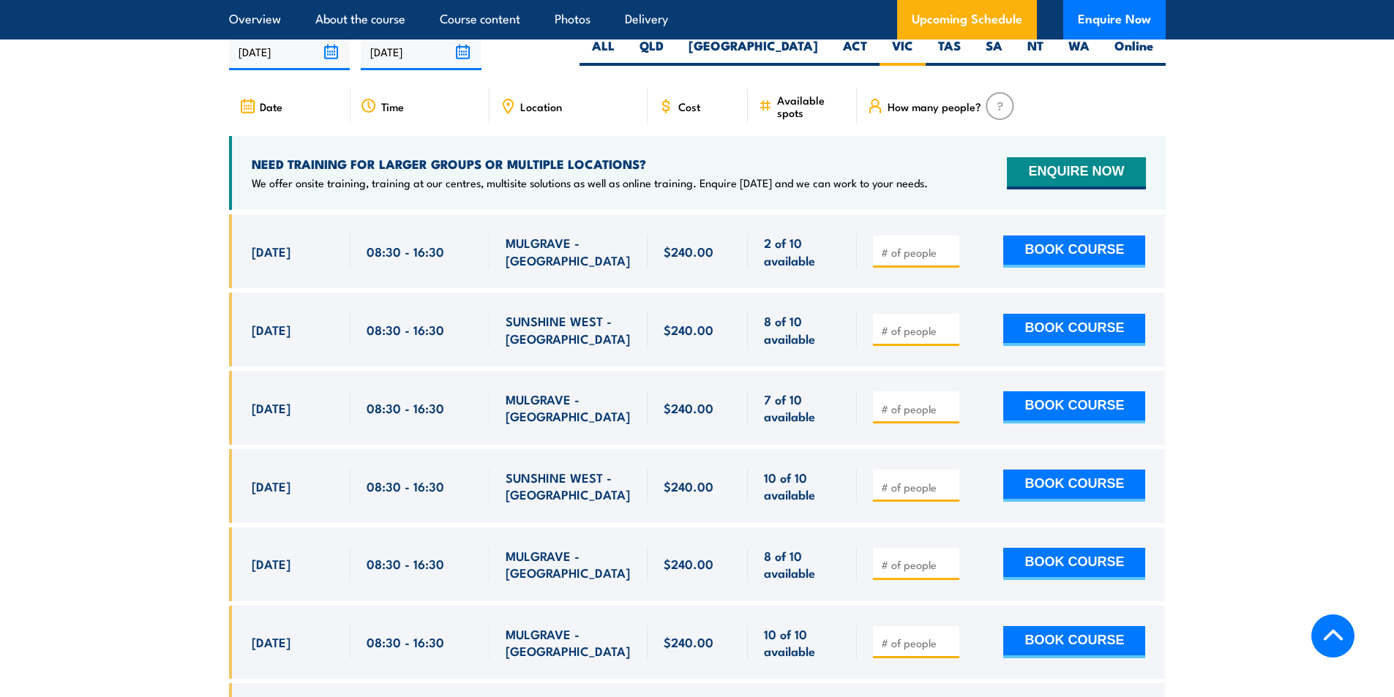
click at [150, 337] on section "UPCOMING SCHEDULE FOR - "Provide First Aid Training (Blended Learning)" [DATE] …" at bounding box center [697, 501] width 1394 height 1024
